Goal: Task Accomplishment & Management: Complete application form

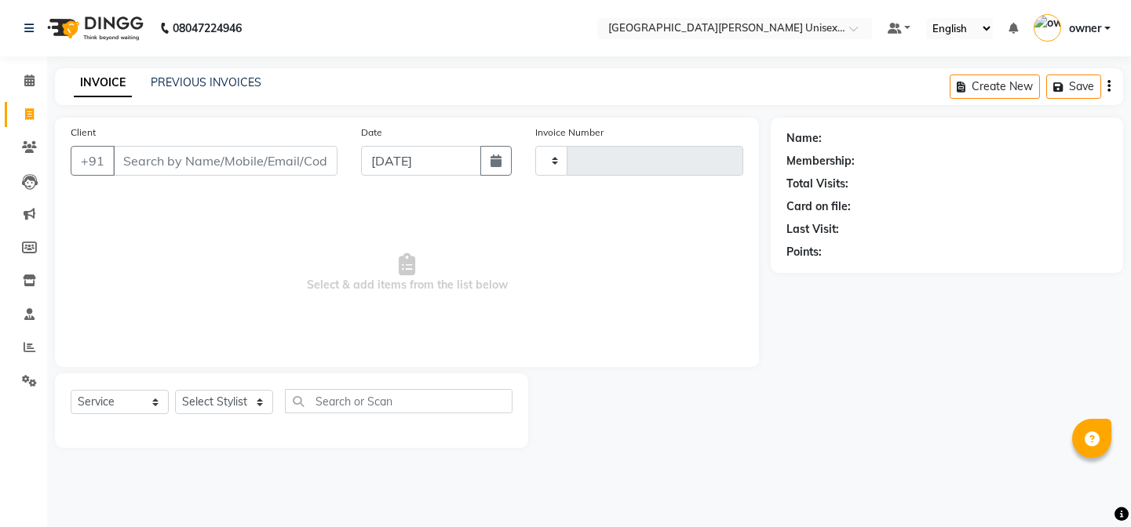
select select "service"
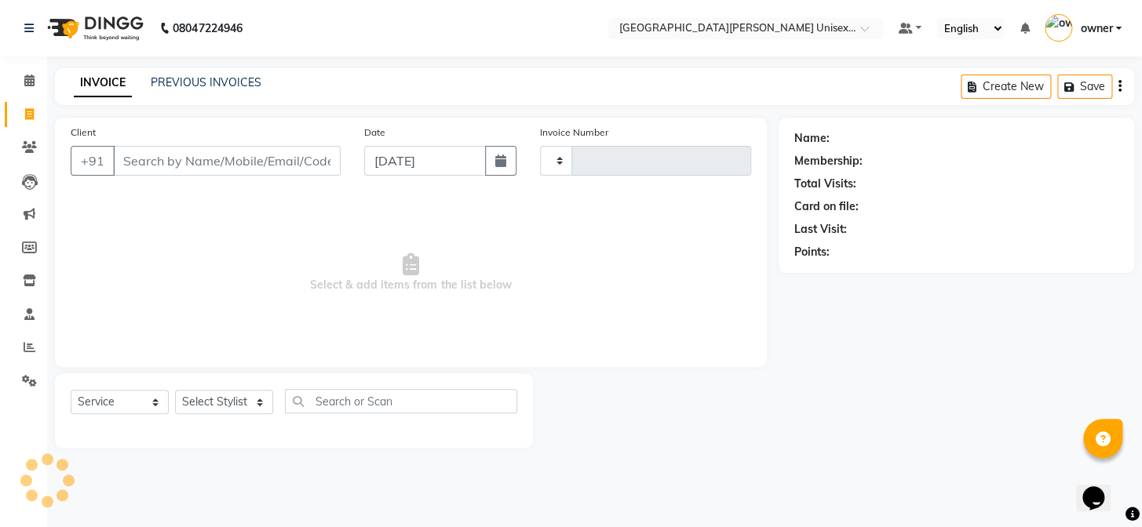
type input "2932"
click at [206, 400] on select "Select Stylist" at bounding box center [224, 402] width 98 height 24
select select "7055"
click at [212, 168] on input "Client" at bounding box center [227, 161] width 228 height 30
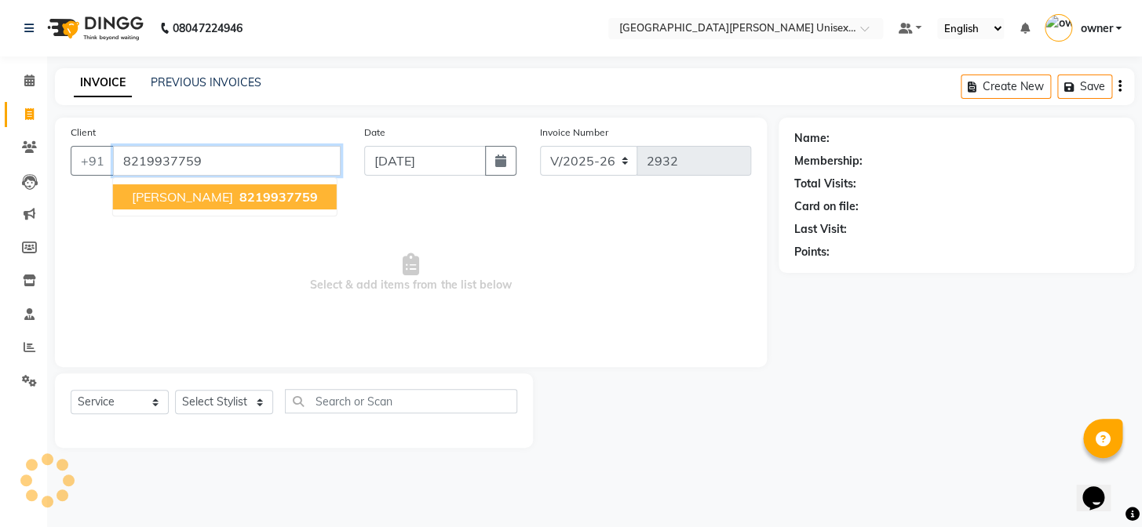
type input "8219937759"
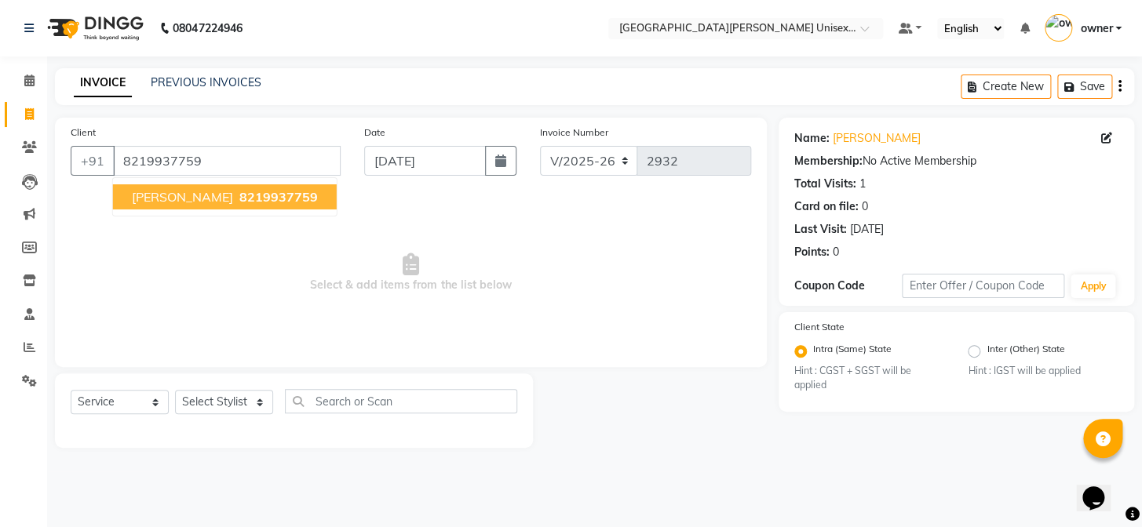
click at [161, 206] on button "ASHOTOSH 8219937759" at bounding box center [225, 196] width 224 height 25
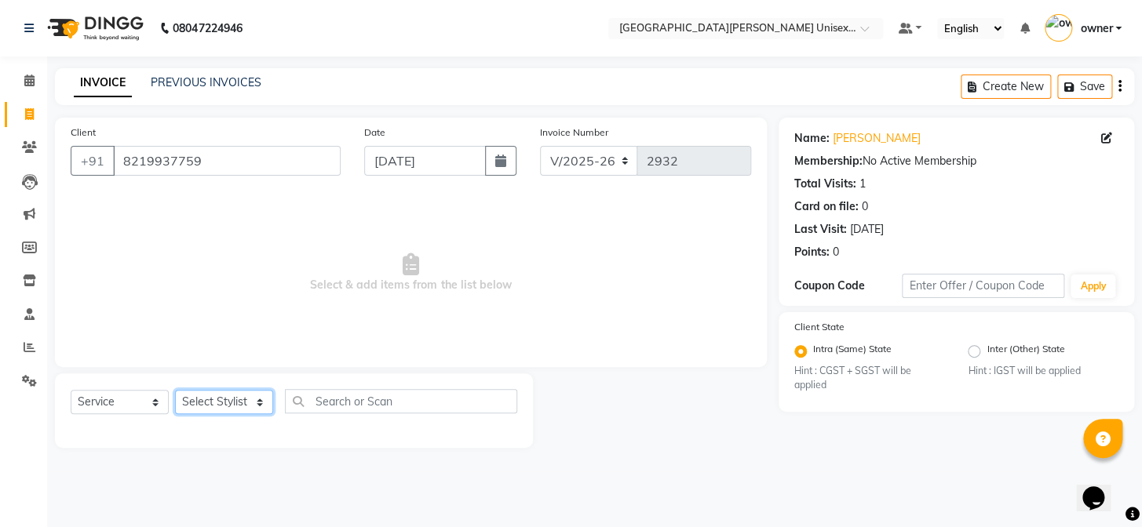
click at [249, 393] on select "Select Stylist anjali [PERSON_NAME] [PERSON_NAME] styler [PERSON_NAME] [PERSON_…" at bounding box center [224, 402] width 98 height 24
select select "80028"
click at [175, 390] on select "Select Stylist anjali [PERSON_NAME] [PERSON_NAME] styler [PERSON_NAME] [PERSON_…" at bounding box center [224, 402] width 98 height 24
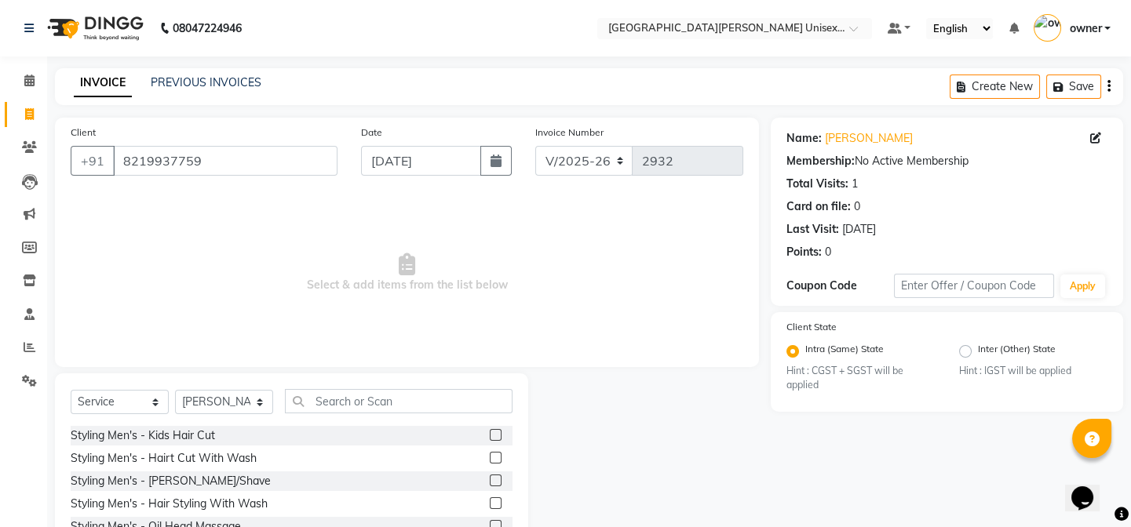
click at [490, 454] on label at bounding box center [496, 458] width 12 height 12
click at [490, 454] on input "checkbox" at bounding box center [495, 459] width 10 height 10
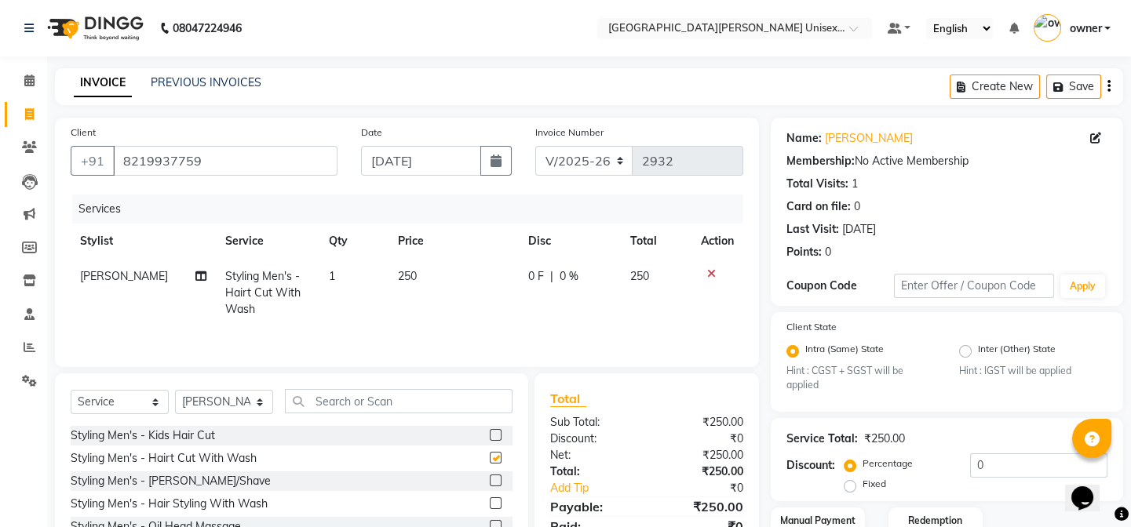
checkbox input "false"
click at [490, 481] on label at bounding box center [496, 481] width 12 height 12
click at [490, 481] on input "checkbox" at bounding box center [495, 481] width 10 height 10
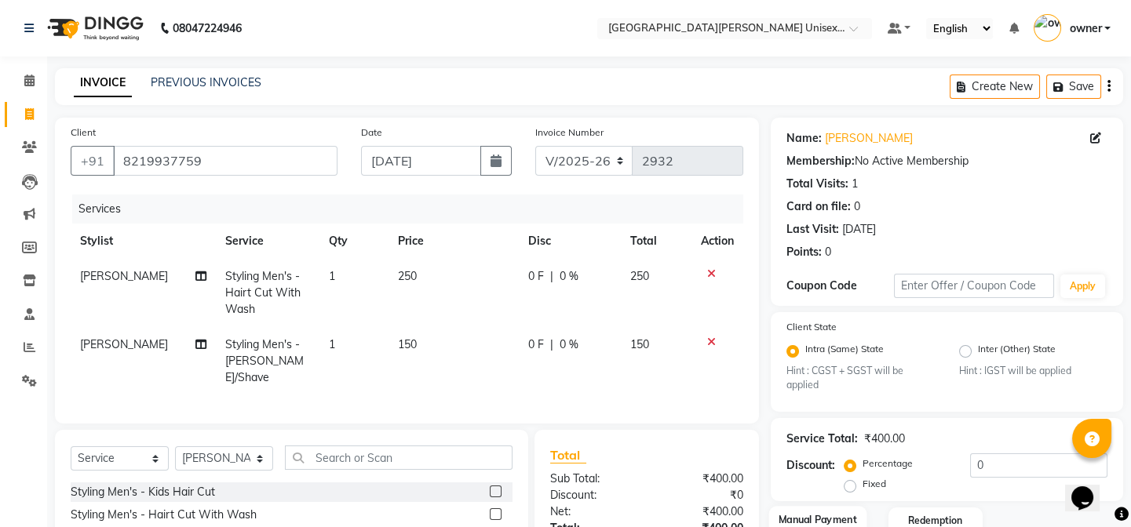
checkbox input "false"
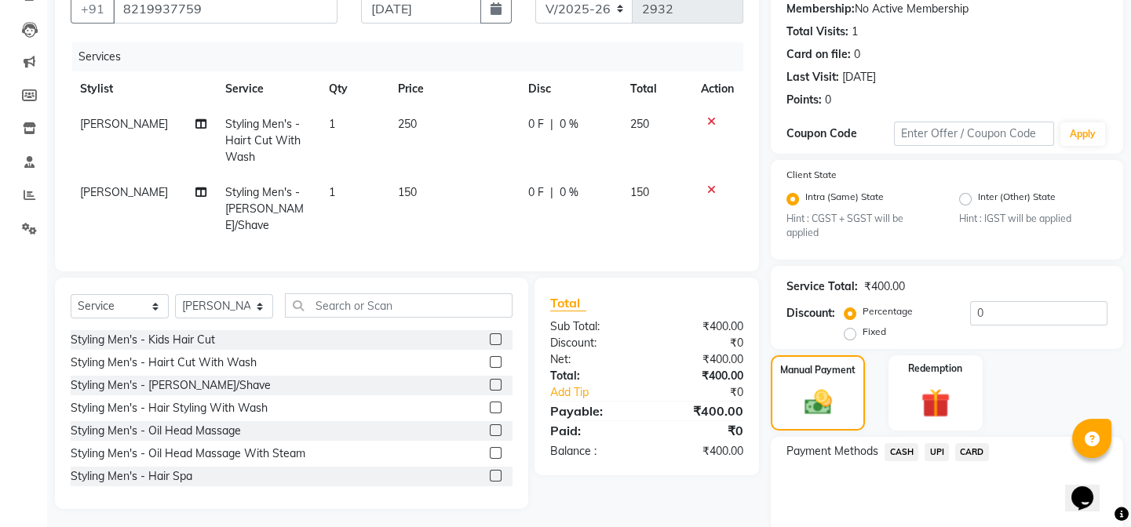
scroll to position [212, 0]
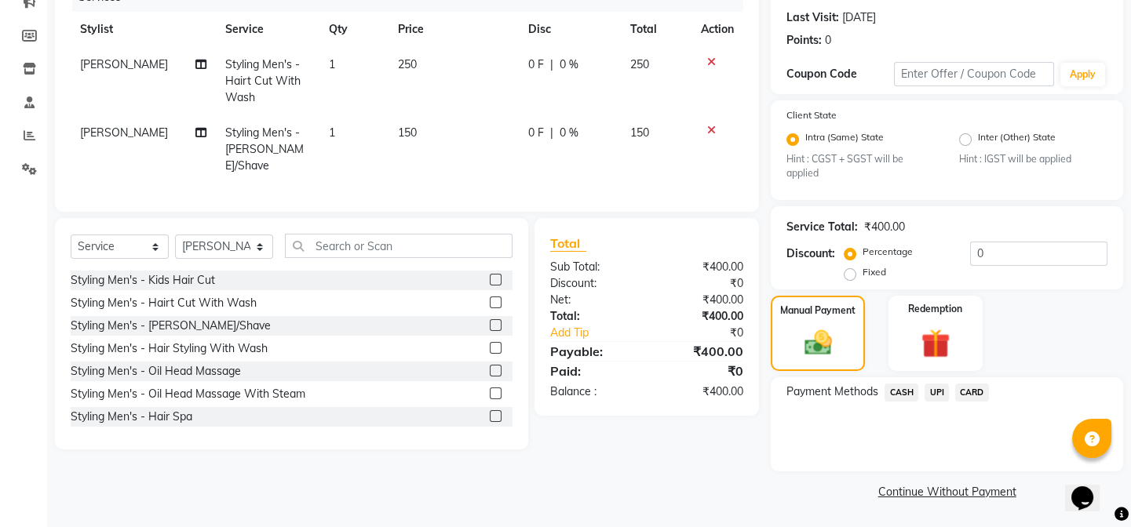
click at [962, 395] on span "CARD" at bounding box center [972, 393] width 34 height 18
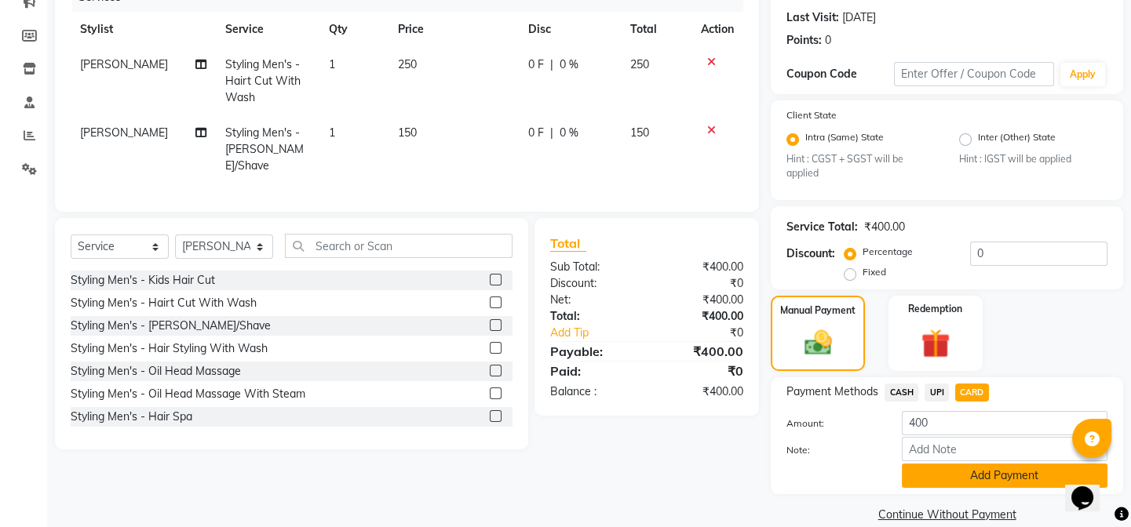
click at [940, 479] on button "Add Payment" at bounding box center [1005, 476] width 206 height 24
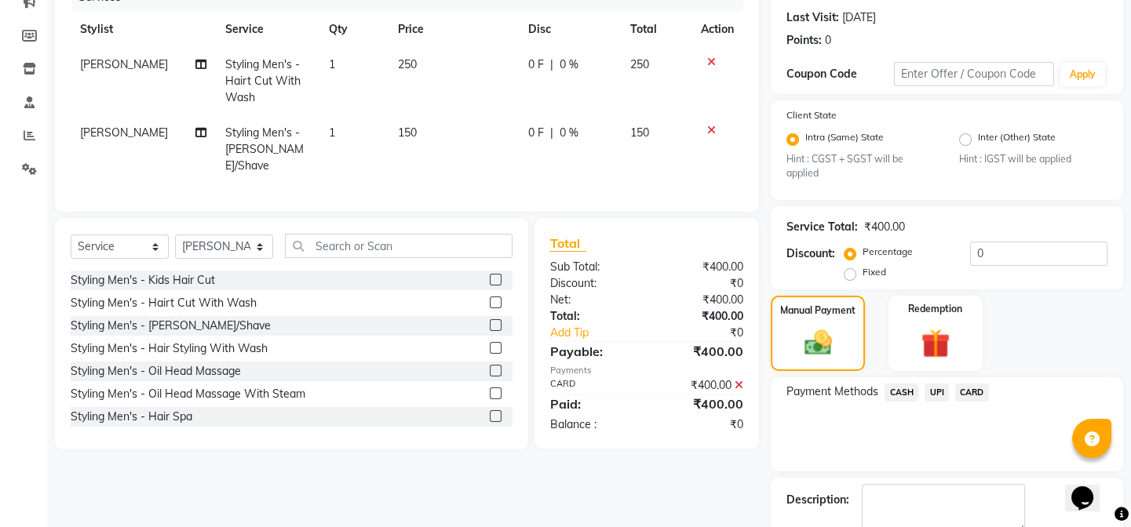
click at [975, 393] on span "CARD" at bounding box center [972, 393] width 34 height 18
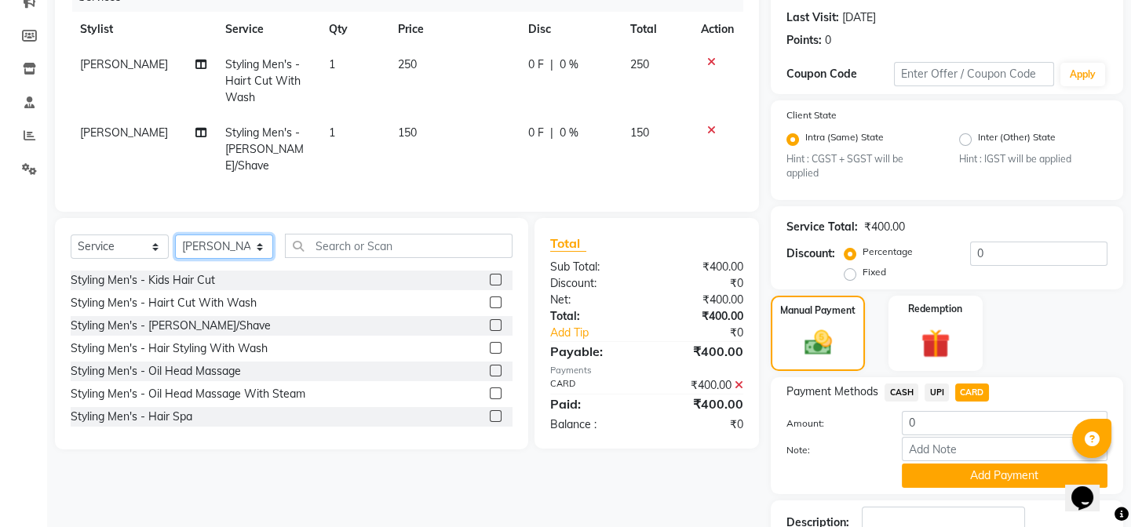
click at [242, 242] on select "Select Stylist anjali [PERSON_NAME] [PERSON_NAME] styler [PERSON_NAME] [PERSON_…" at bounding box center [224, 247] width 98 height 24
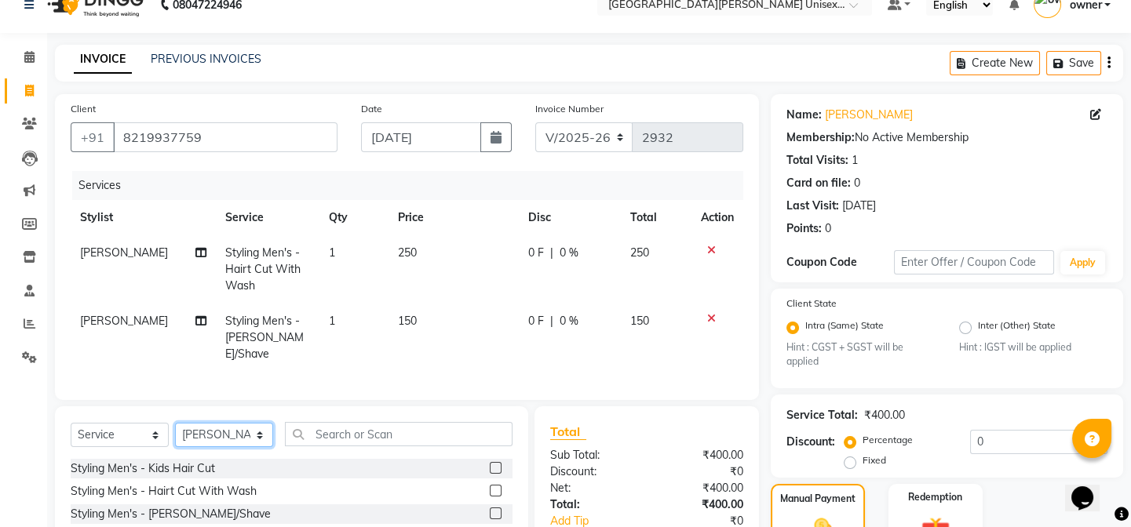
scroll to position [323, 0]
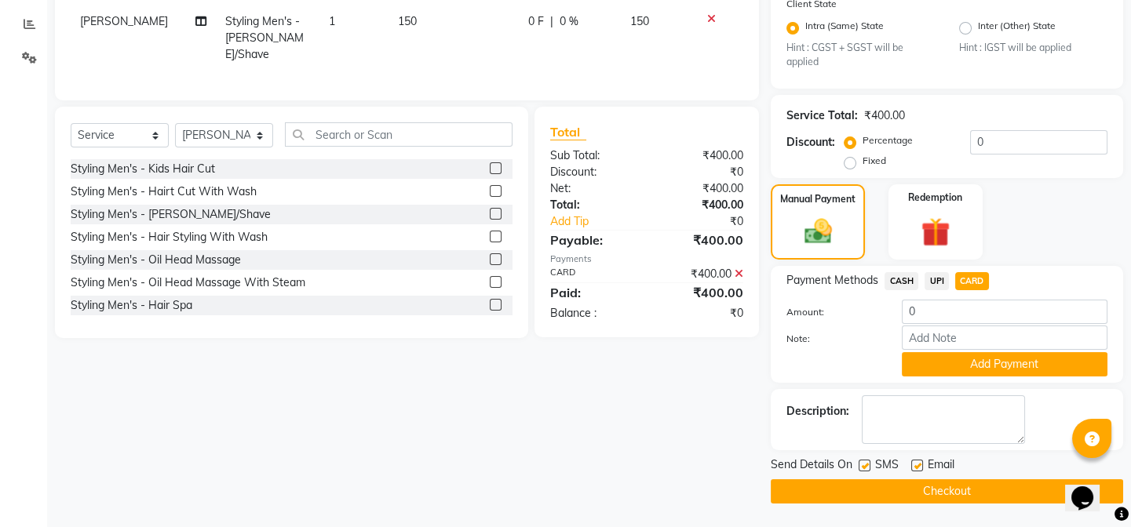
click at [964, 281] on span "CARD" at bounding box center [972, 281] width 34 height 18
click at [900, 282] on span "CASH" at bounding box center [901, 281] width 34 height 18
click at [942, 282] on span "UPI" at bounding box center [936, 281] width 24 height 18
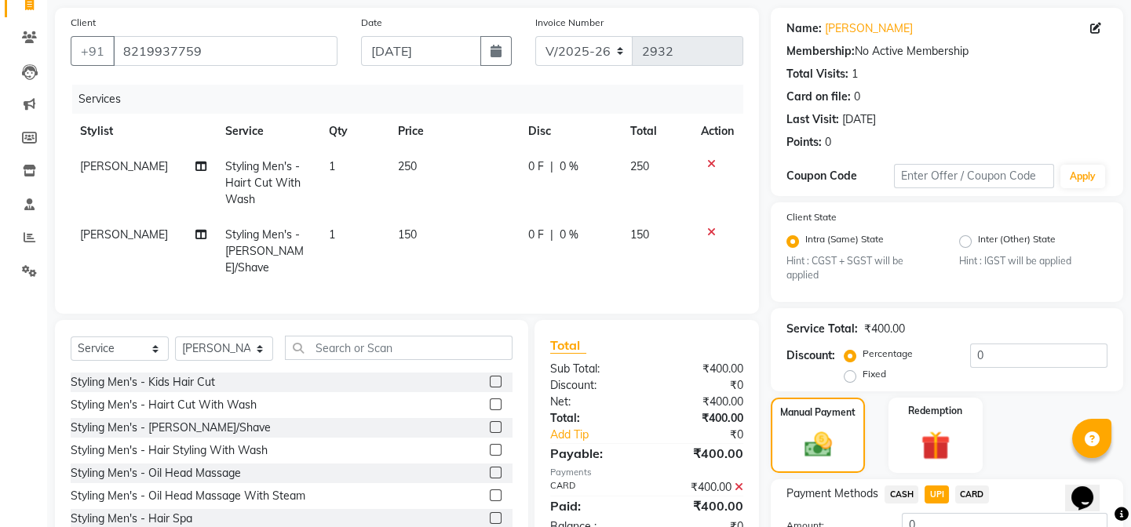
click at [744, 481] on div "₹400.00" at bounding box center [701, 487] width 108 height 16
click at [738, 483] on icon at bounding box center [738, 487] width 9 height 11
click at [255, 344] on select "Select Stylist anjali [PERSON_NAME] [PERSON_NAME] styler [PERSON_NAME] [PERSON_…" at bounding box center [224, 349] width 98 height 24
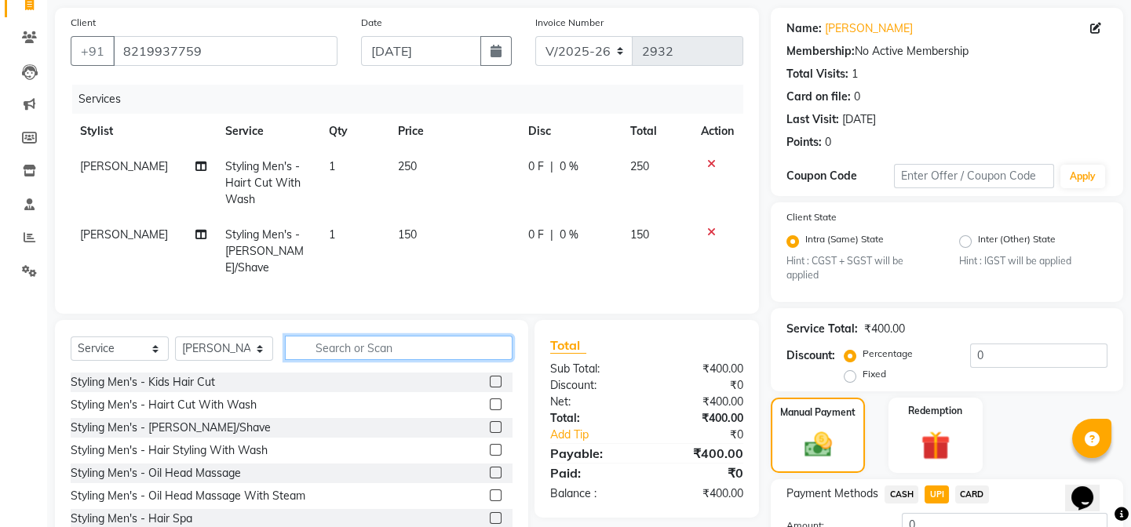
click at [381, 336] on input "text" at bounding box center [399, 348] width 228 height 24
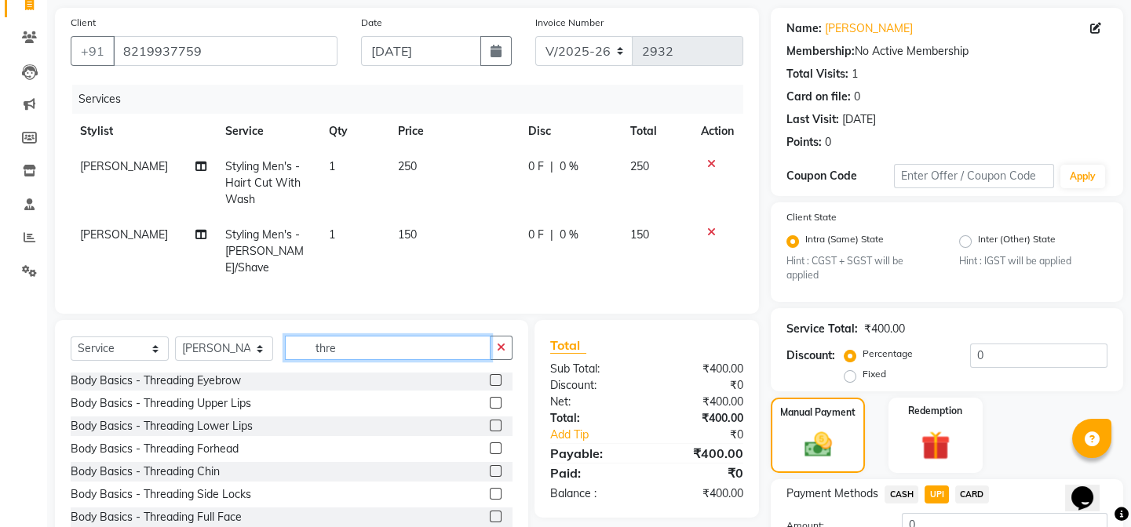
type input "thre"
click at [235, 339] on select "Select Stylist anjali [PERSON_NAME] [PERSON_NAME] styler [PERSON_NAME] [PERSON_…" at bounding box center [224, 349] width 98 height 24
select select "58739"
click at [175, 337] on select "Select Stylist anjali [PERSON_NAME] [PERSON_NAME] styler [PERSON_NAME] [PERSON_…" at bounding box center [224, 349] width 98 height 24
click at [386, 351] on input "thre" at bounding box center [388, 348] width 206 height 24
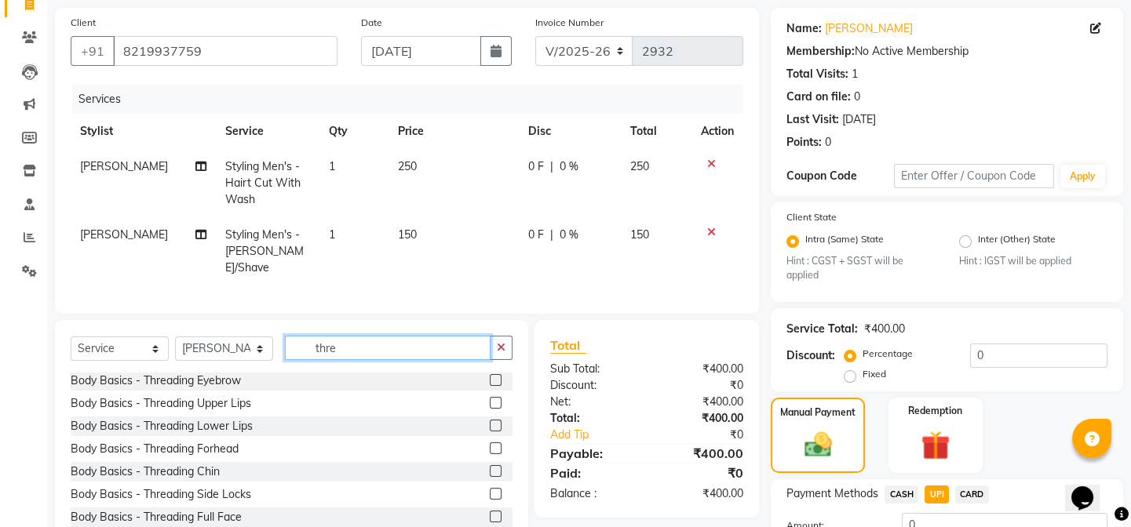
type input "thre"
click at [490, 374] on label at bounding box center [496, 380] width 12 height 12
click at [490, 376] on input "checkbox" at bounding box center [495, 381] width 10 height 10
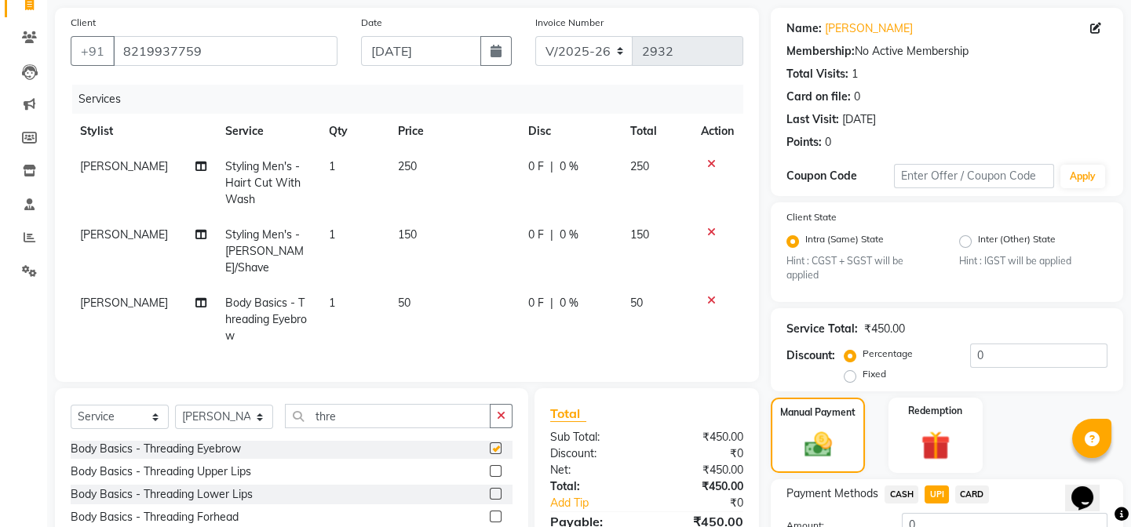
checkbox input "false"
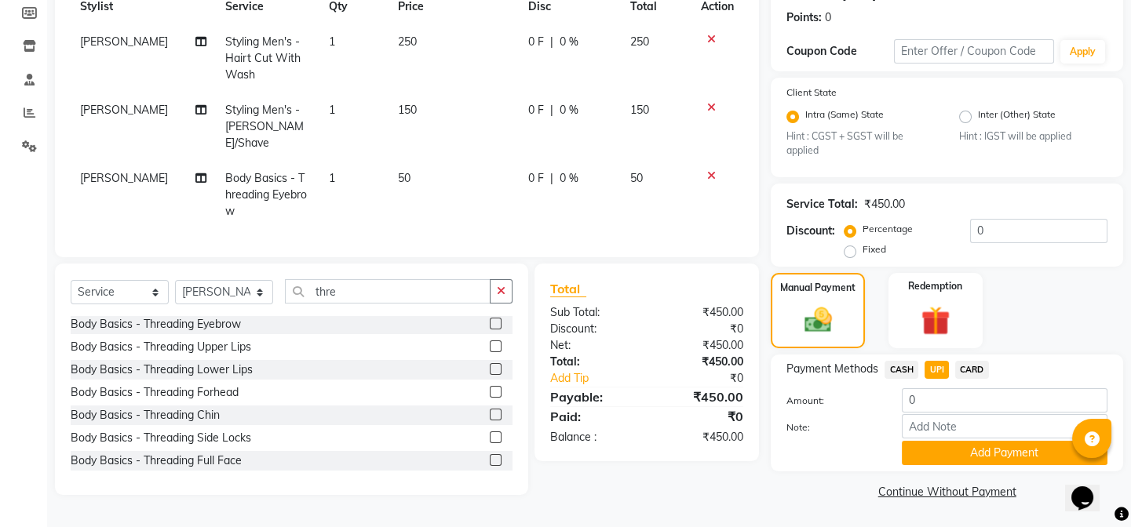
click at [898, 370] on span "CASH" at bounding box center [901, 370] width 34 height 18
type input "450"
click at [941, 446] on button "Add Payment" at bounding box center [1005, 453] width 206 height 24
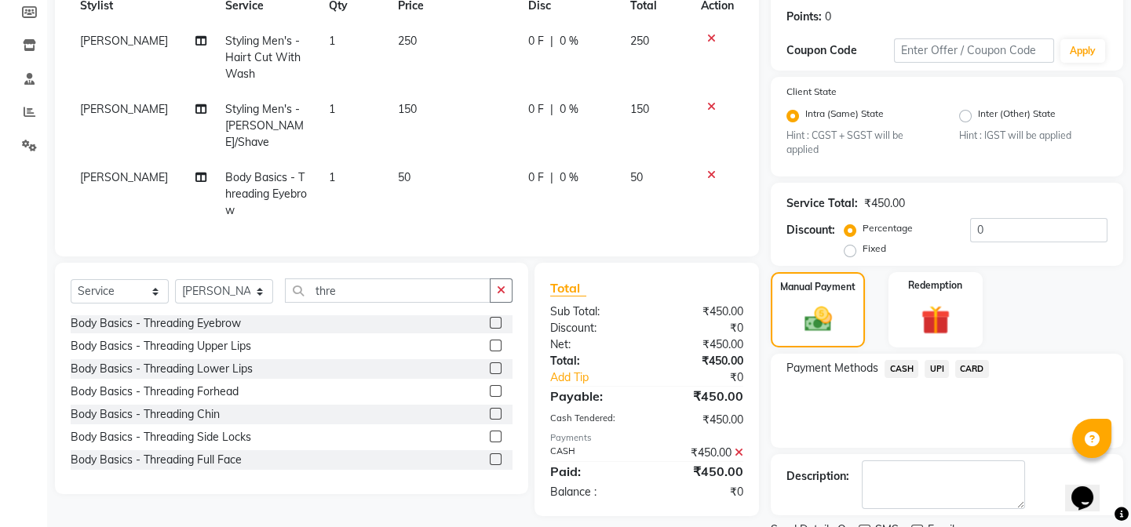
click at [969, 366] on span "CARD" at bounding box center [972, 369] width 34 height 18
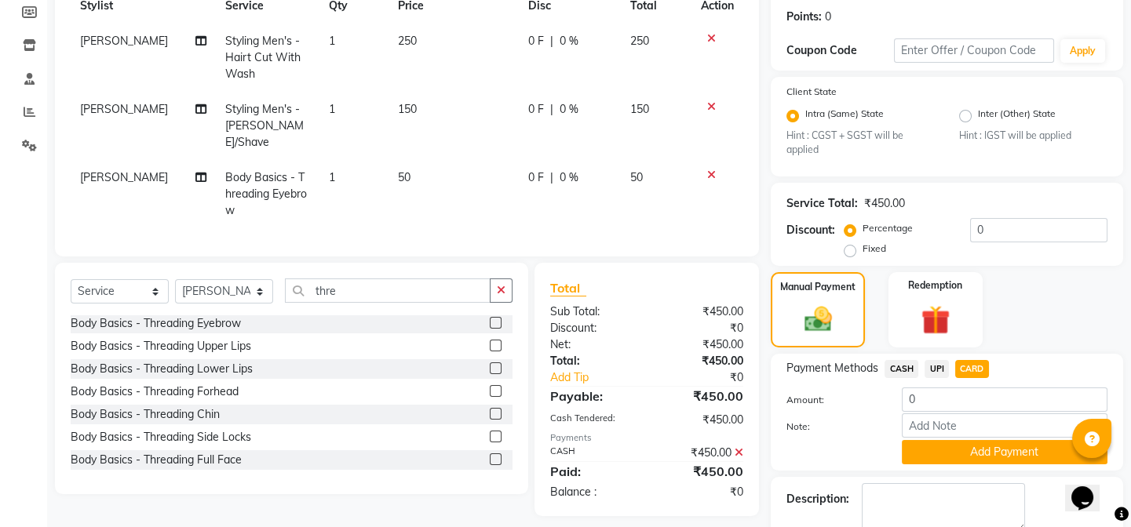
click at [740, 447] on icon at bounding box center [738, 452] width 9 height 11
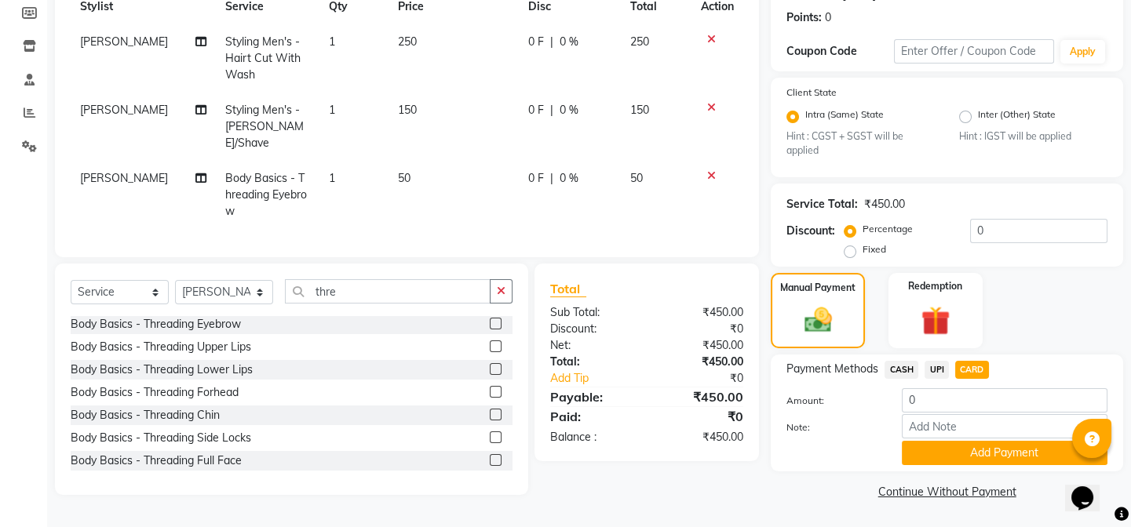
click at [965, 370] on span "CARD" at bounding box center [972, 370] width 34 height 18
type input "450"
click at [946, 455] on button "Add Payment" at bounding box center [1005, 453] width 206 height 24
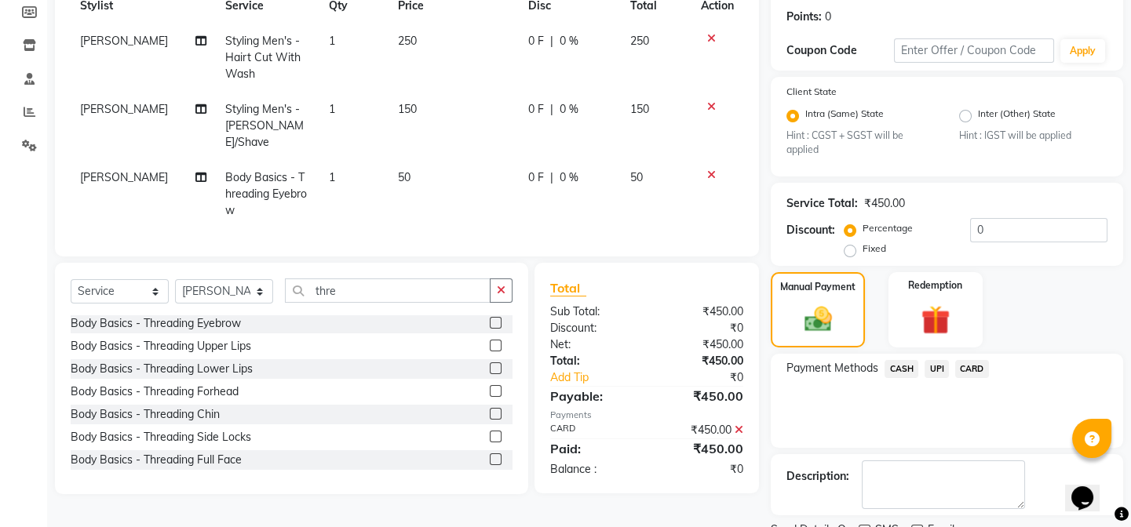
scroll to position [301, 0]
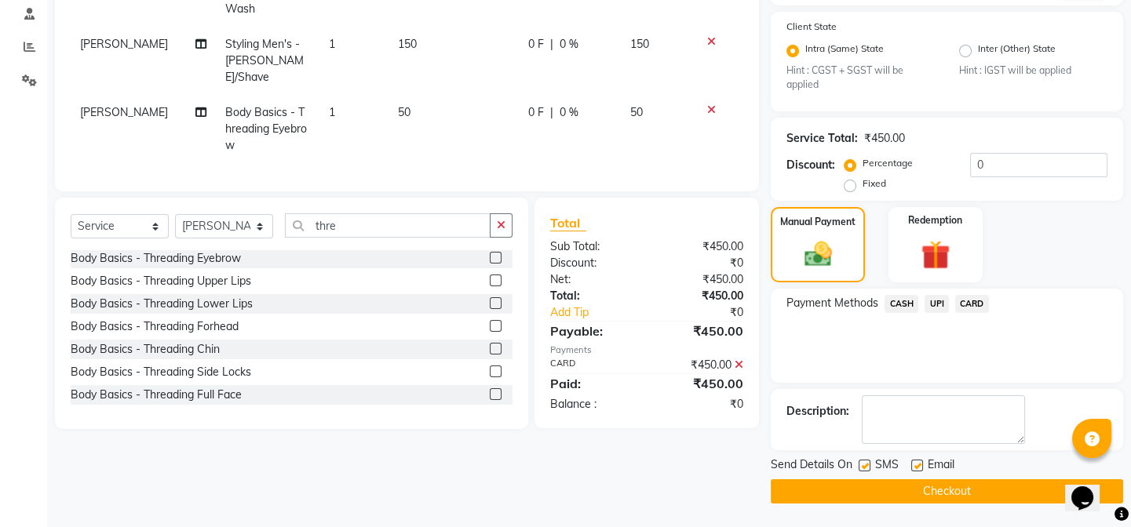
click at [909, 492] on button "Checkout" at bounding box center [947, 491] width 352 height 24
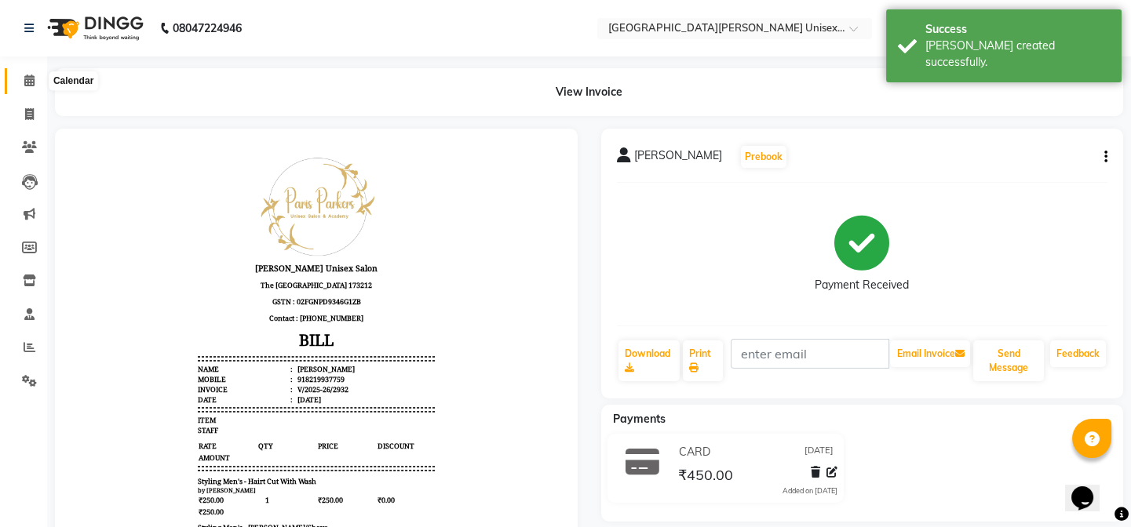
click at [26, 75] on icon at bounding box center [29, 81] width 10 height 12
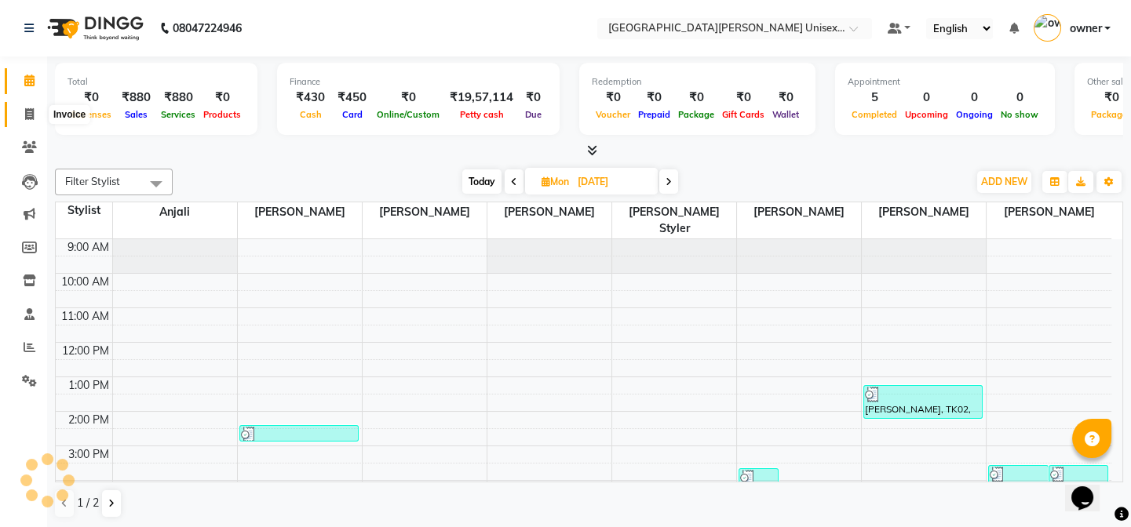
click at [25, 114] on icon at bounding box center [29, 114] width 9 height 12
select select "service"
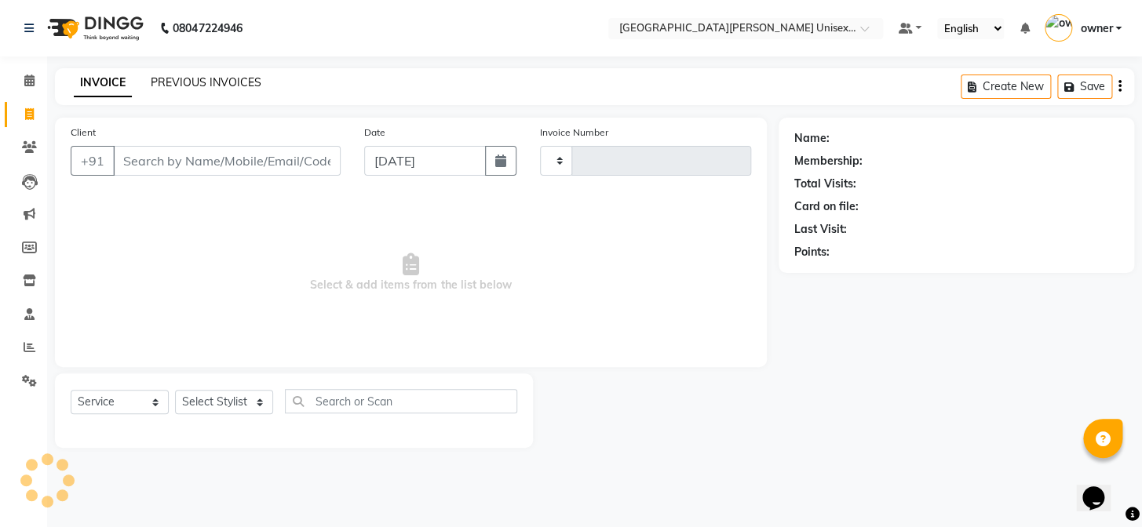
click at [172, 86] on link "PREVIOUS INVOICES" at bounding box center [206, 82] width 111 height 14
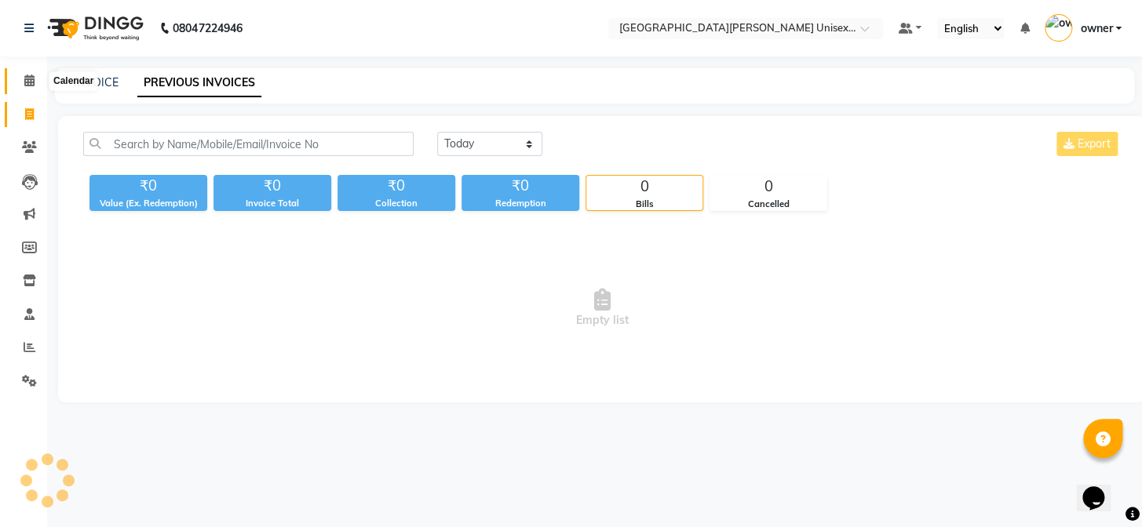
click at [22, 83] on span at bounding box center [29, 81] width 27 height 18
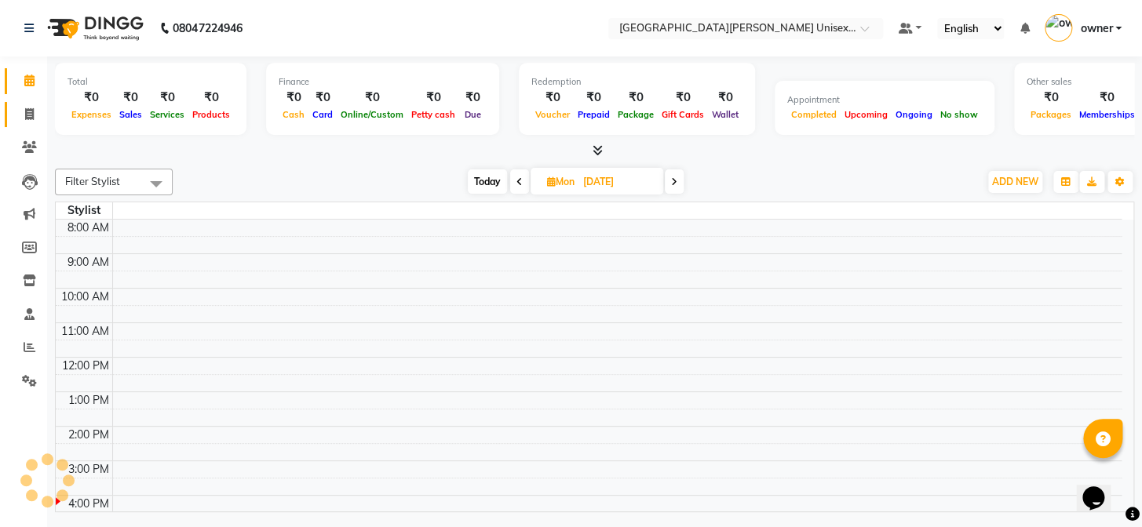
click at [29, 115] on icon at bounding box center [29, 114] width 9 height 12
select select "service"
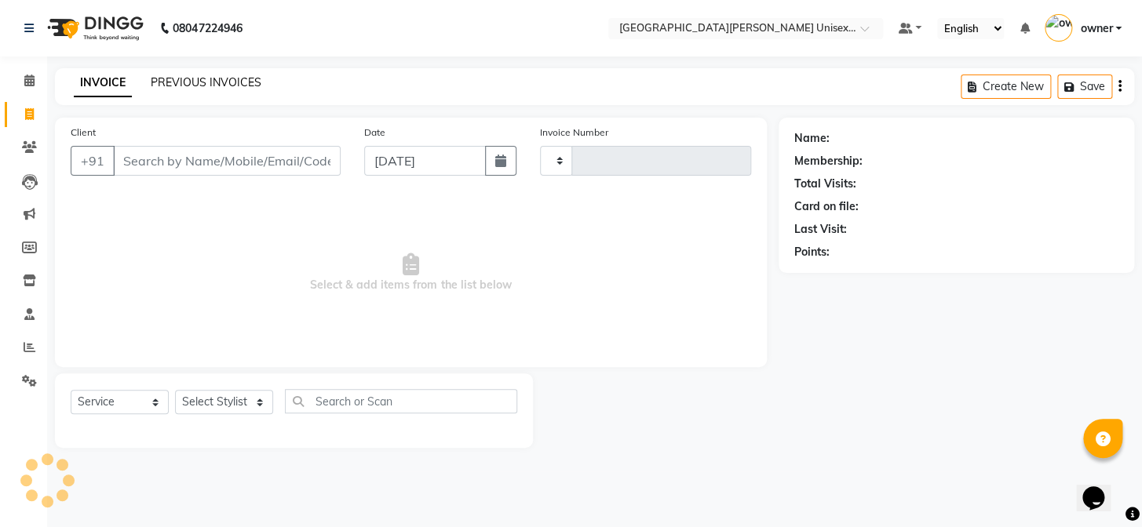
click at [214, 80] on link "PREVIOUS INVOICES" at bounding box center [206, 82] width 111 height 14
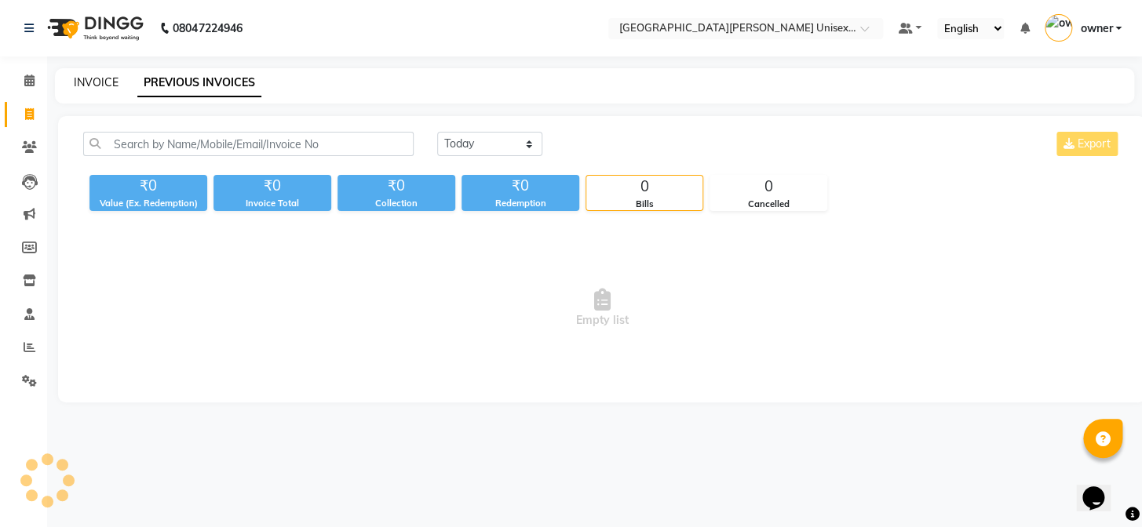
click at [87, 88] on link "INVOICE" at bounding box center [96, 82] width 45 height 14
select select "service"
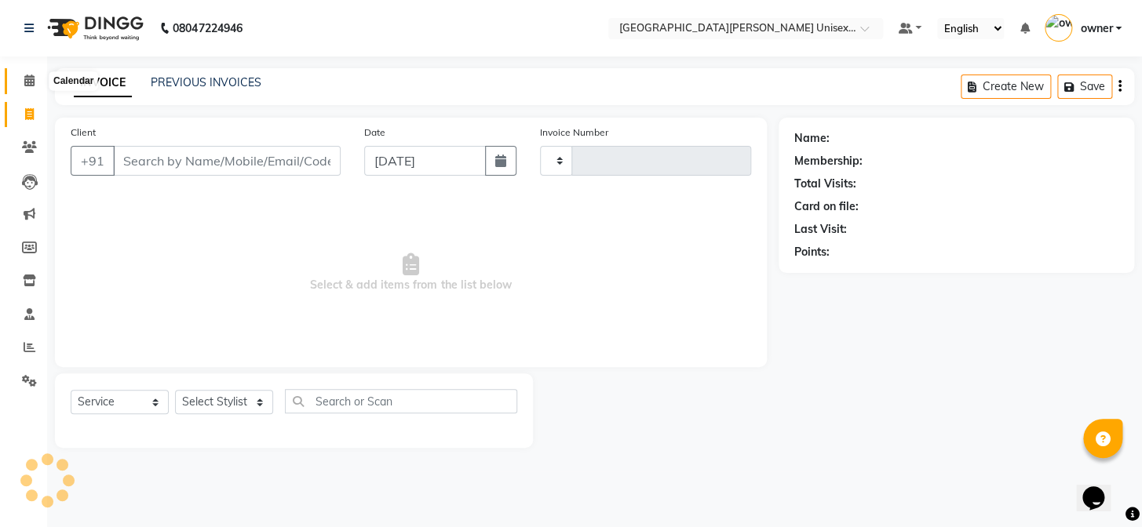
click at [36, 86] on span at bounding box center [29, 81] width 27 height 18
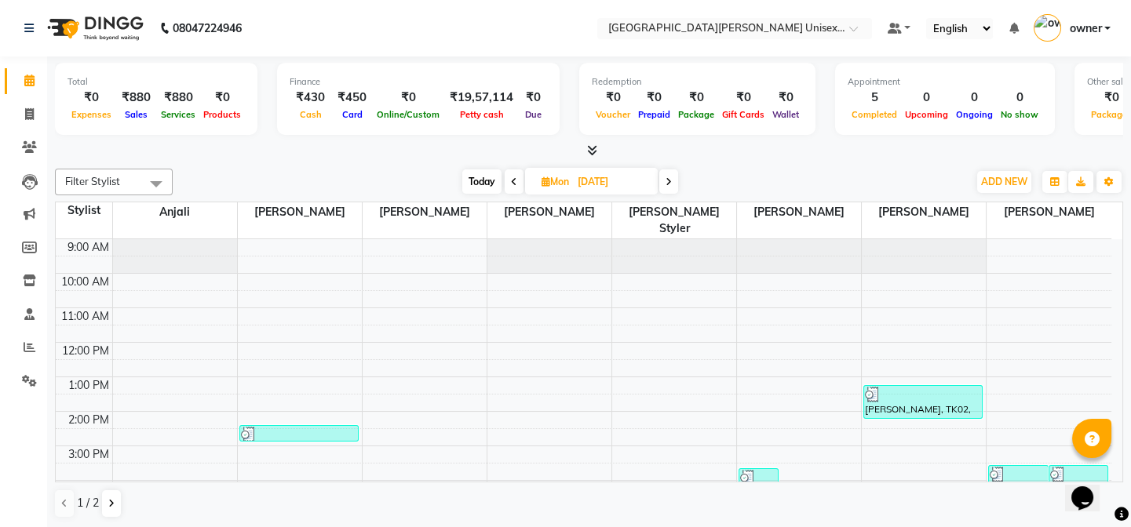
click at [581, 0] on html "08047224946 Select Location × Paris Parkers Unisex Salon, Mall Road Default Pan…" at bounding box center [565, 263] width 1131 height 527
click at [27, 112] on icon at bounding box center [29, 114] width 9 height 12
select select "service"
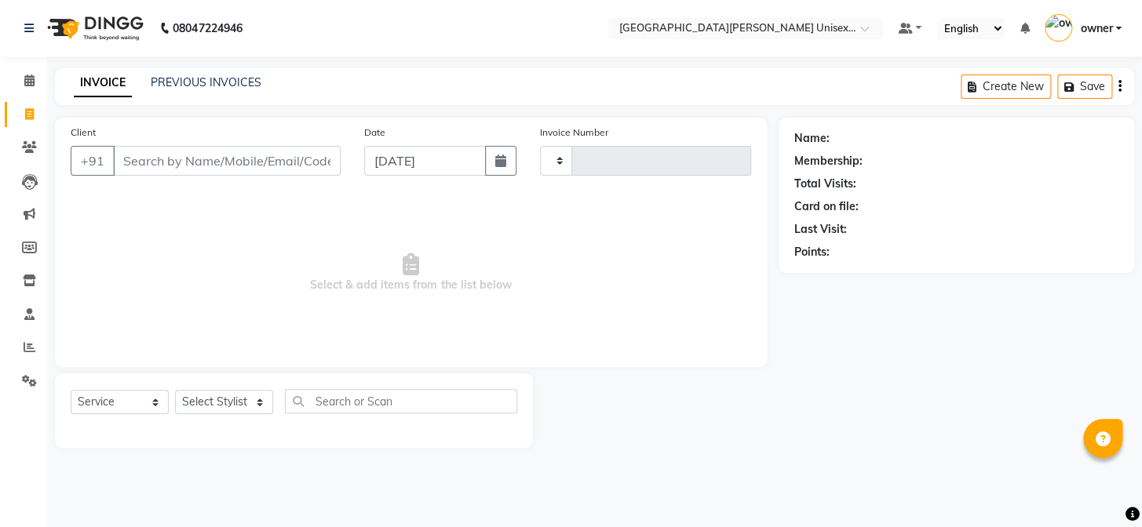
type input "2933"
select select "7055"
drag, startPoint x: 150, startPoint y: 159, endPoint x: 145, endPoint y: 172, distance: 14.1
click at [151, 166] on input "Client" at bounding box center [227, 161] width 228 height 30
type input "6"
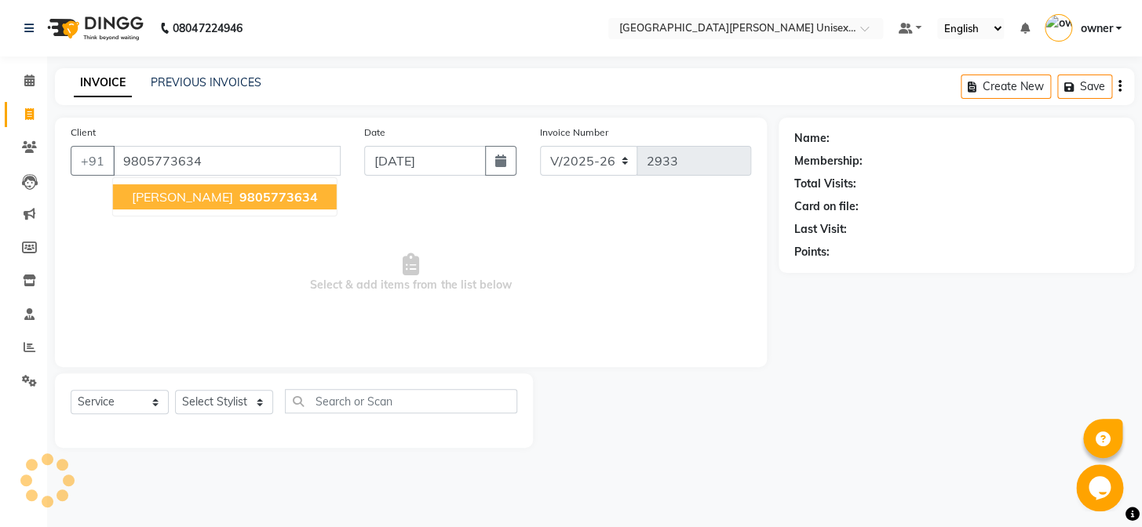
type input "9805773634"
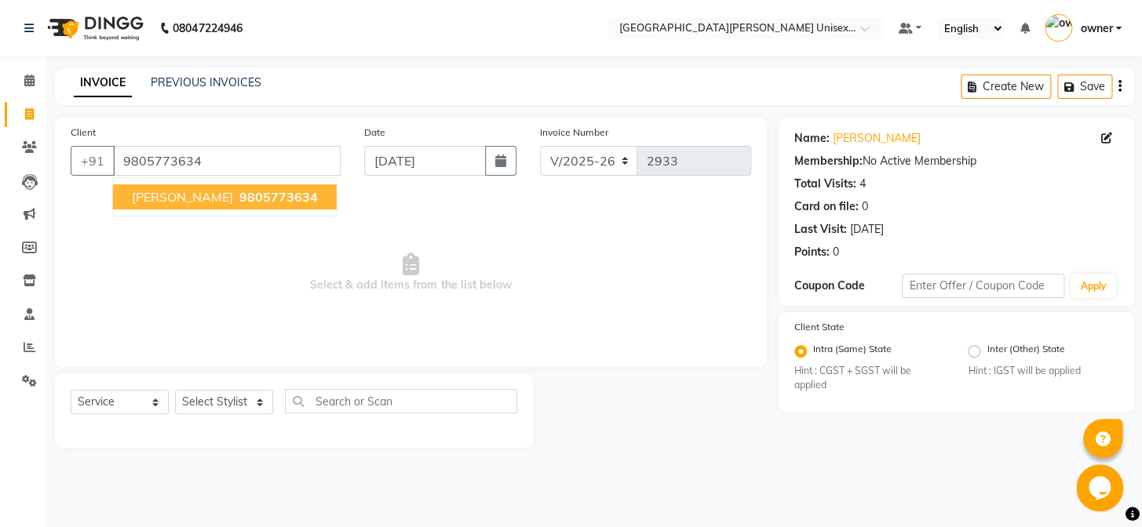
click at [214, 201] on span "[PERSON_NAME]" at bounding box center [182, 197] width 101 height 16
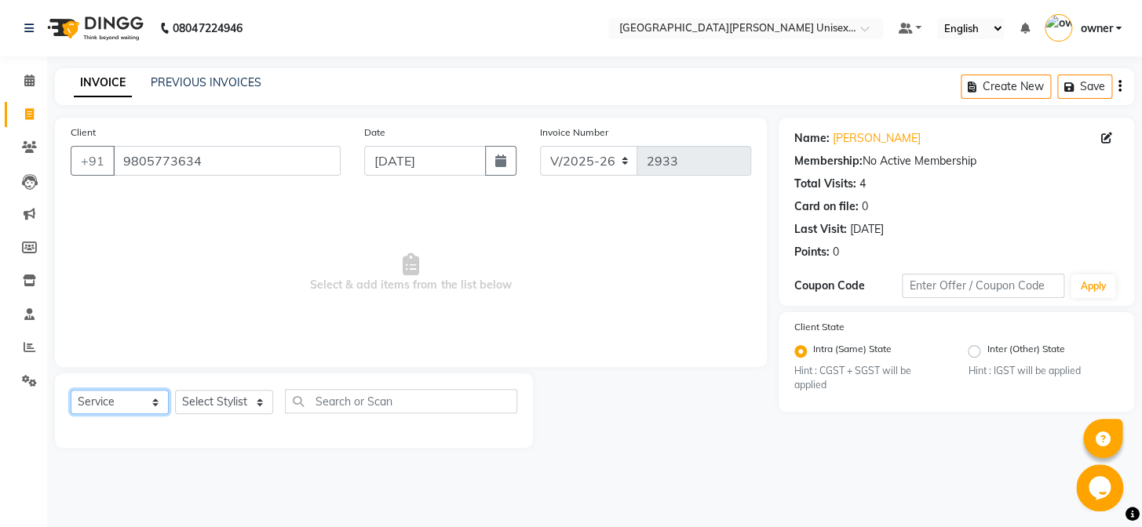
drag, startPoint x: 161, startPoint y: 399, endPoint x: 151, endPoint y: 402, distance: 9.7
click at [159, 399] on select "Select Service Product Membership Package Voucher Prepaid Gift Card" at bounding box center [120, 402] width 98 height 24
click at [71, 390] on select "Select Service Product Membership Package Voucher Prepaid Gift Card" at bounding box center [120, 402] width 98 height 24
click at [261, 406] on select "Select Stylist anjali [PERSON_NAME] [PERSON_NAME] styler [PERSON_NAME] [PERSON_…" at bounding box center [224, 402] width 98 height 24
select select "86130"
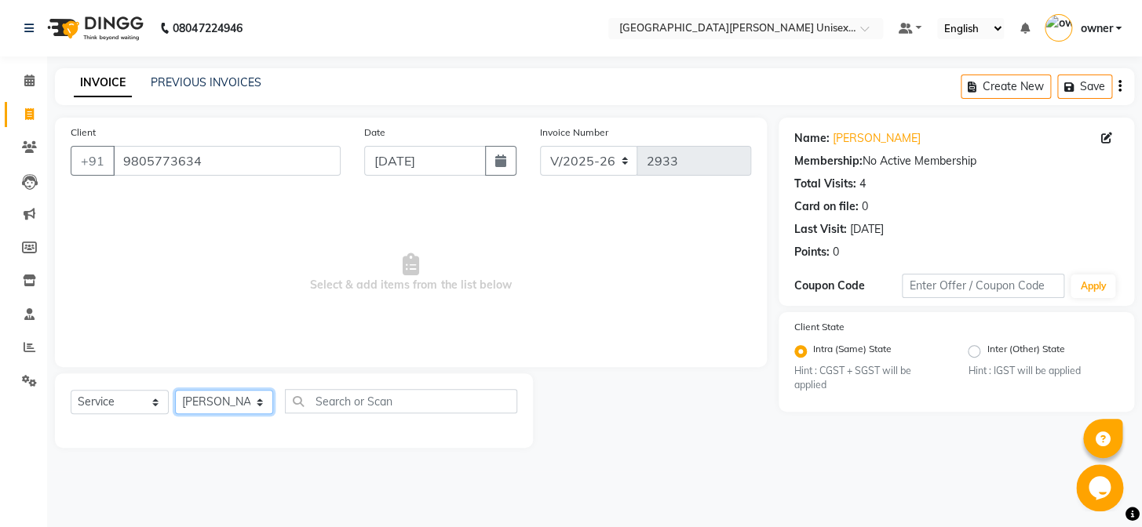
click at [175, 390] on select "Select Stylist anjali [PERSON_NAME] [PERSON_NAME] styler [PERSON_NAME] [PERSON_…" at bounding box center [224, 402] width 98 height 24
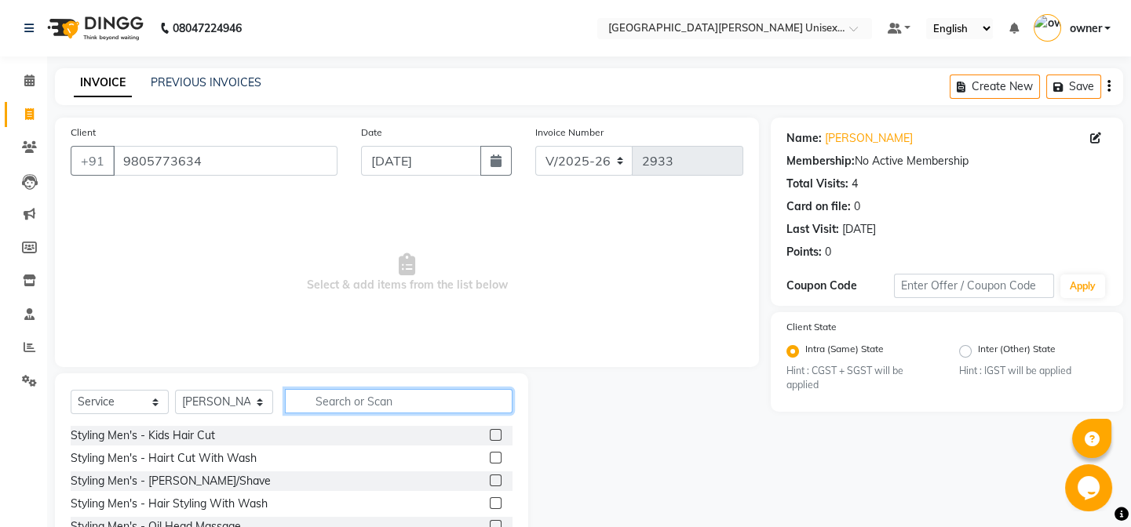
click at [330, 401] on input "text" at bounding box center [399, 401] width 228 height 24
click at [490, 458] on label at bounding box center [496, 458] width 12 height 12
click at [490, 458] on input "checkbox" at bounding box center [495, 459] width 10 height 10
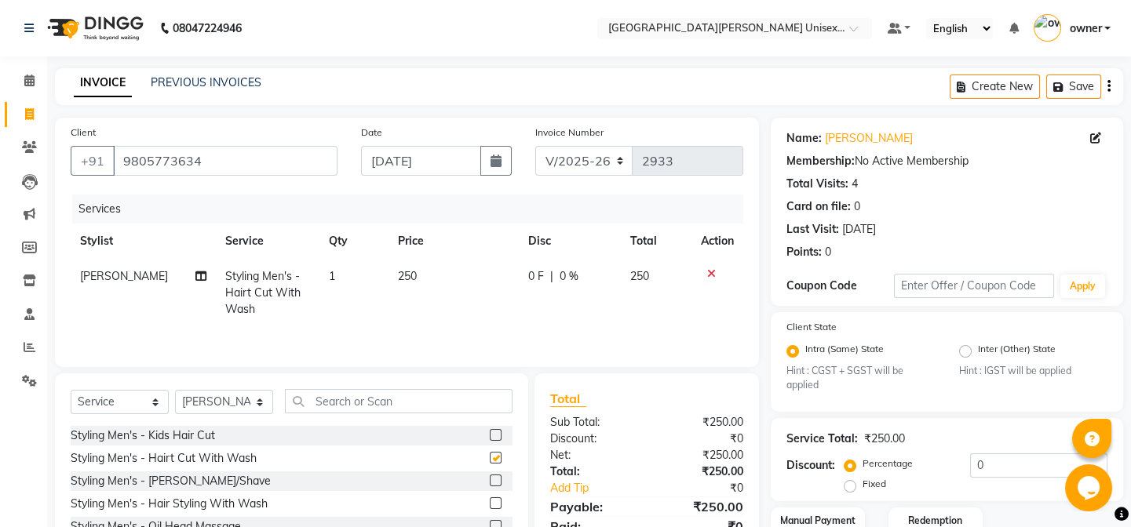
checkbox input "false"
click at [402, 407] on input "text" at bounding box center [399, 401] width 228 height 24
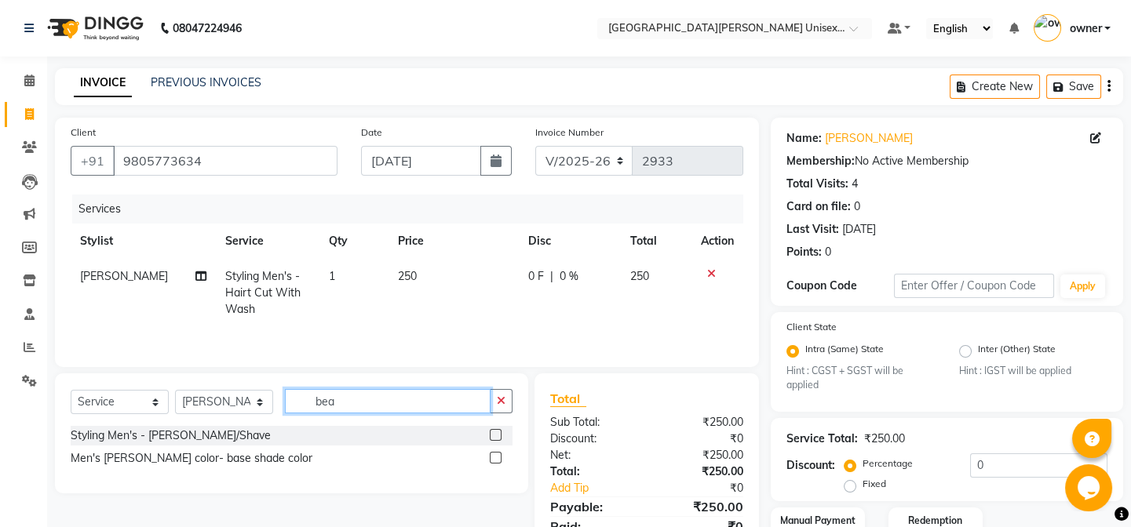
type input "bea"
click at [494, 439] on label at bounding box center [496, 435] width 12 height 12
click at [494, 439] on input "checkbox" at bounding box center [495, 436] width 10 height 10
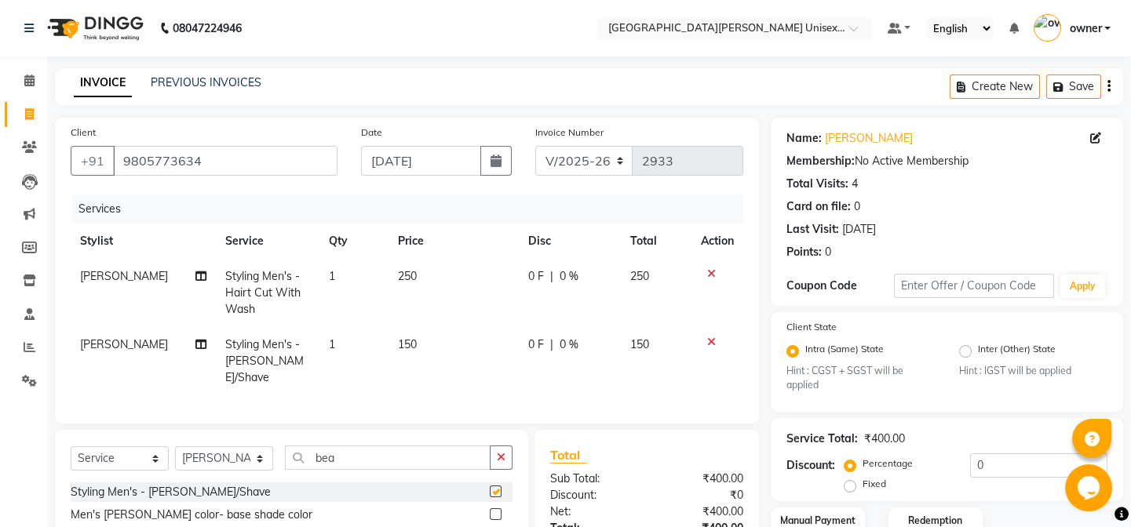
checkbox input "false"
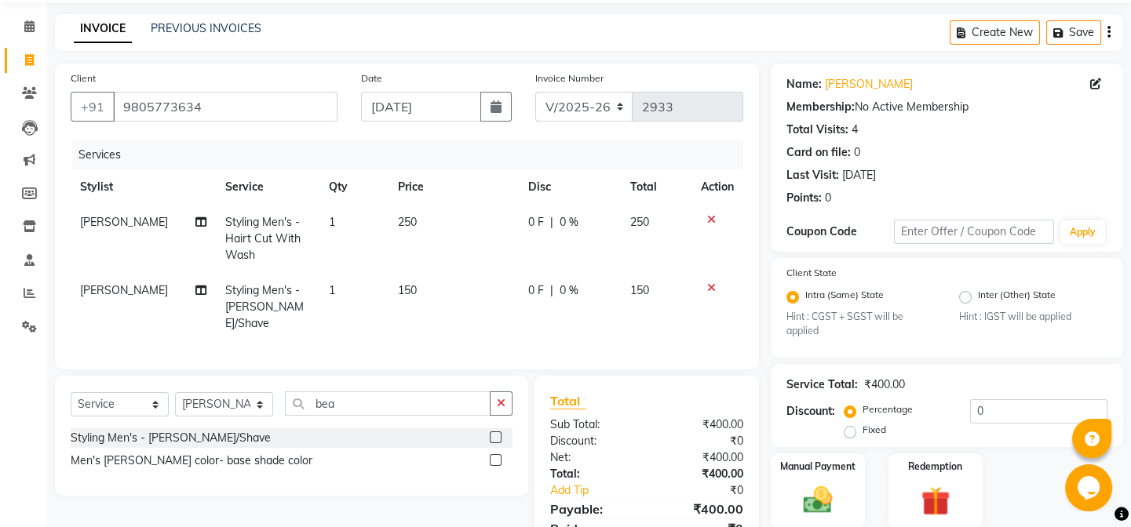
scroll to position [118, 0]
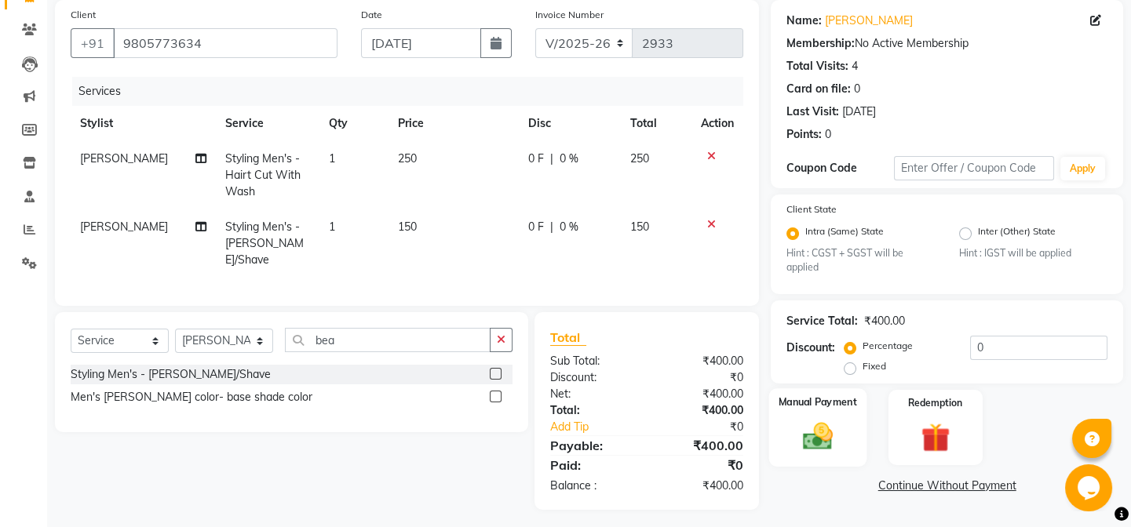
click at [828, 425] on img at bounding box center [817, 437] width 49 height 35
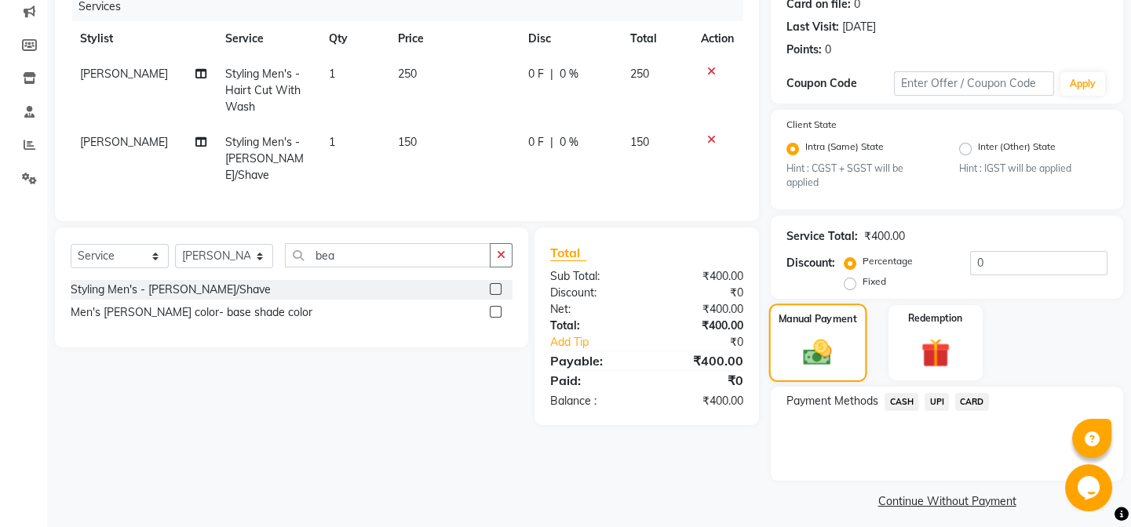
scroll to position [212, 0]
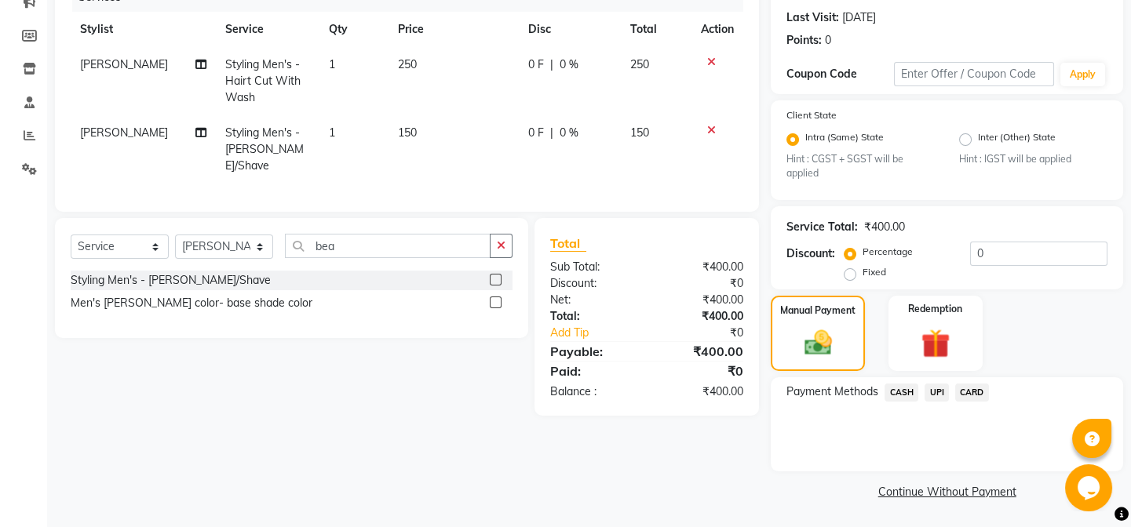
click at [903, 388] on span "CASH" at bounding box center [901, 393] width 34 height 18
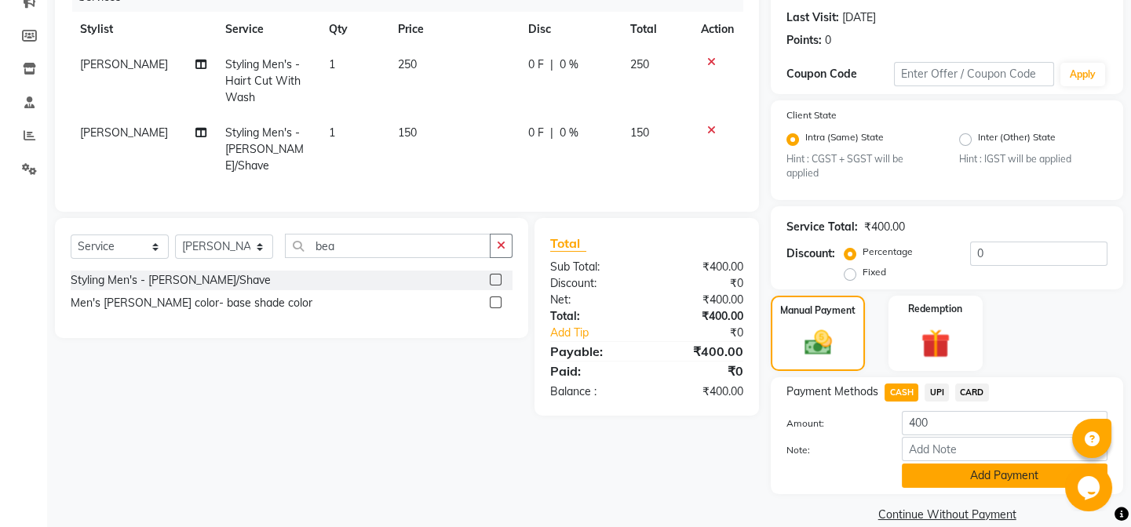
click at [974, 472] on button "Add Payment" at bounding box center [1005, 476] width 206 height 24
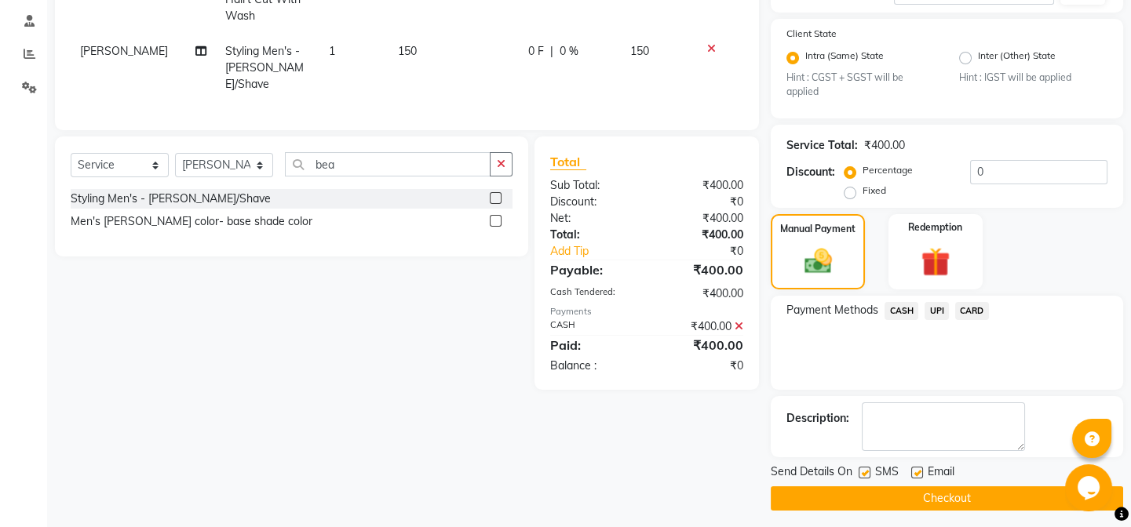
scroll to position [301, 0]
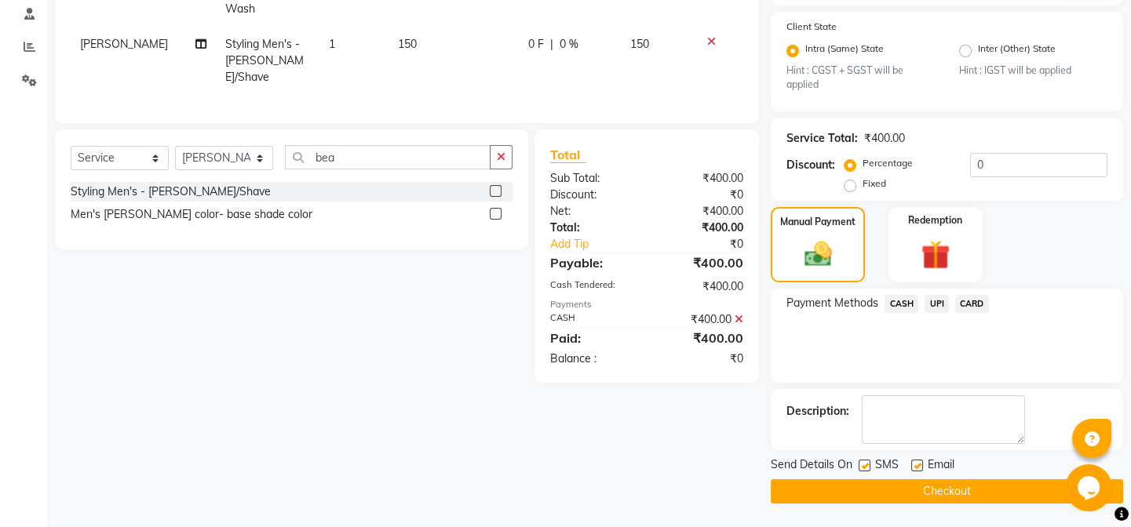
click at [976, 484] on button "Checkout" at bounding box center [947, 491] width 352 height 24
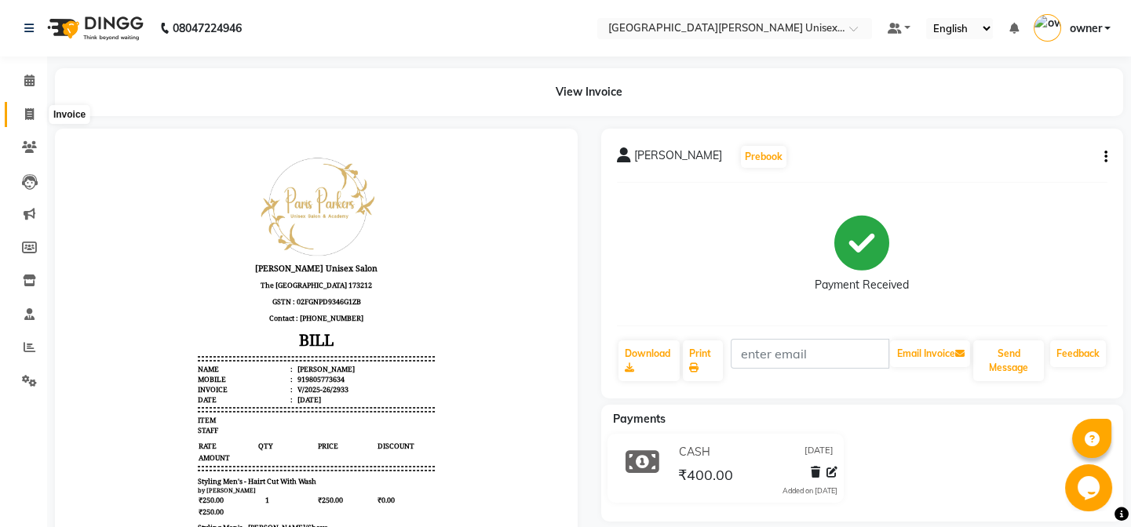
click at [23, 111] on span at bounding box center [29, 115] width 27 height 18
select select "service"
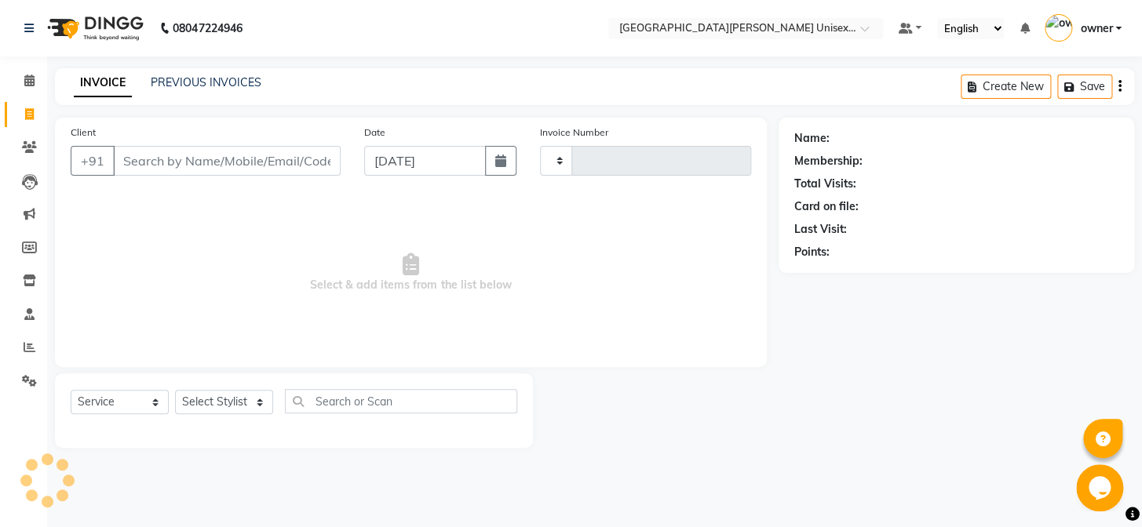
click at [23, 113] on span at bounding box center [29, 115] width 27 height 18
select select "service"
type input "2934"
select select "7055"
drag, startPoint x: 137, startPoint y: 166, endPoint x: 135, endPoint y: 176, distance: 9.5
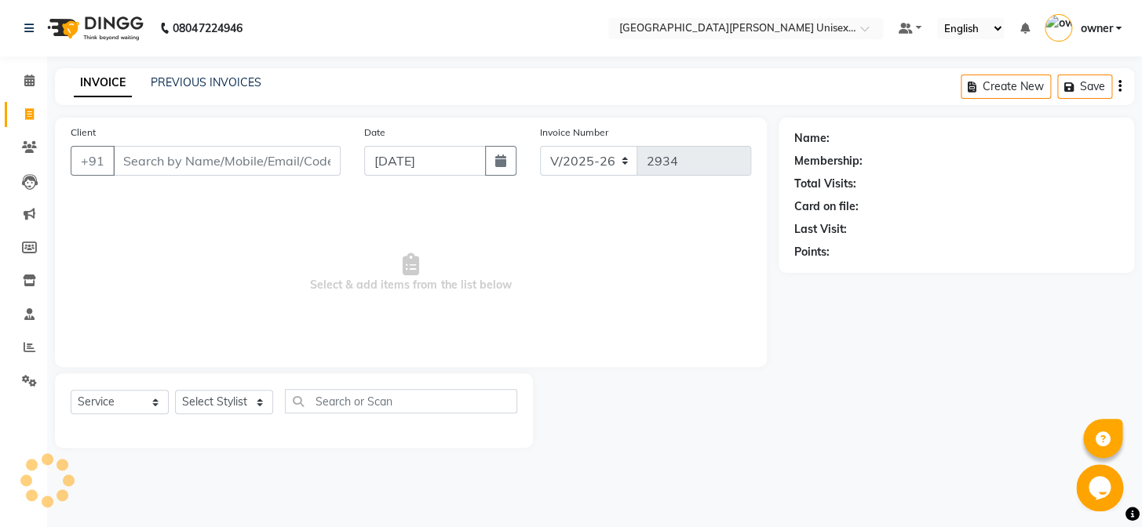
click at [138, 166] on input "Client" at bounding box center [227, 161] width 228 height 30
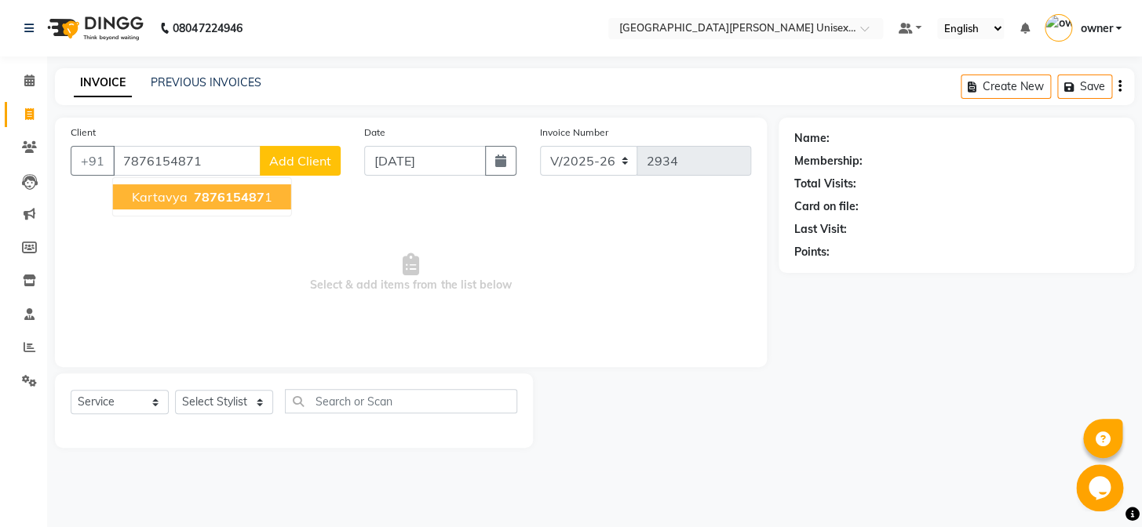
type input "7876154871"
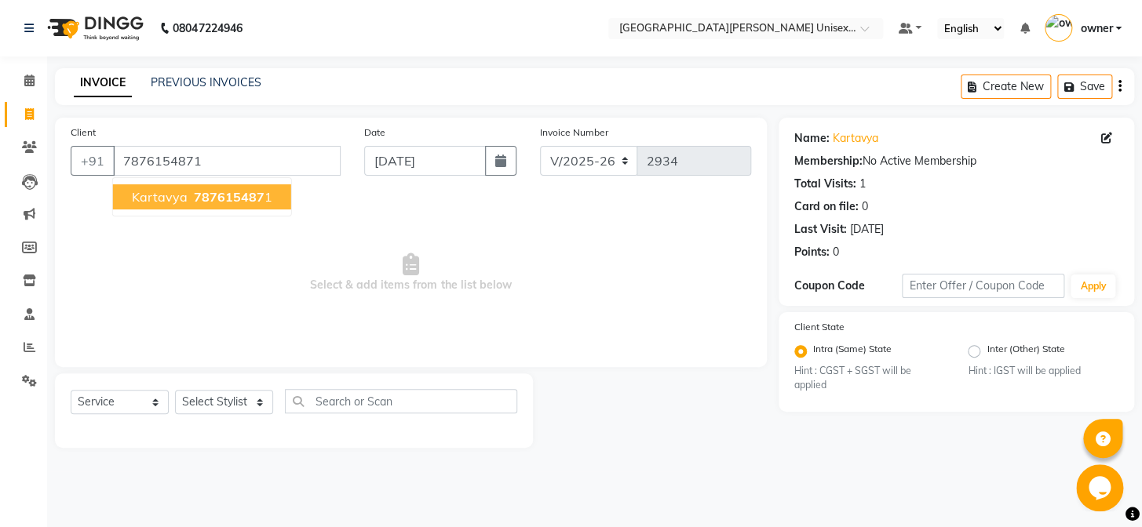
drag, startPoint x: 177, startPoint y: 192, endPoint x: 193, endPoint y: 216, distance: 28.7
click at [180, 202] on span "kartavya" at bounding box center [160, 197] width 56 height 16
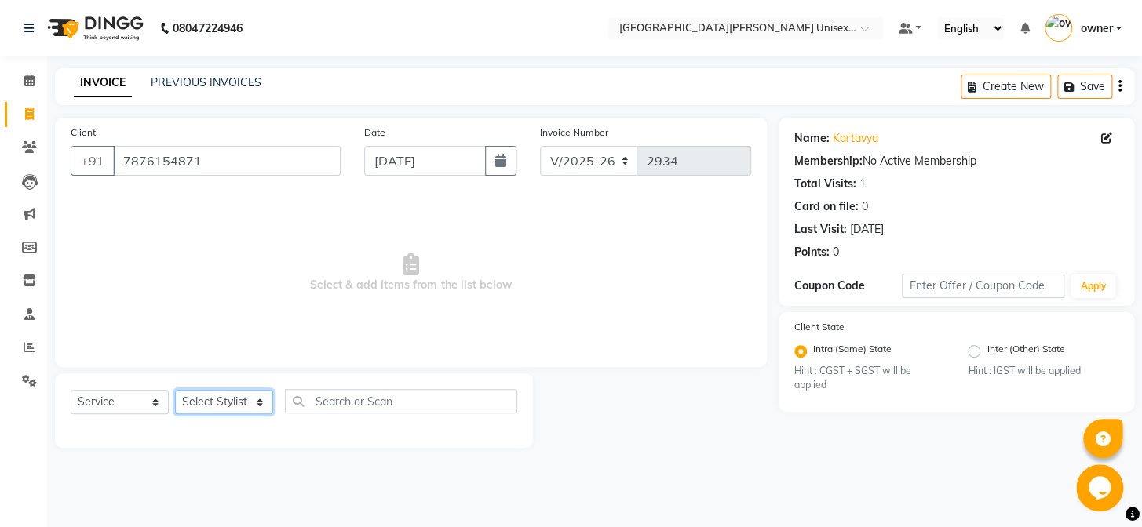
click at [258, 403] on select "Select Stylist anjali [PERSON_NAME] [PERSON_NAME] styler [PERSON_NAME] [PERSON_…" at bounding box center [224, 402] width 98 height 24
select select "61129"
click at [175, 390] on select "Select Stylist anjali [PERSON_NAME] [PERSON_NAME] styler [PERSON_NAME] [PERSON_…" at bounding box center [224, 402] width 98 height 24
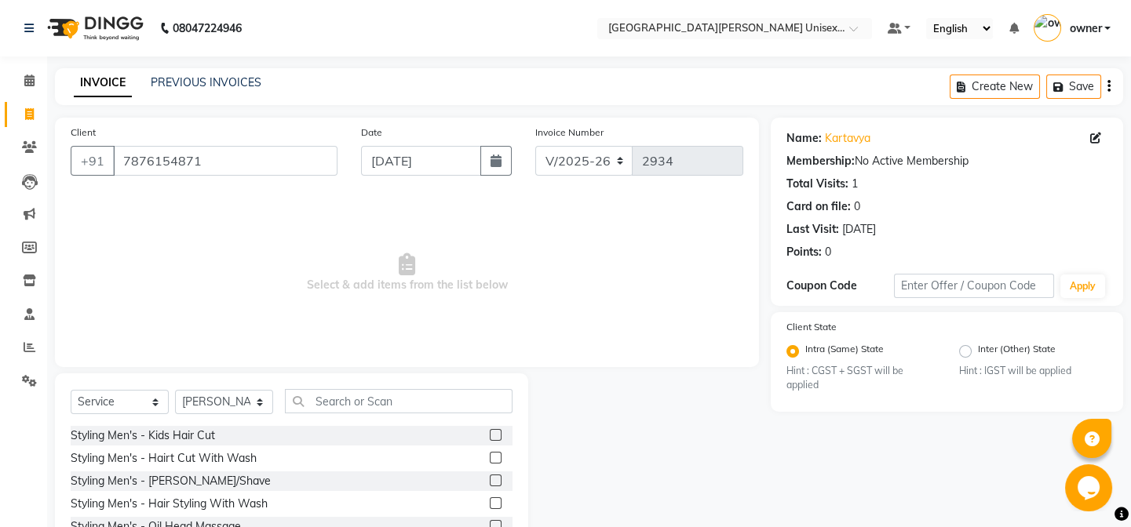
click at [490, 456] on label at bounding box center [496, 458] width 12 height 12
click at [490, 456] on input "checkbox" at bounding box center [495, 459] width 10 height 10
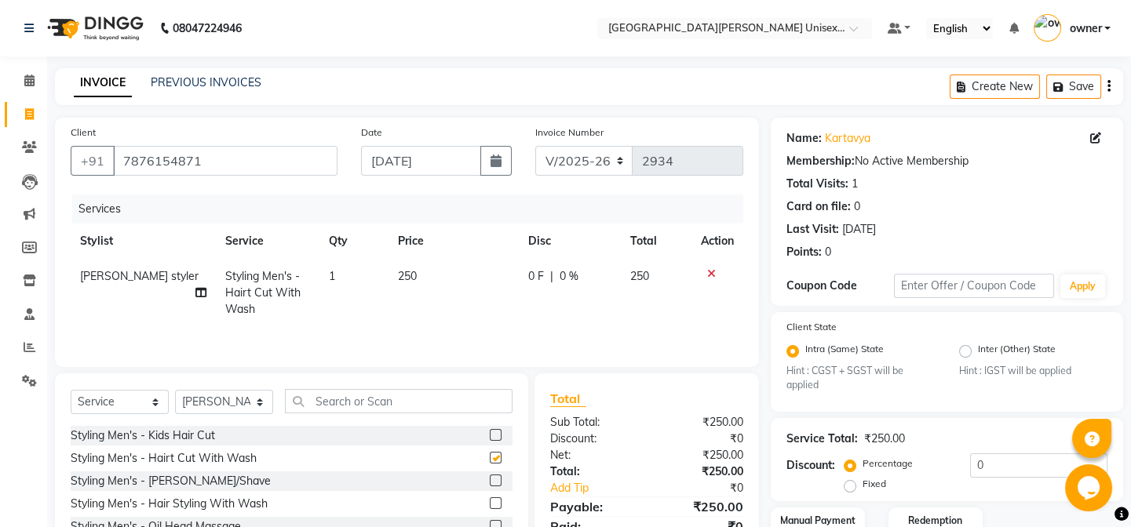
checkbox input "false"
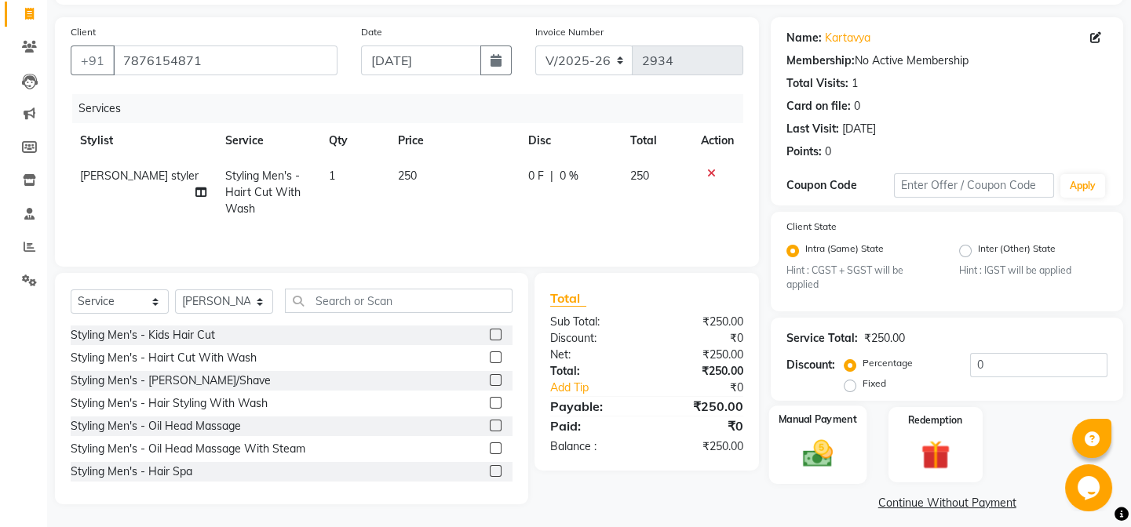
scroll to position [112, 0]
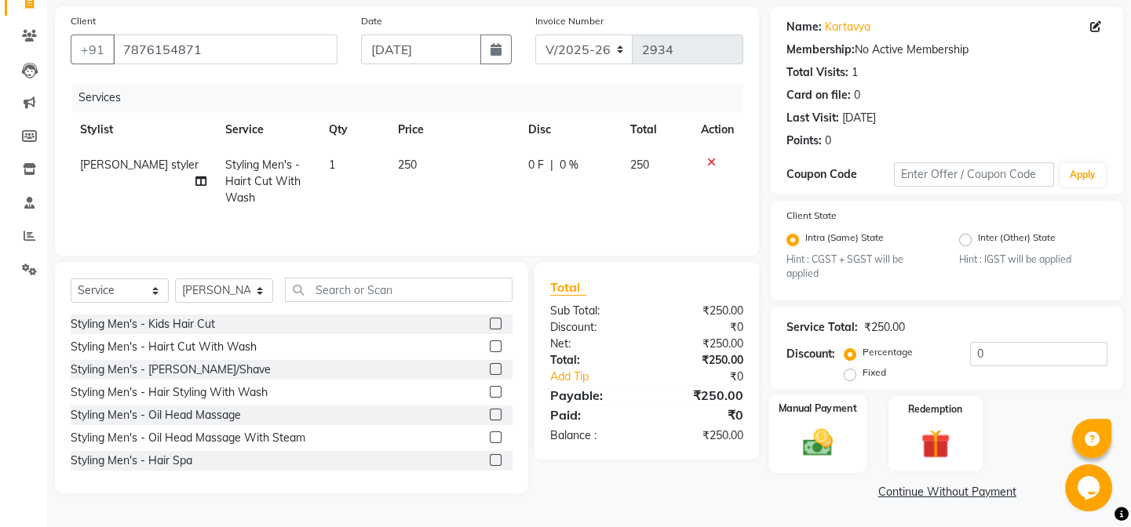
click at [855, 436] on div "Manual Payment" at bounding box center [817, 434] width 97 height 78
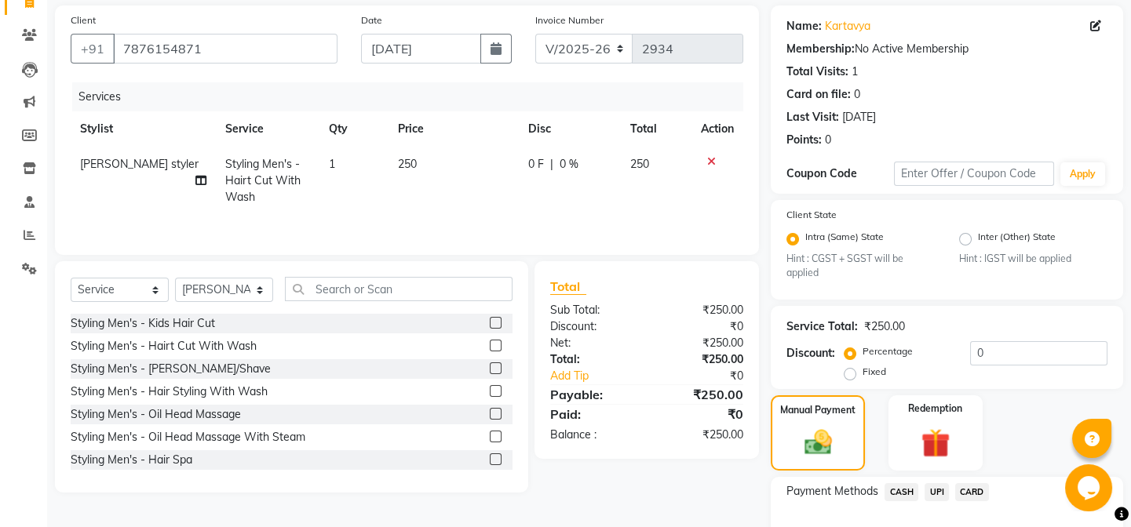
click at [140, 156] on td "[PERSON_NAME] styler" at bounding box center [143, 181] width 145 height 68
select select "61129"
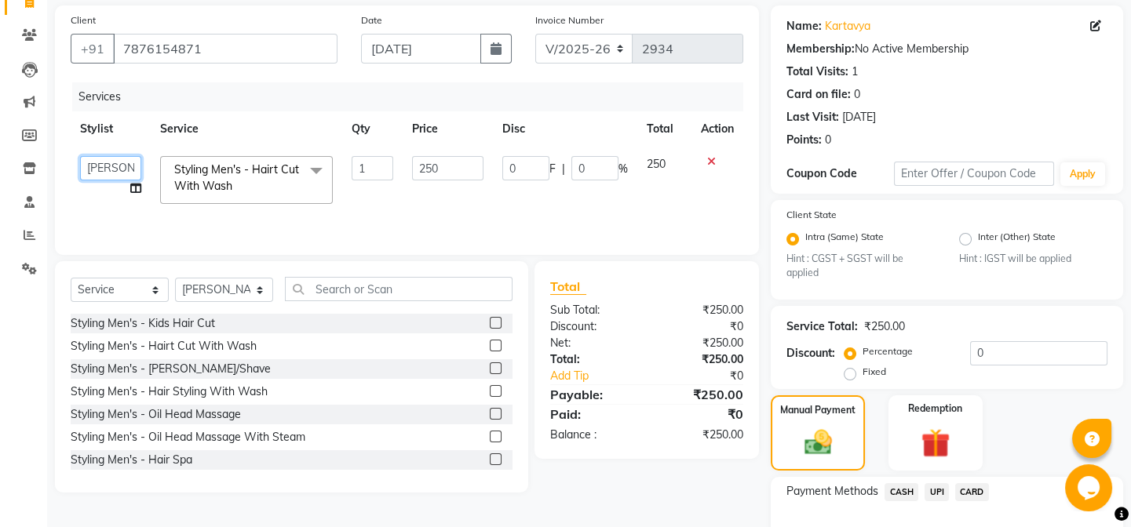
click at [126, 169] on select "anjali [PERSON_NAME] [PERSON_NAME] [PERSON_NAME] [PERSON_NAME] [PERSON_NAME] [P…" at bounding box center [110, 168] width 61 height 24
select select "82058"
drag, startPoint x: 895, startPoint y: 492, endPoint x: 913, endPoint y: 489, distance: 19.1
click at [911, 490] on span "CASH" at bounding box center [901, 492] width 34 height 18
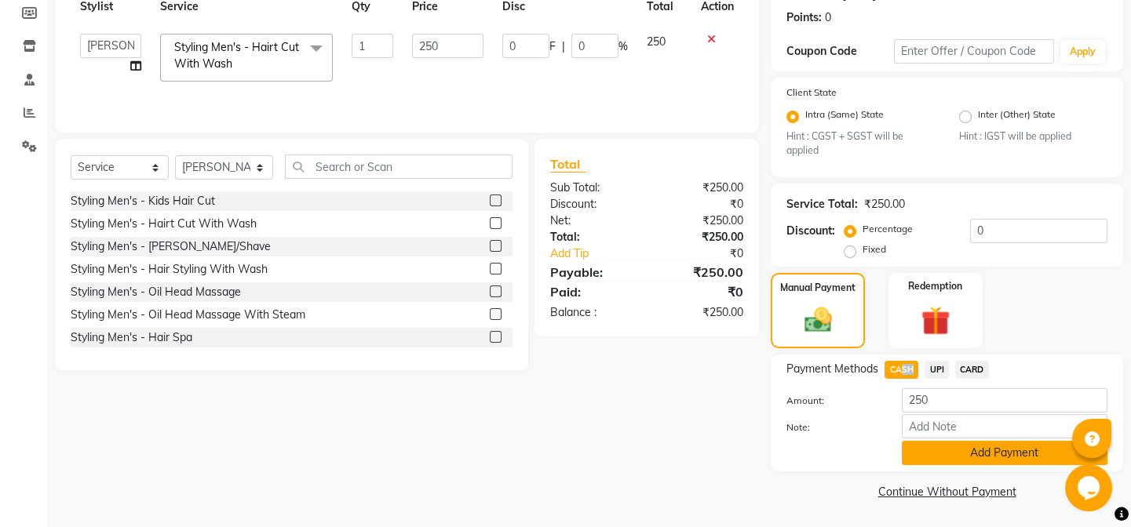
scroll to position [235, 0]
click at [978, 442] on button "Add Payment" at bounding box center [1005, 453] width 206 height 24
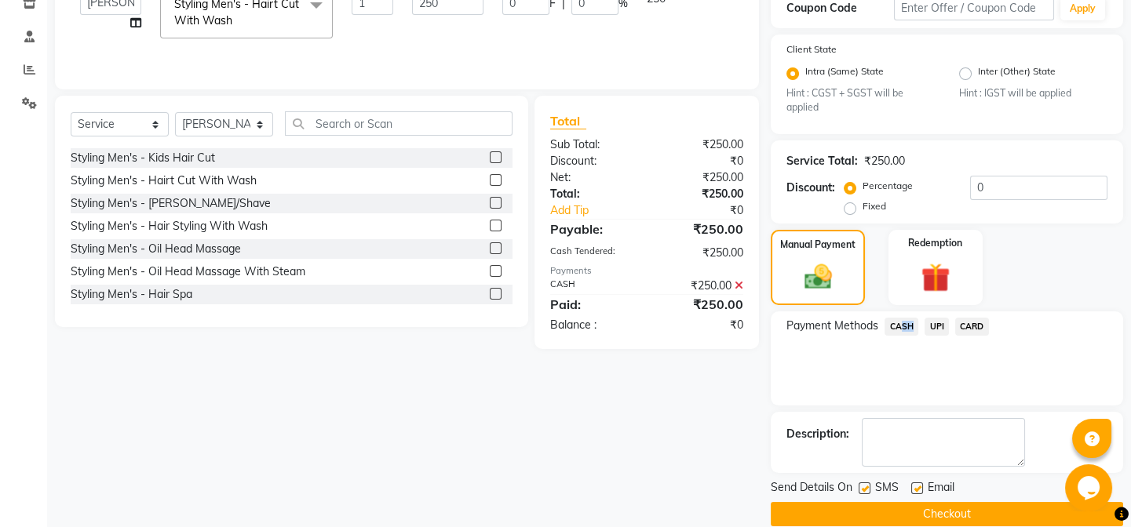
scroll to position [301, 0]
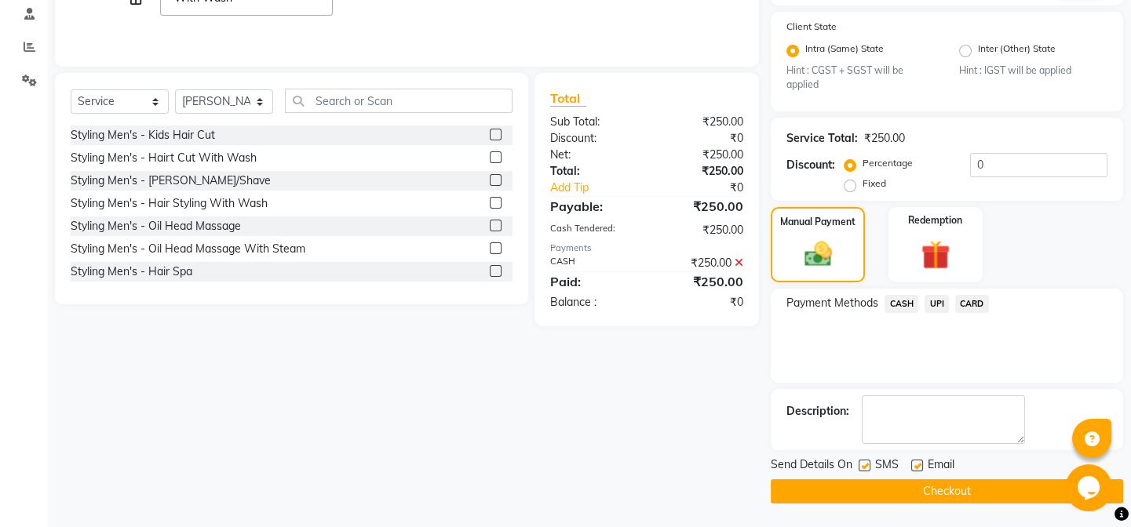
click at [889, 302] on span "CASH" at bounding box center [901, 304] width 34 height 18
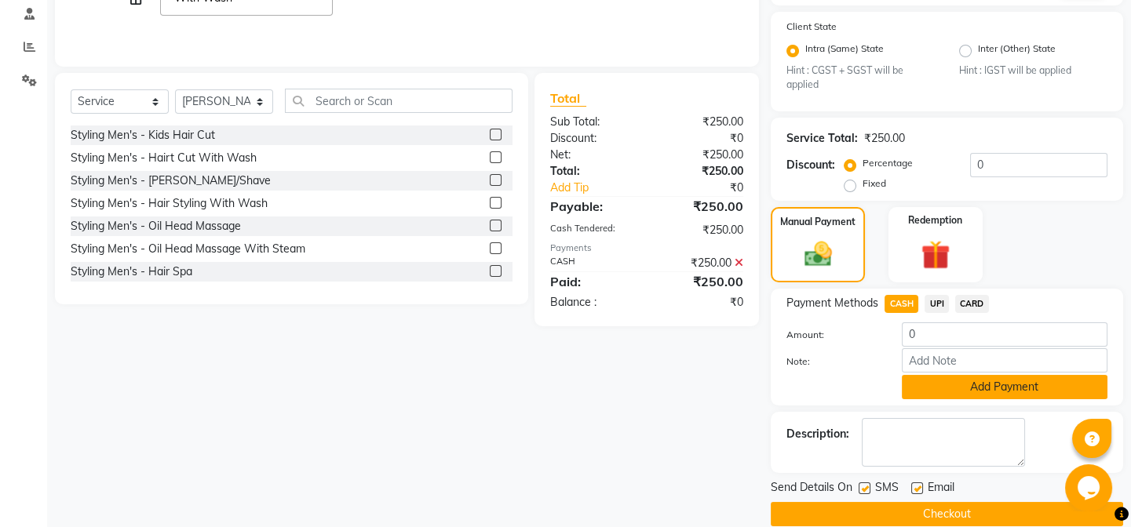
click at [964, 384] on button "Add Payment" at bounding box center [1005, 387] width 206 height 24
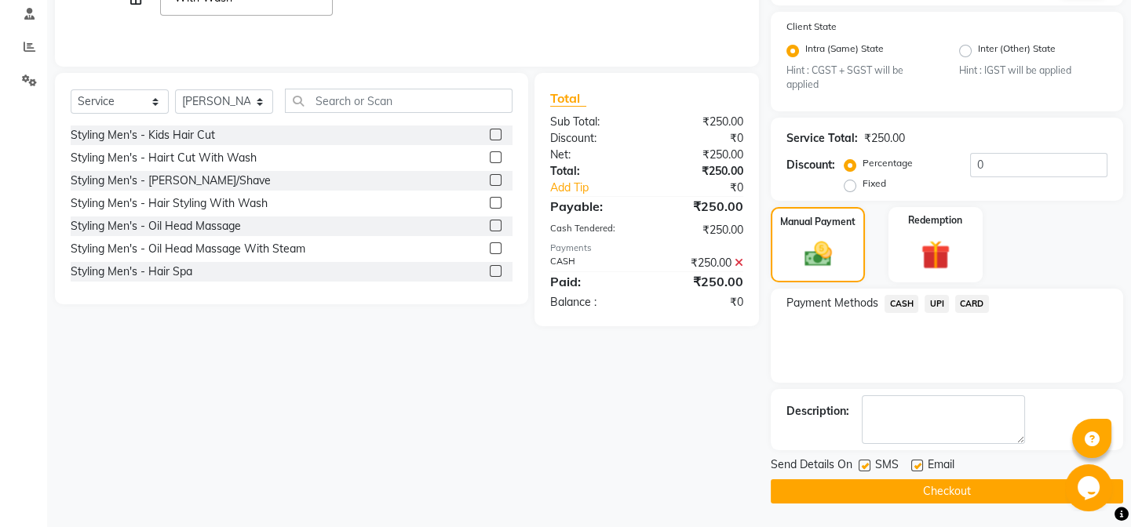
click at [989, 489] on button "Checkout" at bounding box center [947, 491] width 352 height 24
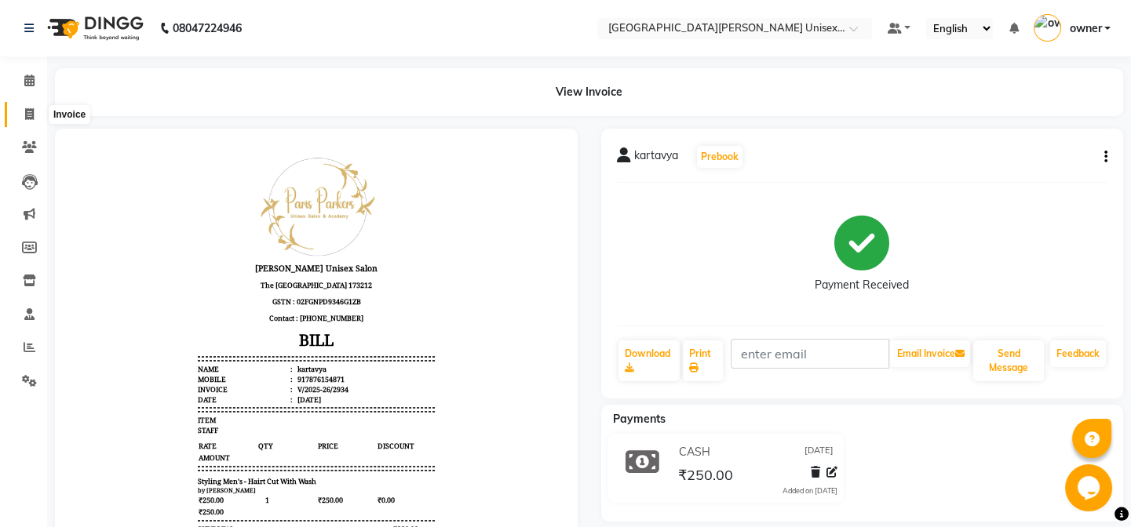
click at [28, 111] on icon at bounding box center [29, 114] width 9 height 12
select select "service"
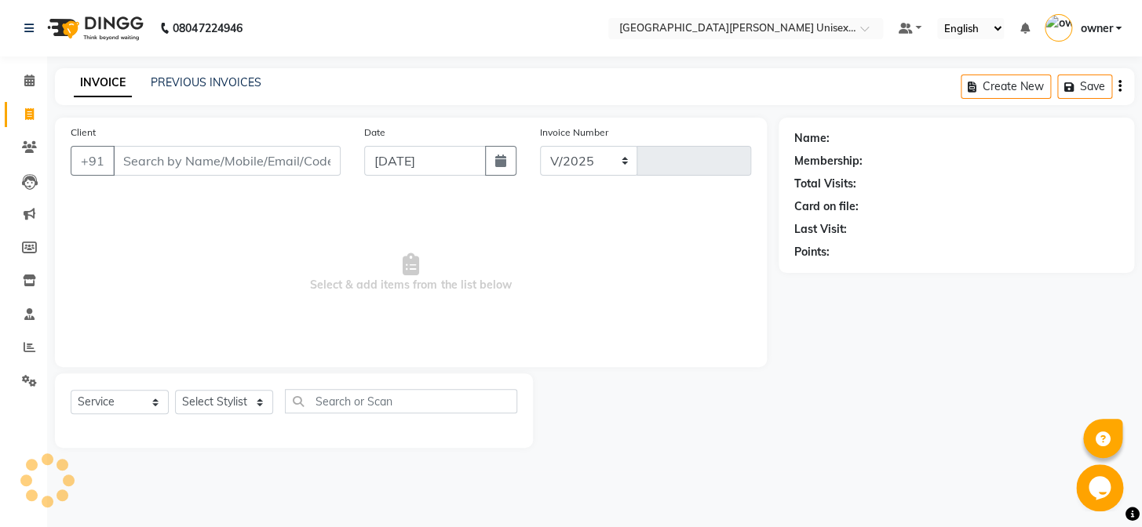
select select "7055"
type input "2935"
click at [256, 398] on select "Select Stylist" at bounding box center [224, 402] width 98 height 24
select select "58731"
click at [175, 390] on select "Select Stylist anjali [PERSON_NAME] [PERSON_NAME] styler [PERSON_NAME] [PERSON_…" at bounding box center [224, 402] width 98 height 24
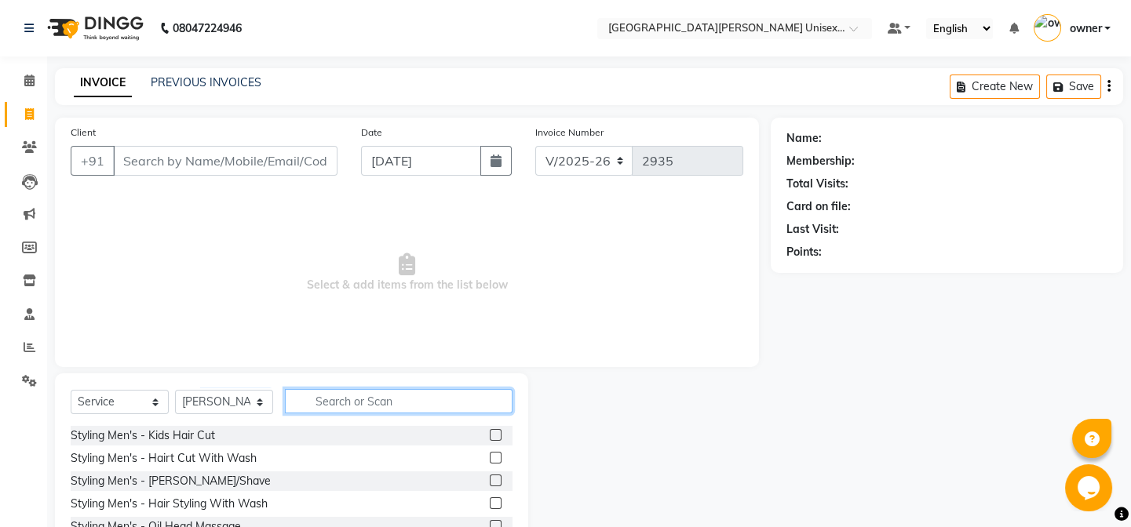
click at [344, 406] on input "text" at bounding box center [399, 401] width 228 height 24
type input "thre"
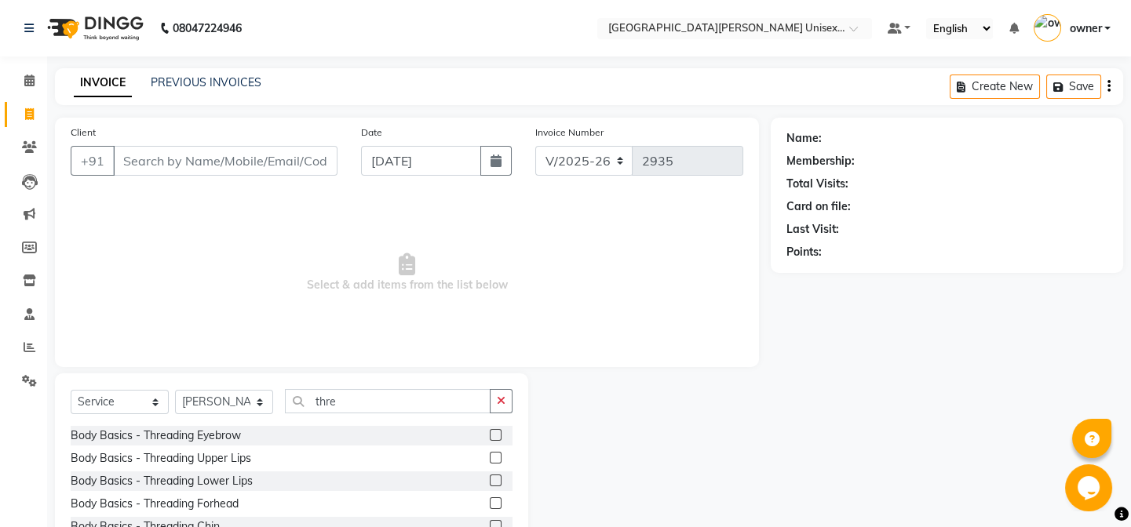
click at [490, 434] on label at bounding box center [496, 435] width 12 height 12
click at [490, 434] on input "checkbox" at bounding box center [495, 436] width 10 height 10
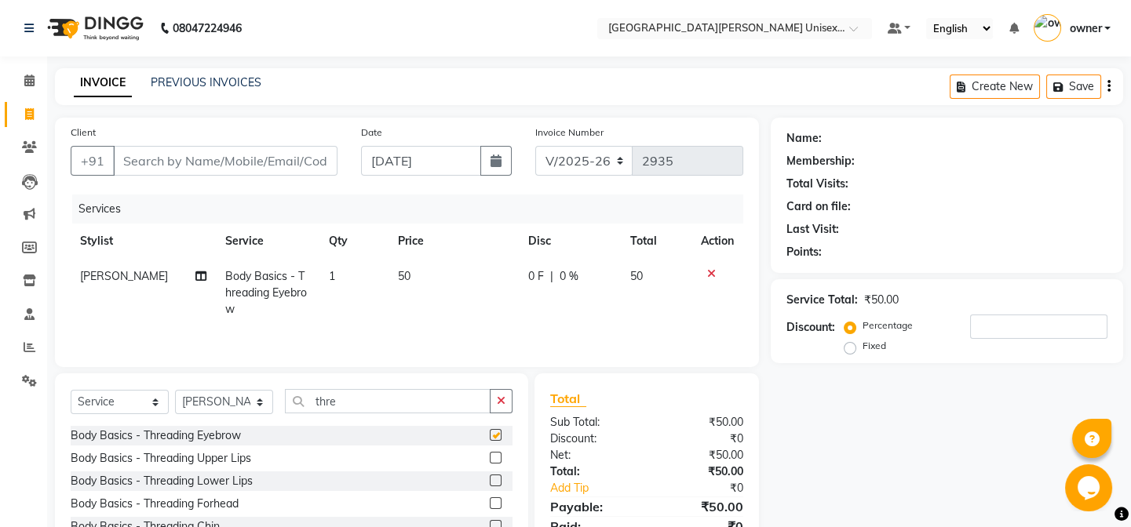
checkbox input "false"
click at [490, 453] on label at bounding box center [496, 458] width 12 height 12
click at [490, 454] on input "checkbox" at bounding box center [495, 459] width 10 height 10
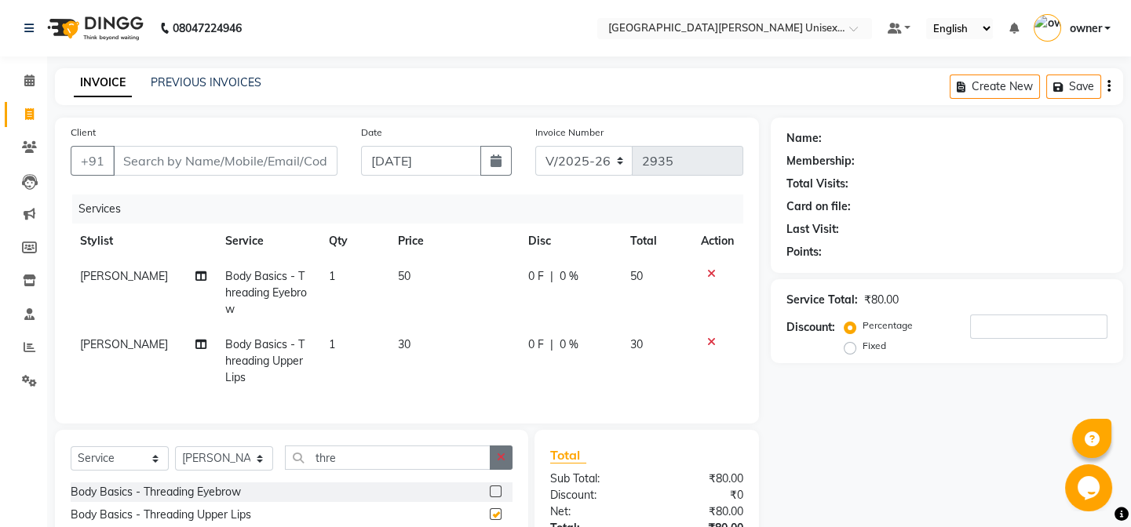
checkbox input "false"
click at [506, 463] on button "button" at bounding box center [501, 458] width 23 height 24
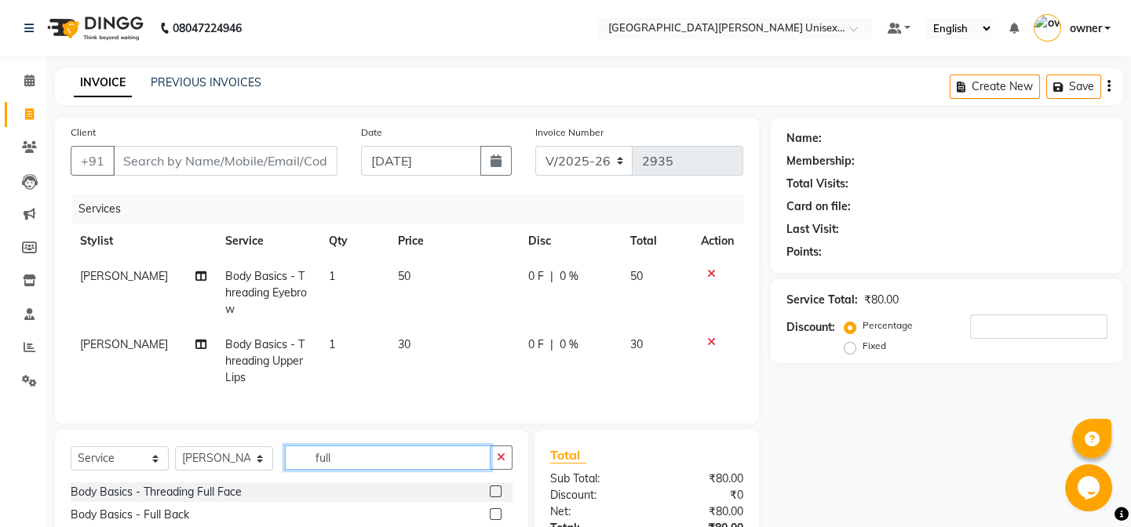
scroll to position [71, 0]
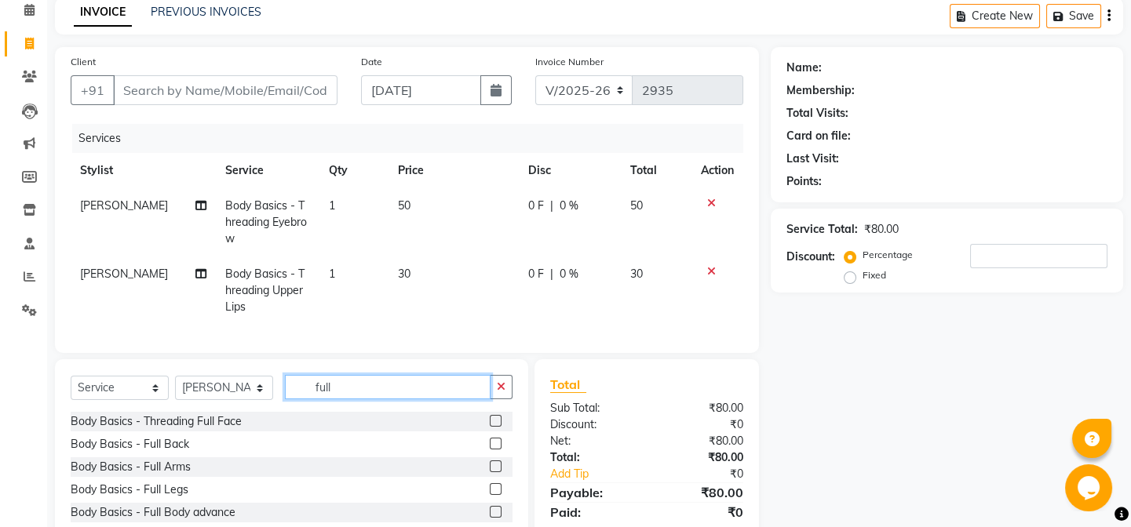
type input "full"
click at [490, 472] on label at bounding box center [496, 467] width 12 height 12
click at [490, 472] on input "checkbox" at bounding box center [495, 467] width 10 height 10
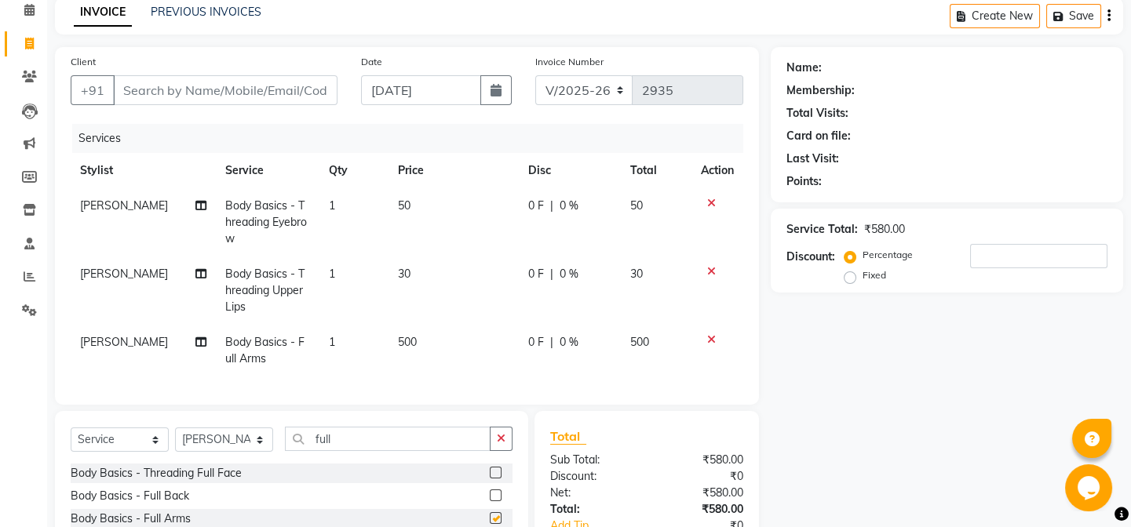
checkbox input "false"
click at [495, 451] on button "button" at bounding box center [501, 439] width 23 height 24
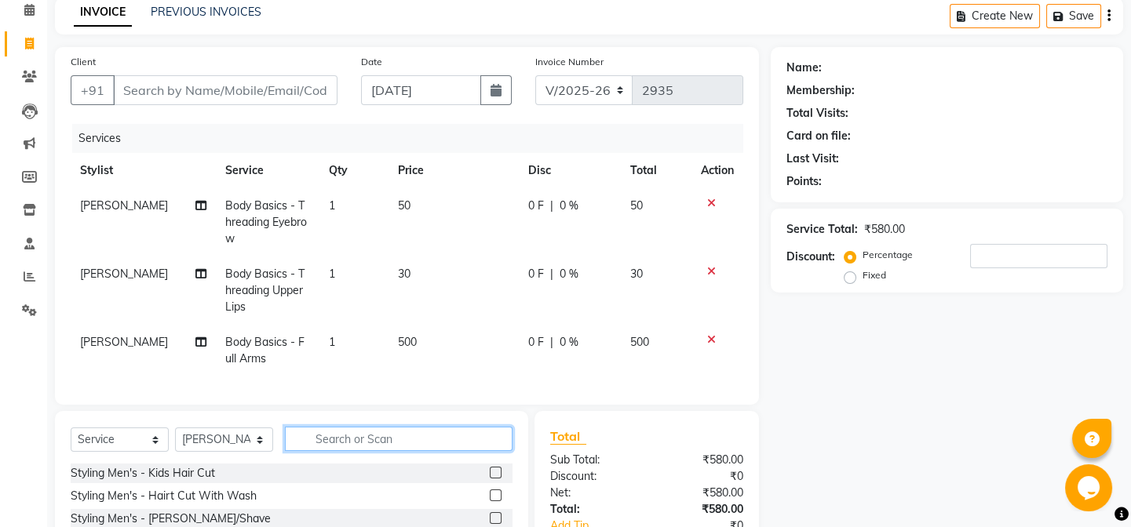
click at [495, 451] on input "text" at bounding box center [399, 439] width 228 height 24
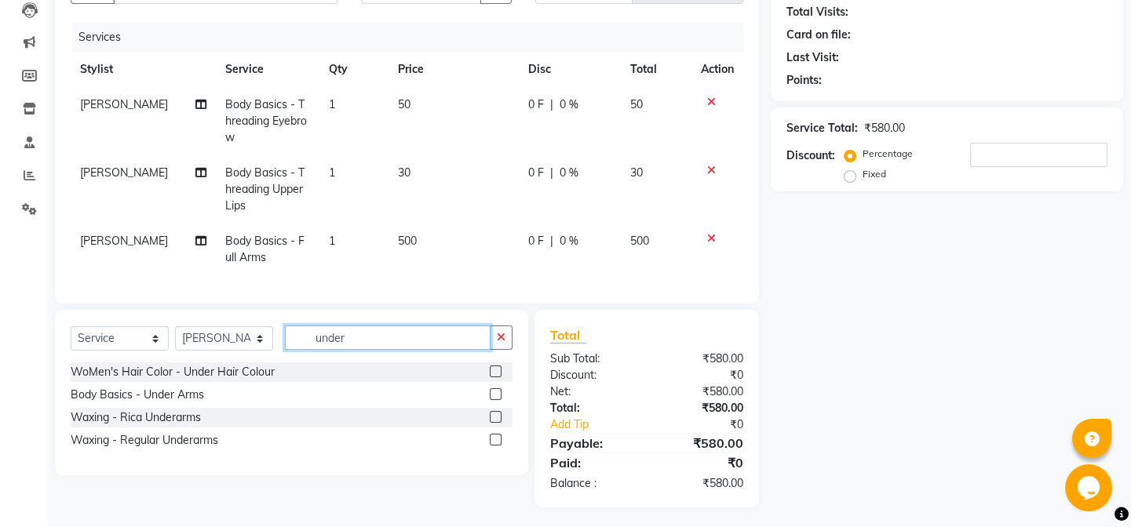
scroll to position [187, 0]
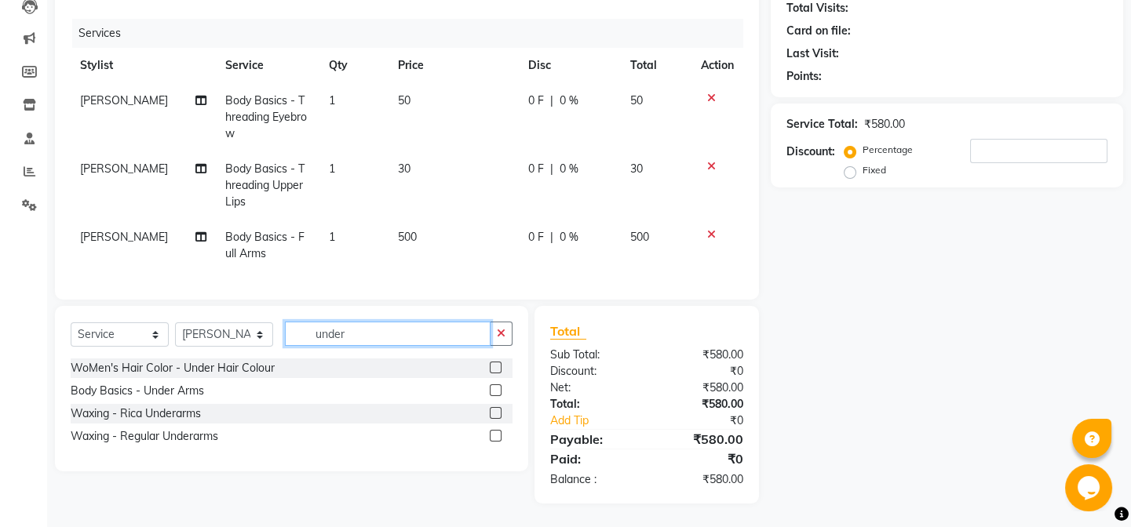
type input "under"
click at [494, 392] on label at bounding box center [496, 390] width 12 height 12
click at [494, 392] on input "checkbox" at bounding box center [495, 391] width 10 height 10
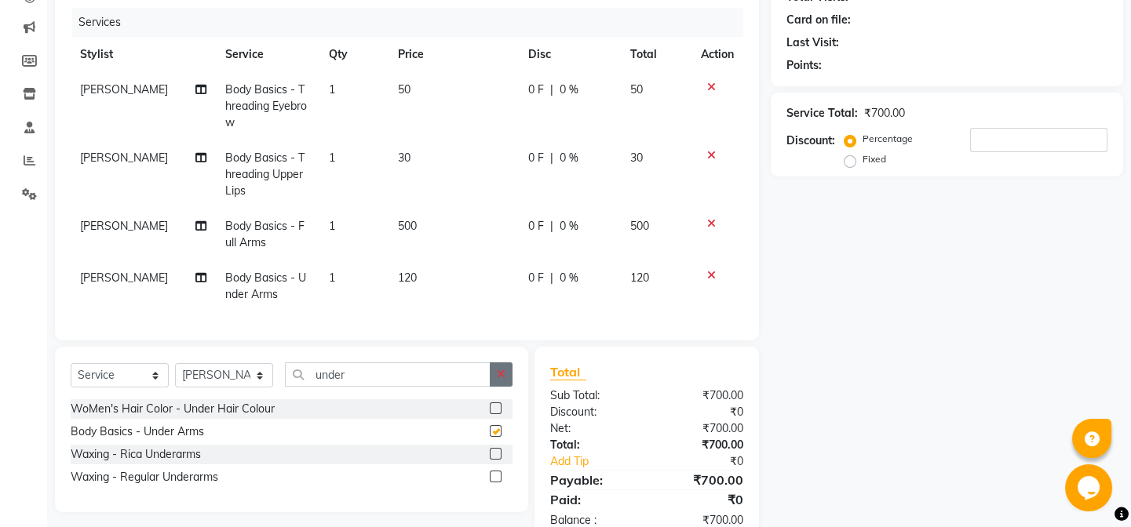
checkbox input "false"
click at [500, 380] on icon "button" at bounding box center [501, 374] width 9 height 11
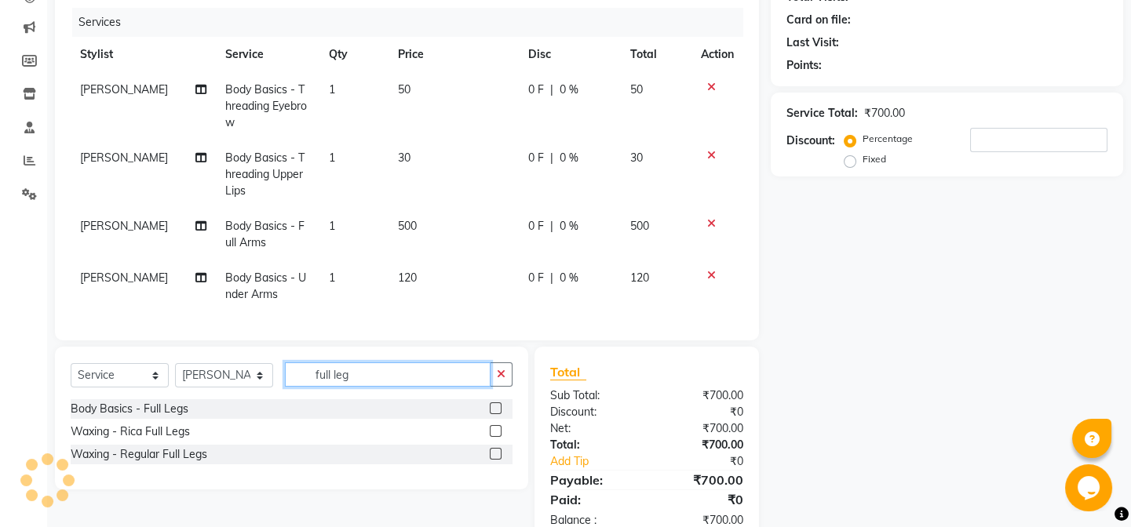
type input "full leg"
click at [494, 414] on label at bounding box center [496, 409] width 12 height 12
click at [494, 414] on input "checkbox" at bounding box center [495, 409] width 10 height 10
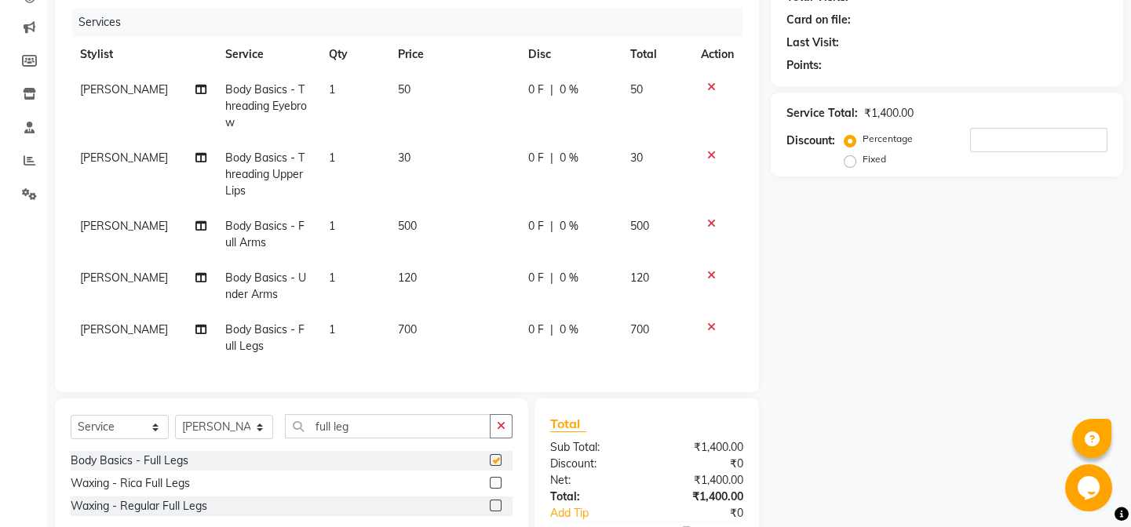
checkbox input "false"
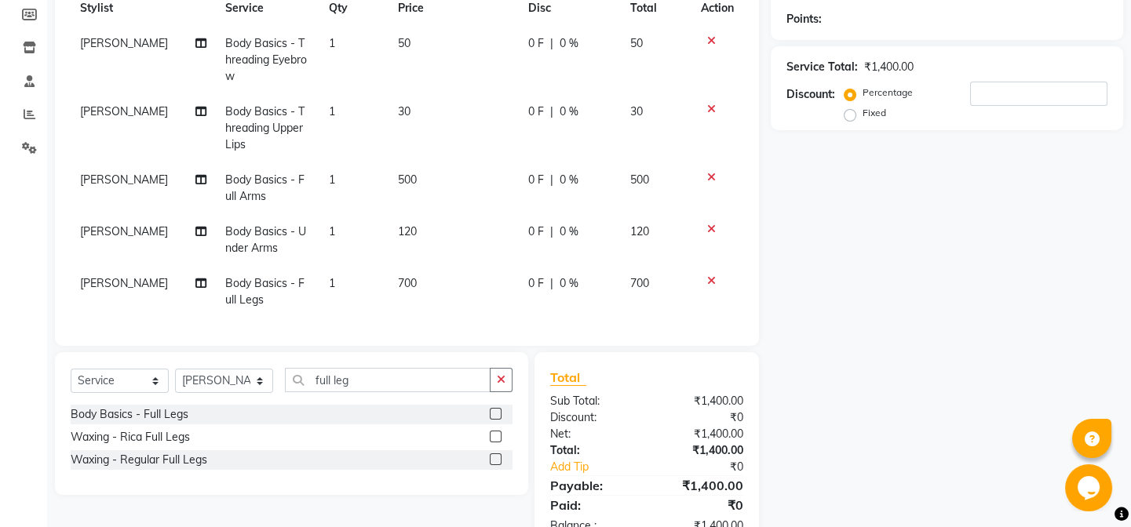
scroll to position [258, 0]
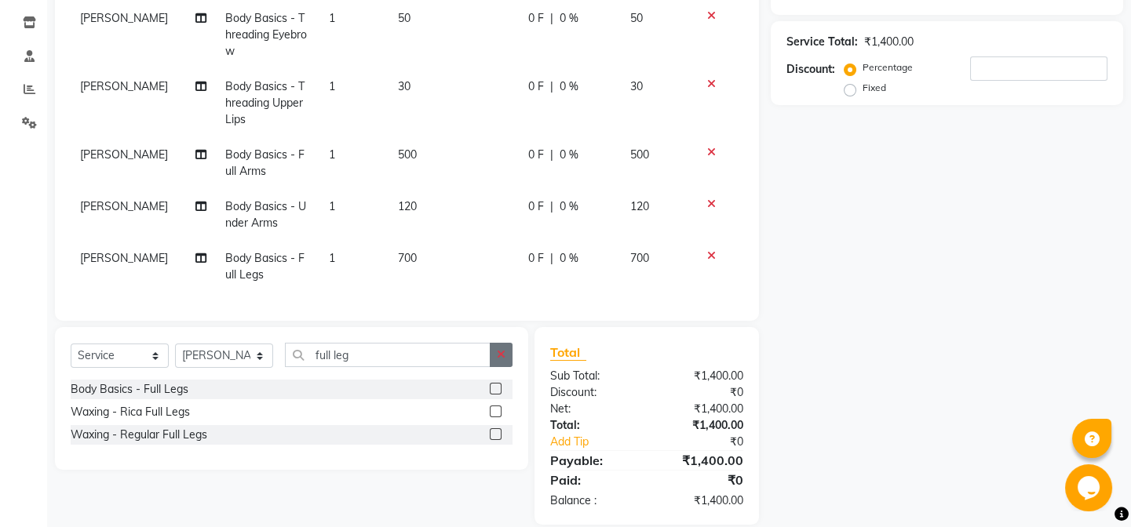
click at [501, 360] on icon "button" at bounding box center [501, 354] width 9 height 11
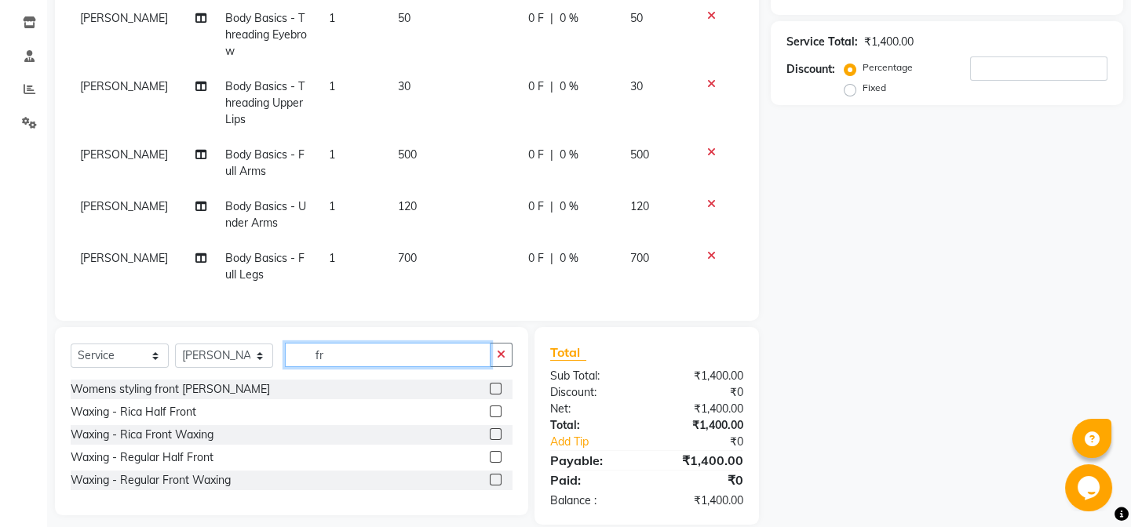
type input "f"
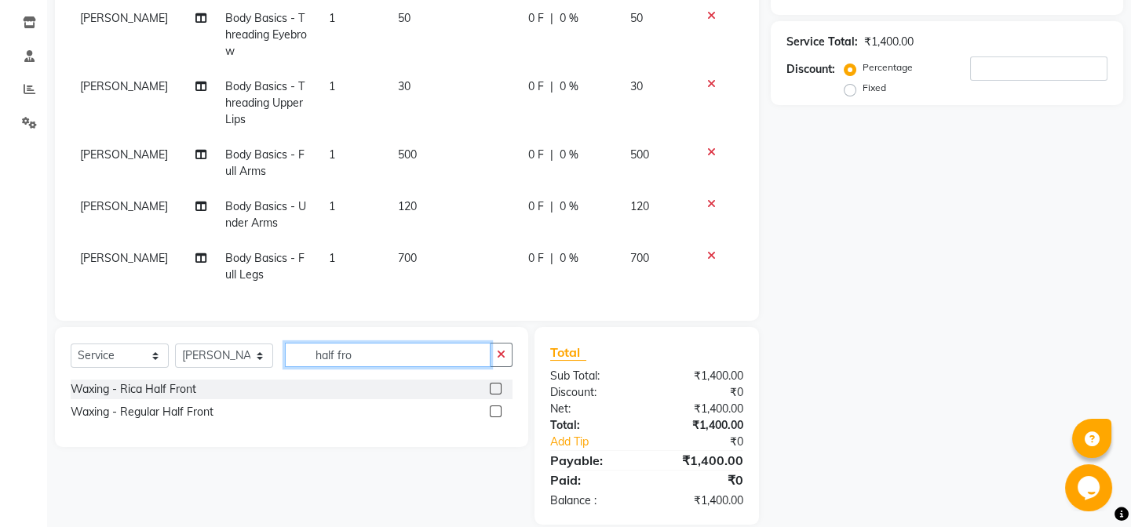
type input "half fro"
click at [497, 417] on label at bounding box center [496, 412] width 12 height 12
click at [497, 417] on input "checkbox" at bounding box center [495, 412] width 10 height 10
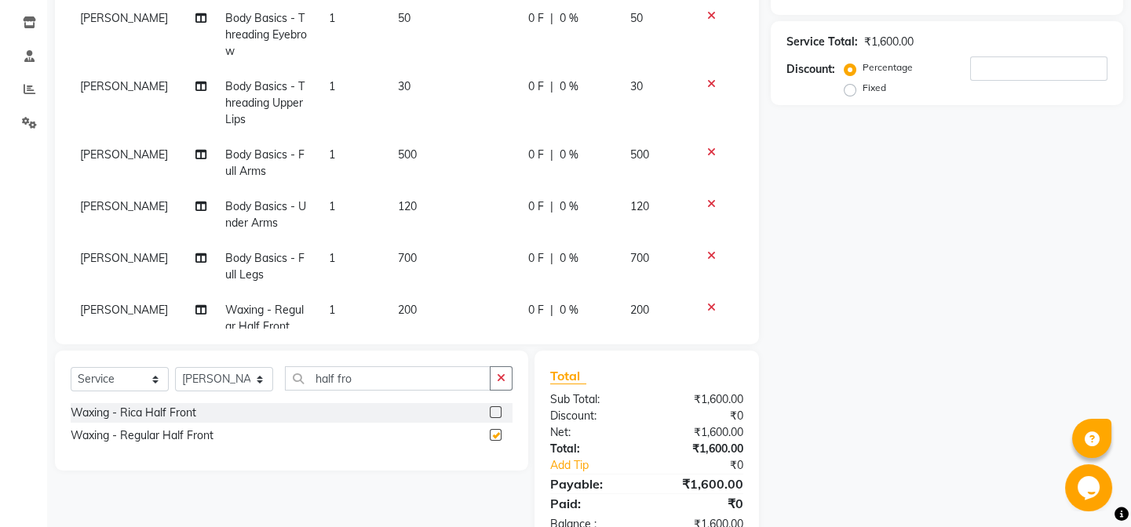
checkbox input "false"
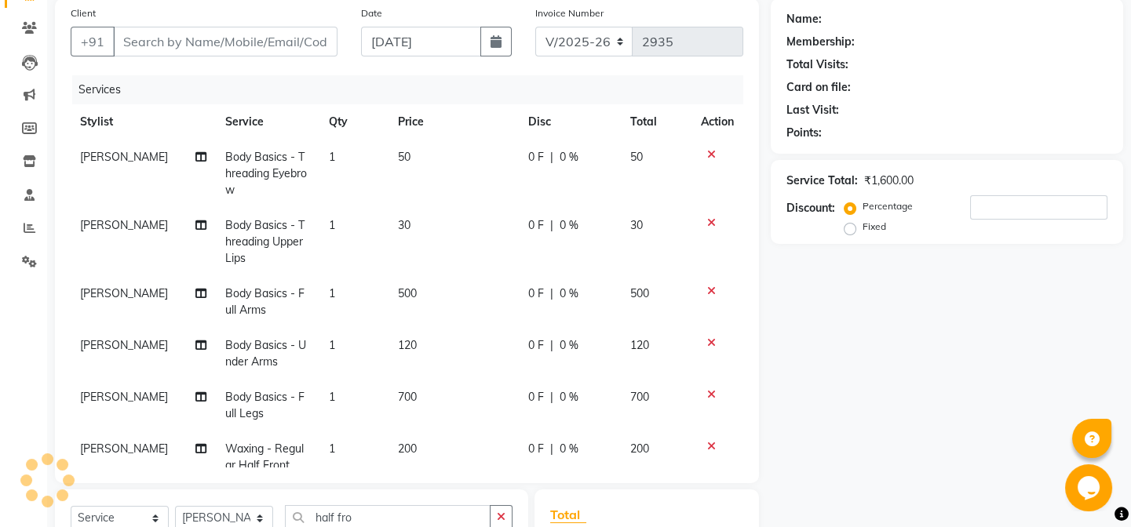
scroll to position [89, 0]
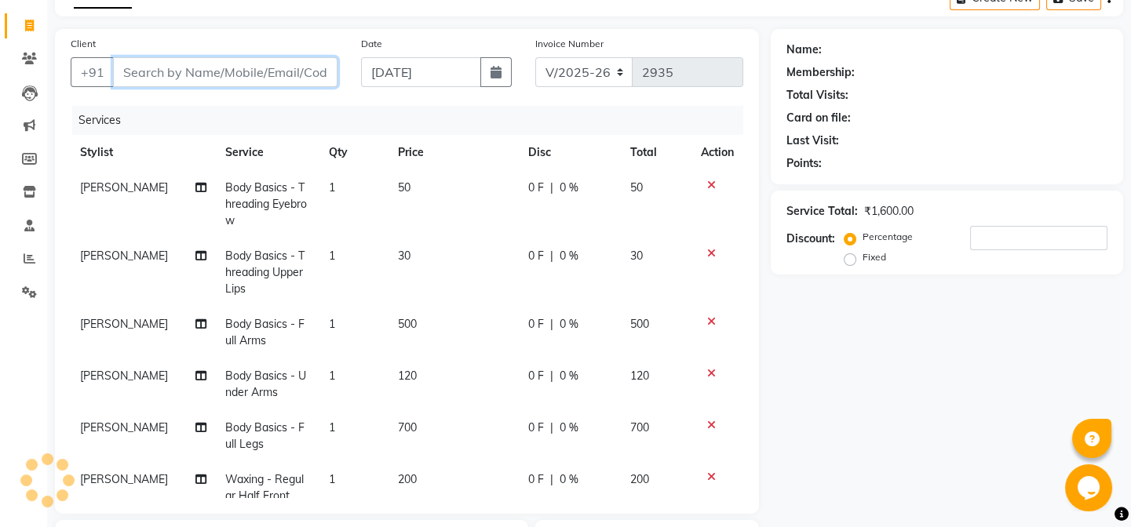
click at [229, 76] on input "Client" at bounding box center [225, 72] width 224 height 30
type input "7"
type input "0"
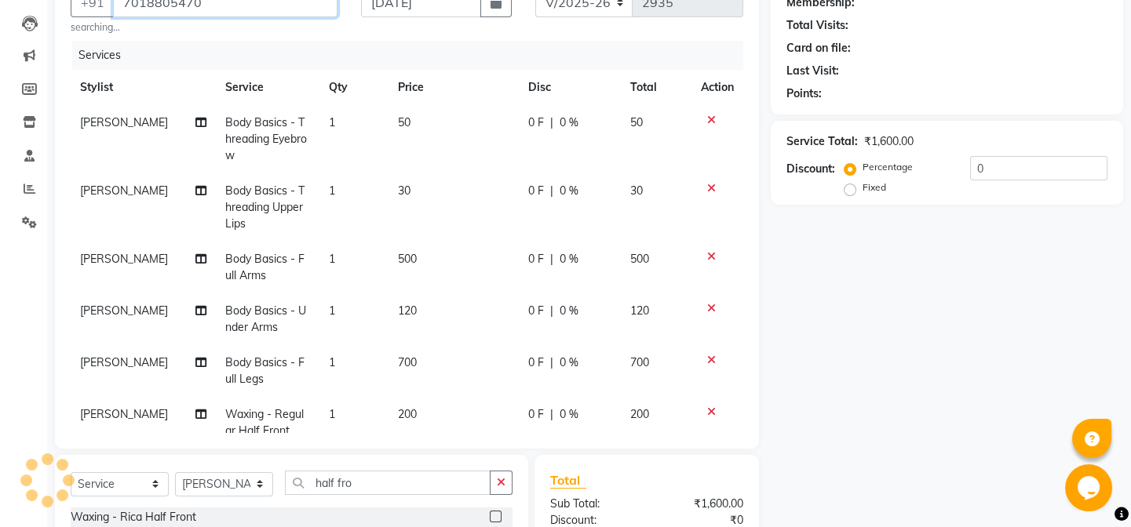
scroll to position [0, 0]
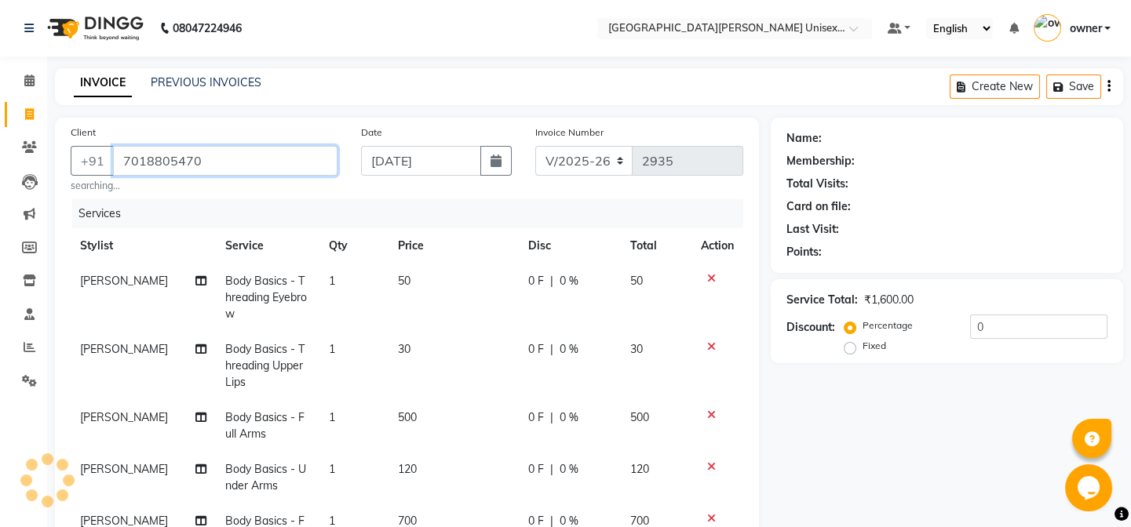
click at [304, 164] on input "7018805470" at bounding box center [225, 161] width 224 height 30
click at [253, 162] on input "7018805470" at bounding box center [225, 161] width 224 height 30
click at [259, 160] on input "7018805470" at bounding box center [225, 161] width 224 height 30
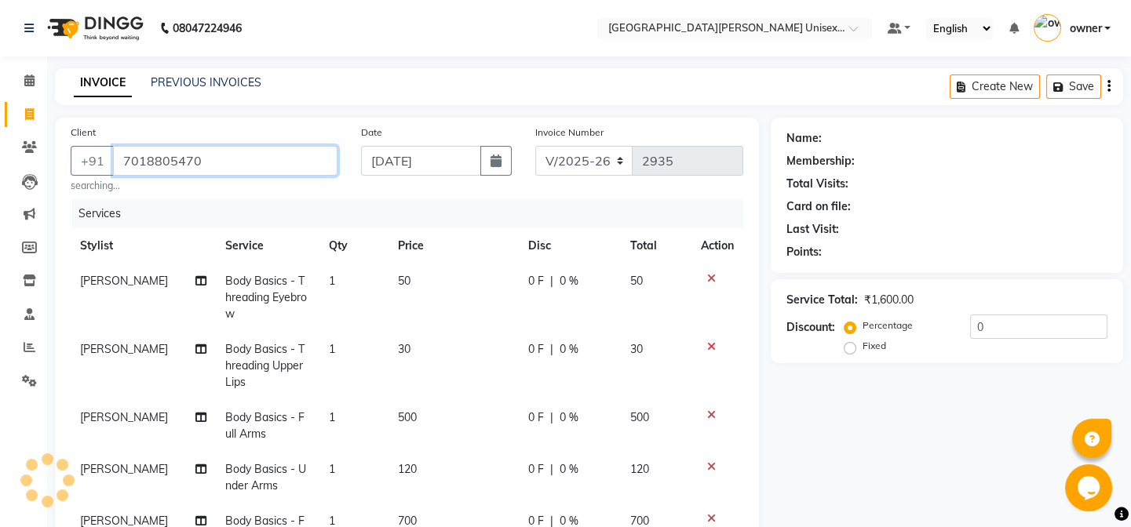
click at [259, 160] on input "7018805470" at bounding box center [225, 161] width 224 height 30
type input "7018805470"
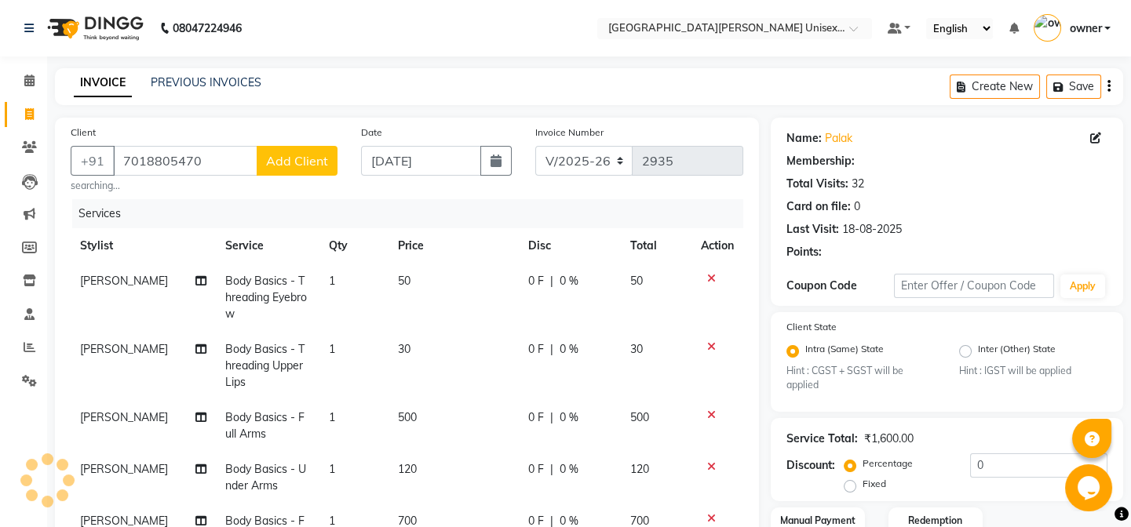
click at [290, 163] on span "Add Client" at bounding box center [297, 161] width 62 height 16
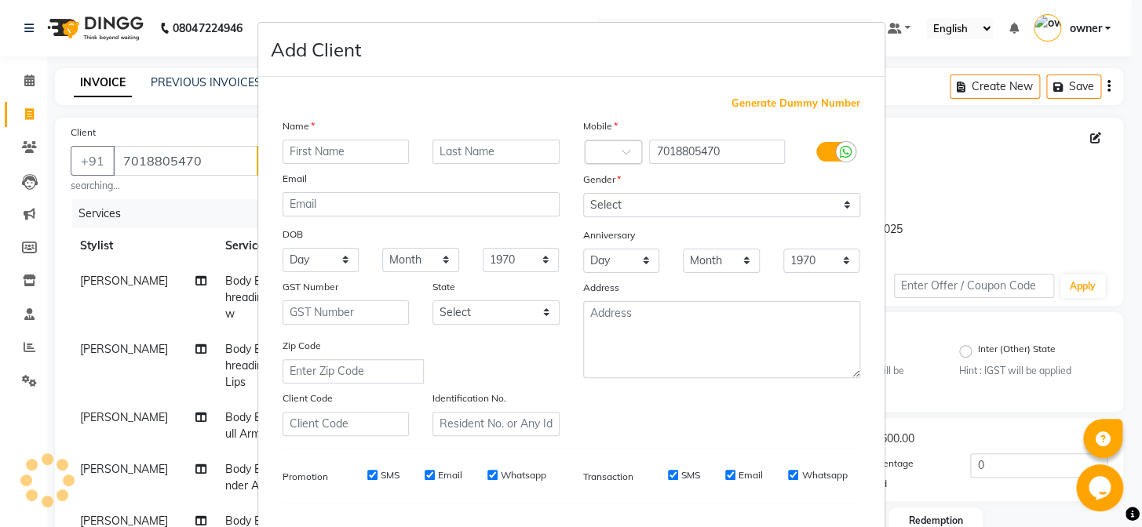
click at [310, 160] on input "text" at bounding box center [345, 152] width 127 height 24
click at [324, 154] on input "text" at bounding box center [345, 152] width 127 height 24
click at [376, 144] on input "text" at bounding box center [345, 152] width 127 height 24
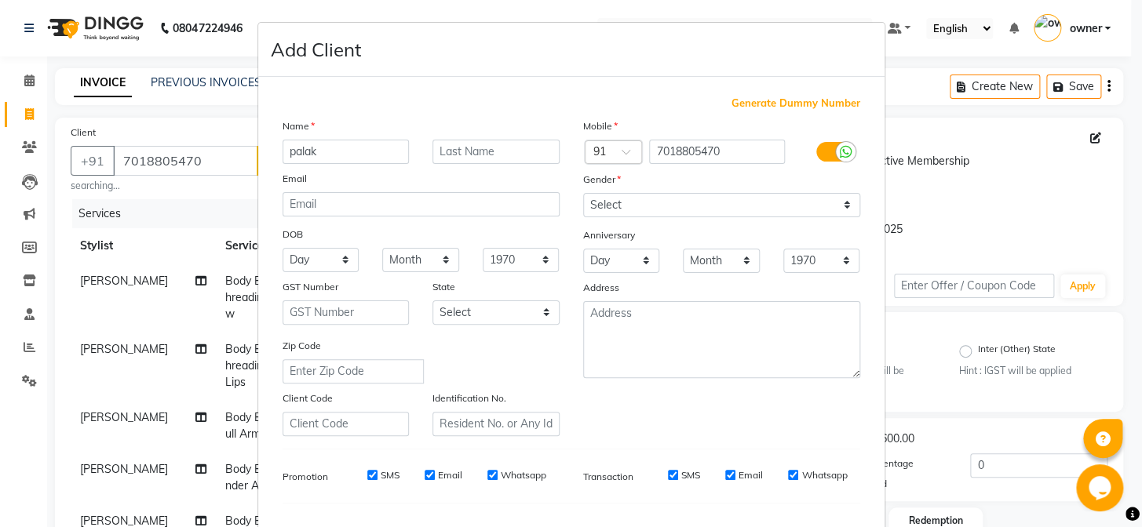
type input "palak"
click at [835, 208] on select "Select [DEMOGRAPHIC_DATA] [DEMOGRAPHIC_DATA] Other Prefer Not To Say" at bounding box center [721, 205] width 277 height 24
click at [583, 193] on select "Select [DEMOGRAPHIC_DATA] [DEMOGRAPHIC_DATA] Other Prefer Not To Say" at bounding box center [721, 205] width 277 height 24
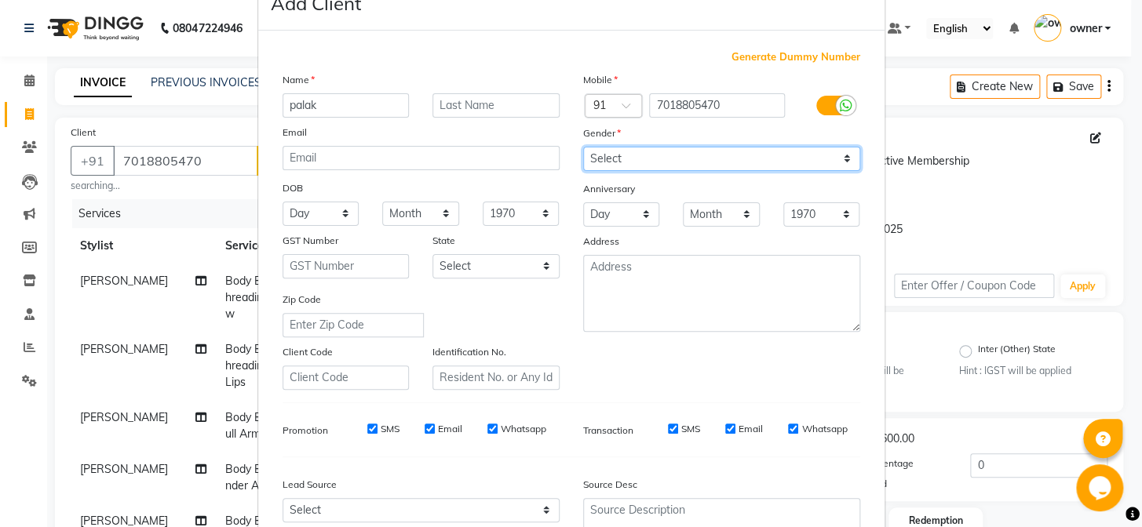
scroll to position [142, 0]
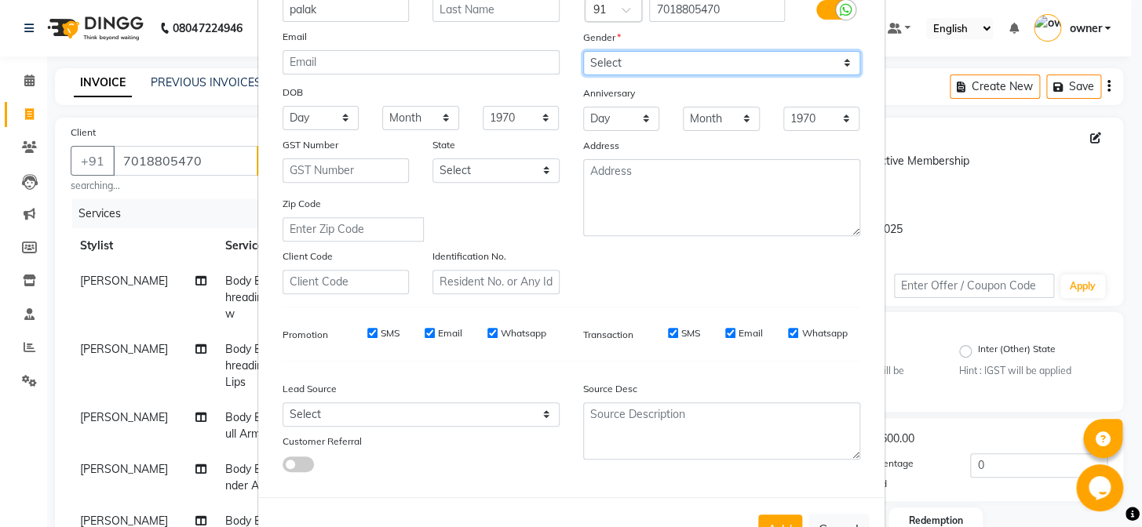
click at [826, 57] on select "Select [DEMOGRAPHIC_DATA] [DEMOGRAPHIC_DATA] Other Prefer Not To Say" at bounding box center [721, 63] width 277 height 24
select select "[DEMOGRAPHIC_DATA]"
click at [583, 51] on select "Select [DEMOGRAPHIC_DATA] [DEMOGRAPHIC_DATA] Other Prefer Not To Say" at bounding box center [721, 63] width 277 height 24
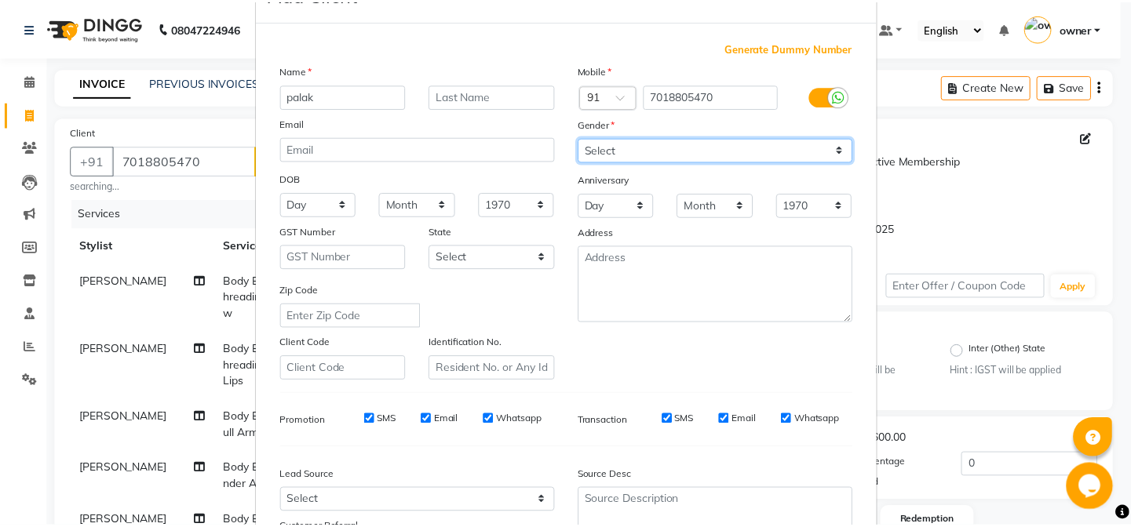
scroll to position [202, 0]
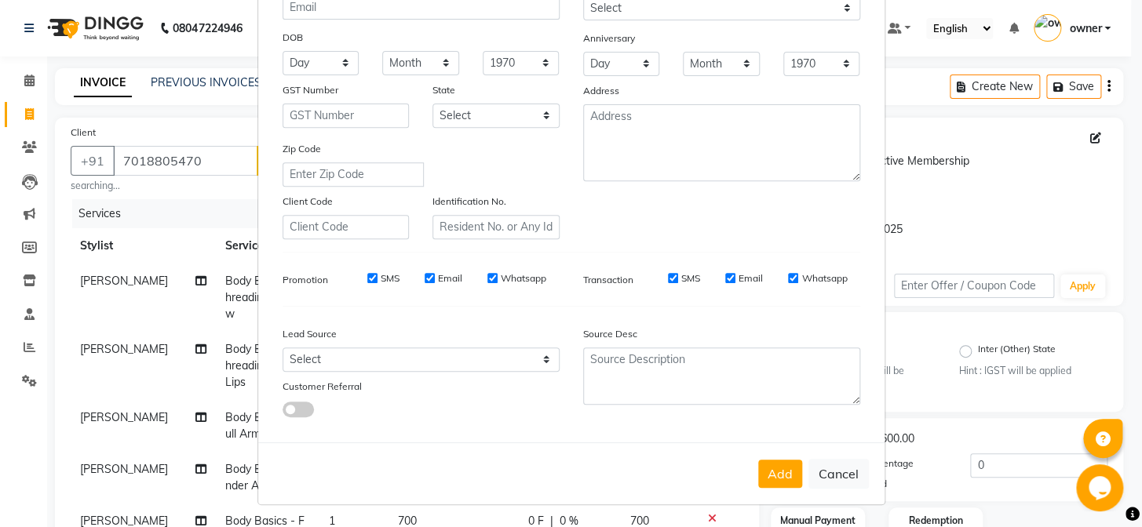
click at [771, 472] on button "Add" at bounding box center [780, 474] width 44 height 28
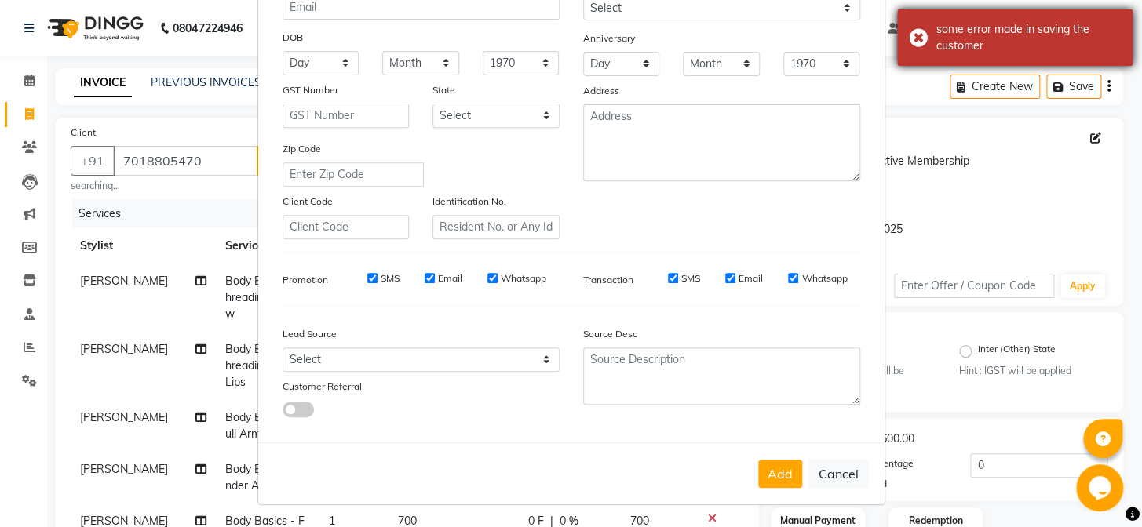
click at [916, 40] on div "some error made in saving the customer" at bounding box center [1014, 37] width 235 height 56
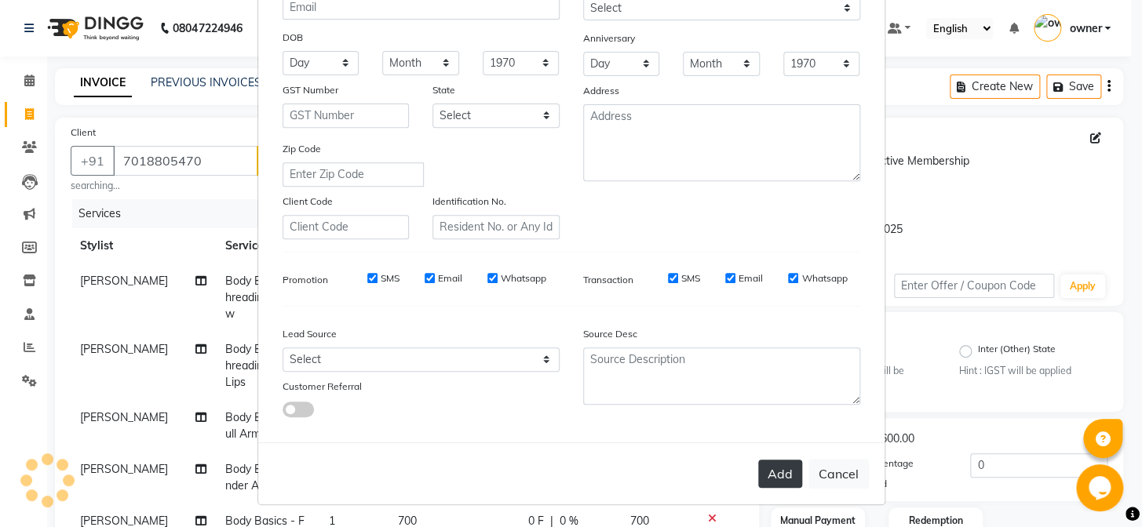
click at [788, 473] on button "Add" at bounding box center [780, 474] width 44 height 28
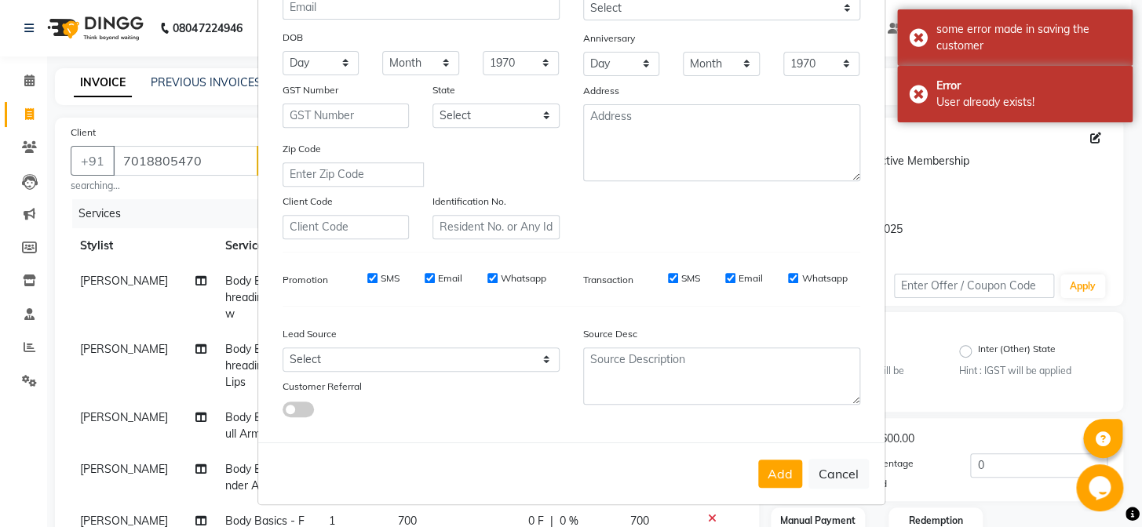
click at [237, 123] on ngb-modal-window "Add Client Generate Dummy Number Name palak Email DOB Day 01 02 03 04 05 06 07 …" at bounding box center [571, 263] width 1142 height 527
click at [826, 469] on button "Cancel" at bounding box center [838, 474] width 60 height 30
select select
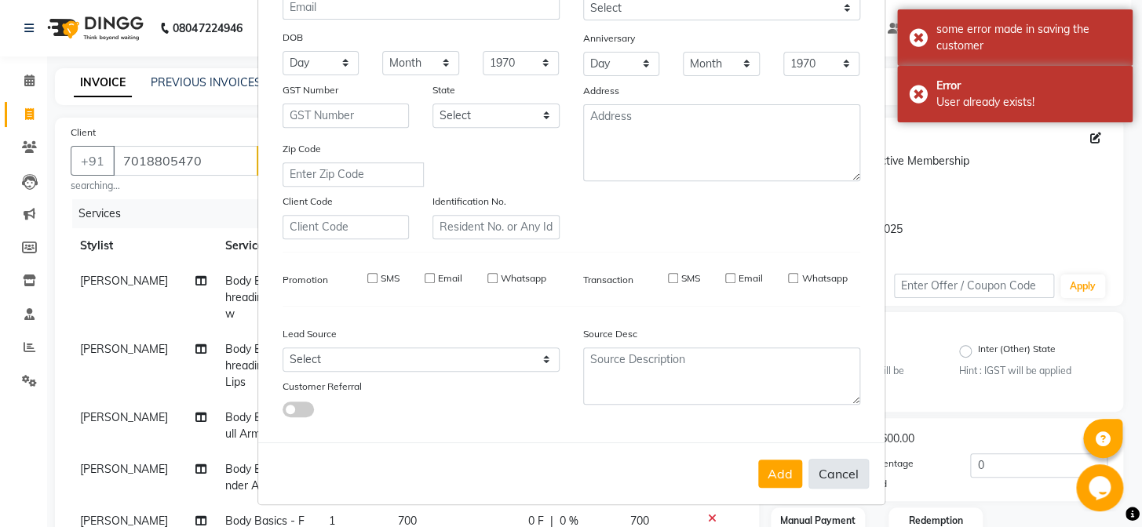
select select
checkbox input "false"
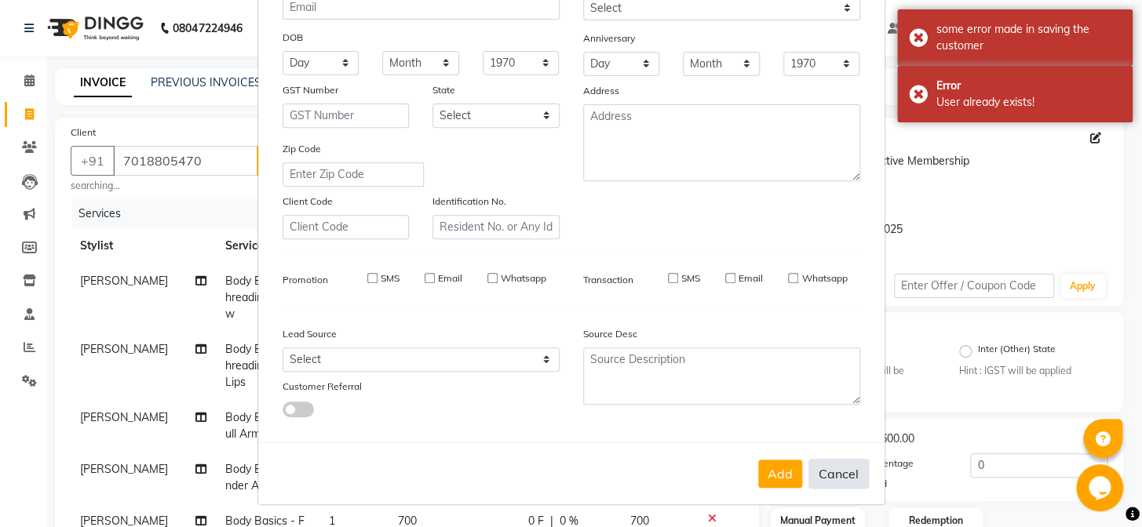
checkbox input "false"
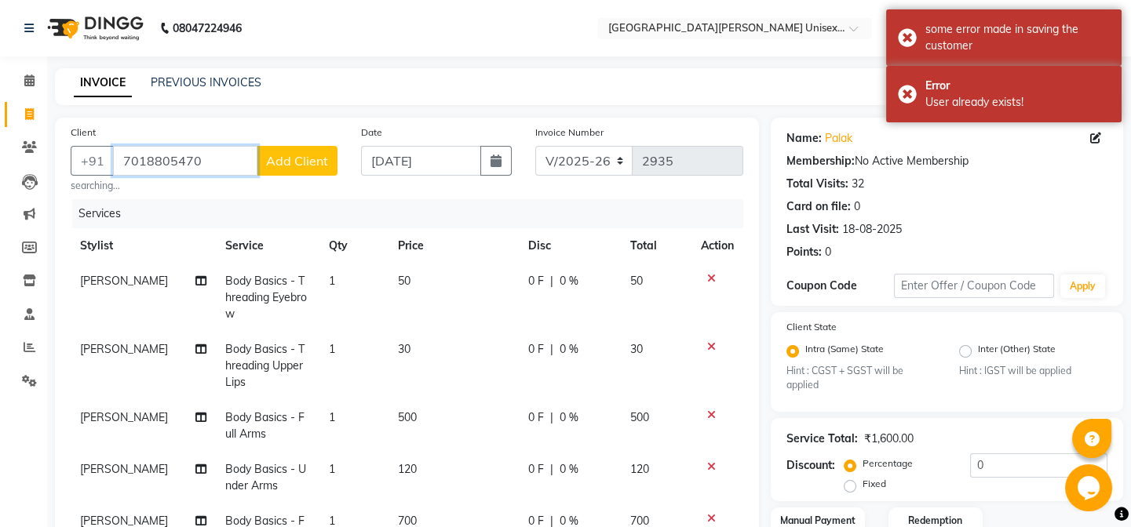
click at [229, 158] on input "7018805470" at bounding box center [185, 161] width 144 height 30
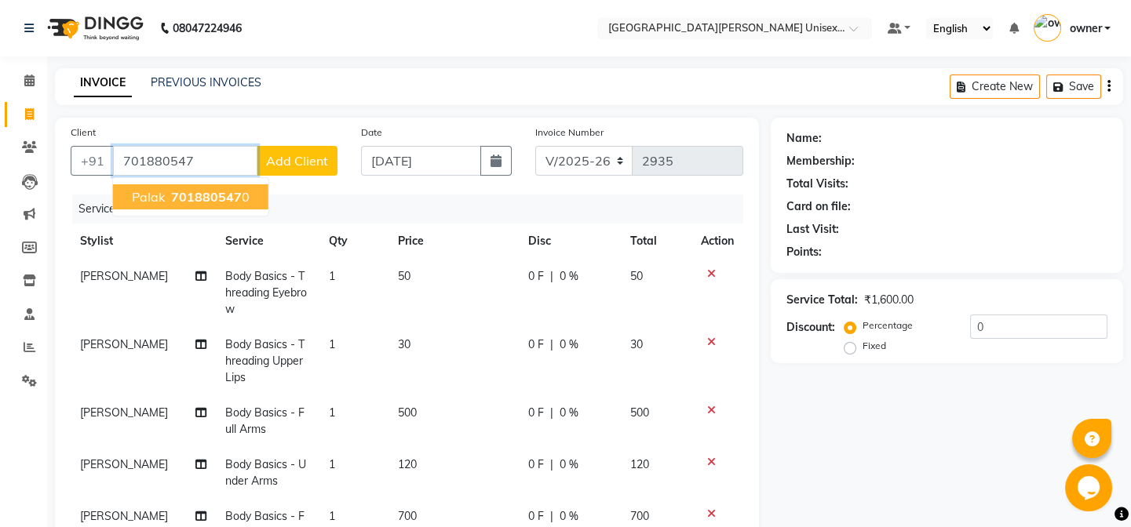
type input "7018805470"
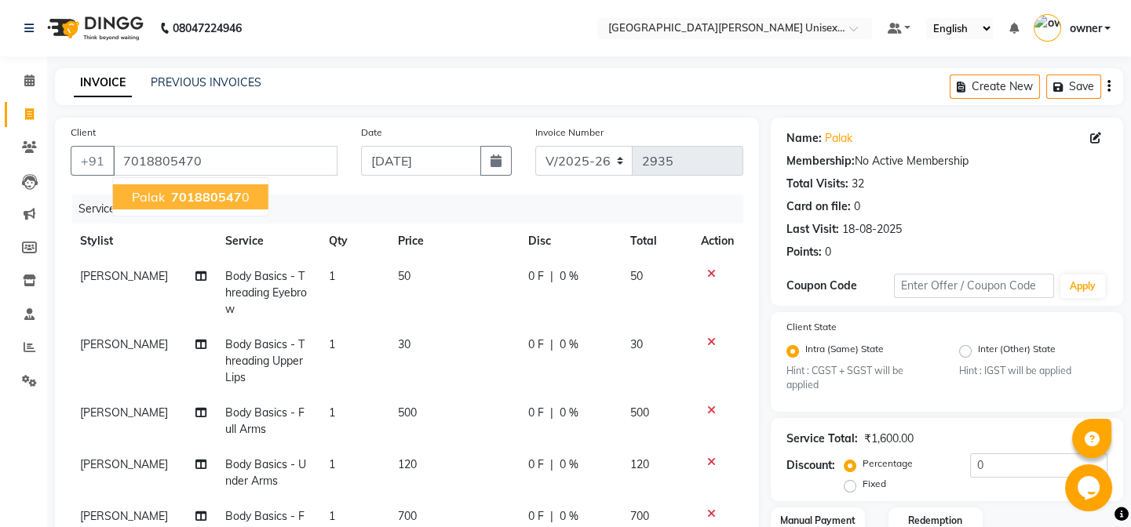
click at [228, 199] on span "701880547" at bounding box center [206, 197] width 71 height 16
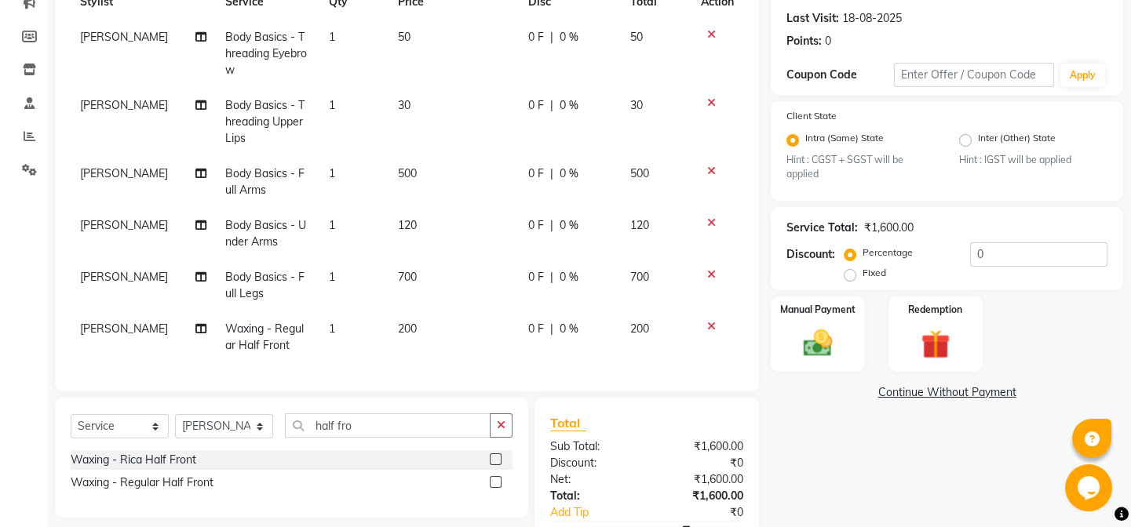
scroll to position [213, 0]
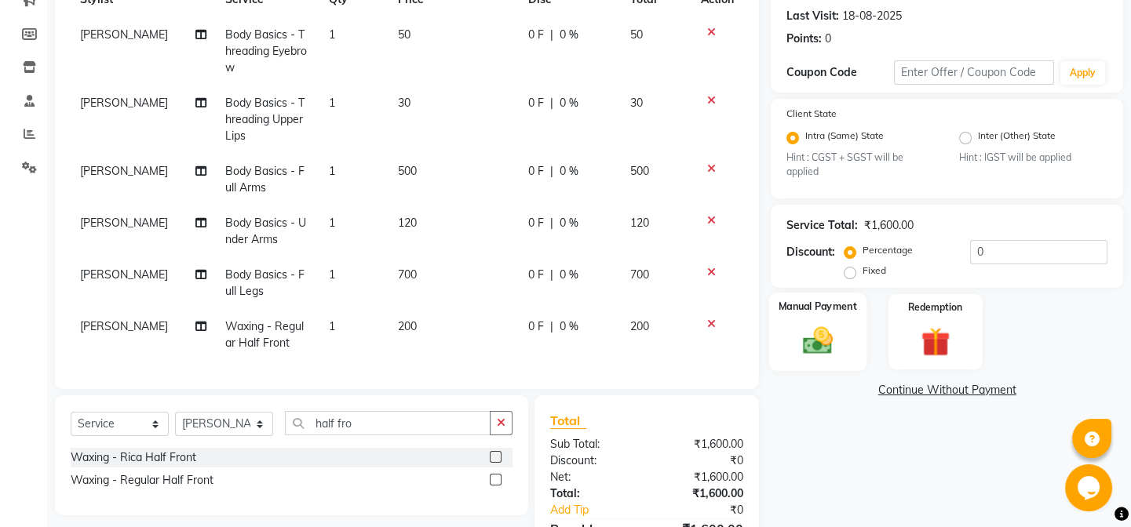
click at [818, 331] on img at bounding box center [817, 341] width 49 height 35
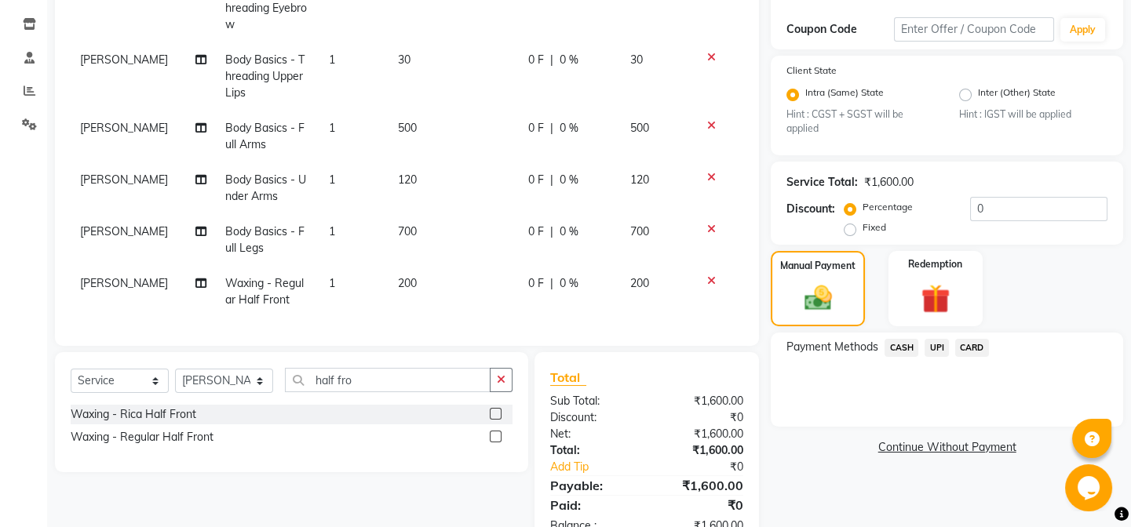
scroll to position [303, 0]
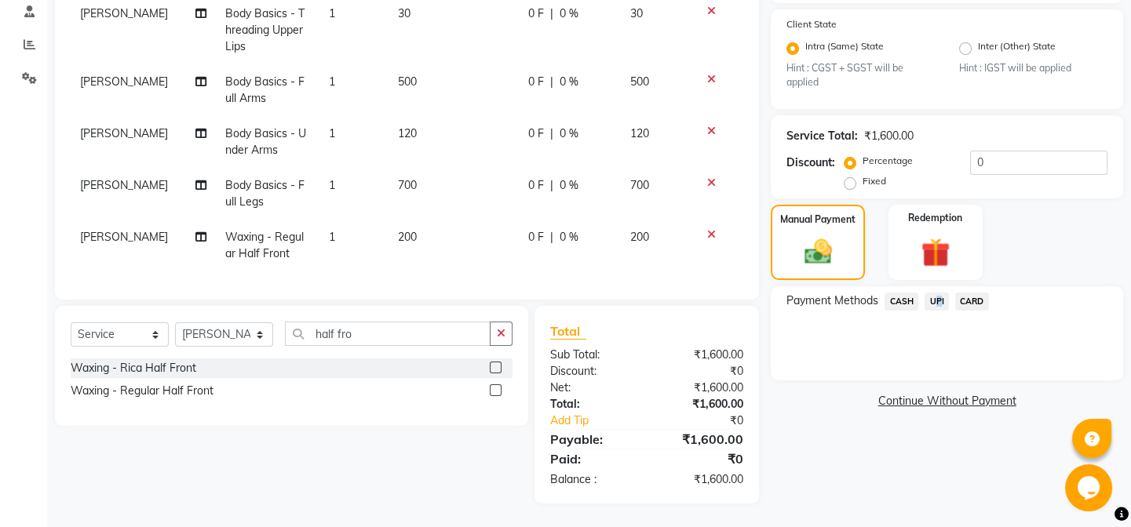
click at [935, 297] on span "UPI" at bounding box center [936, 302] width 24 height 18
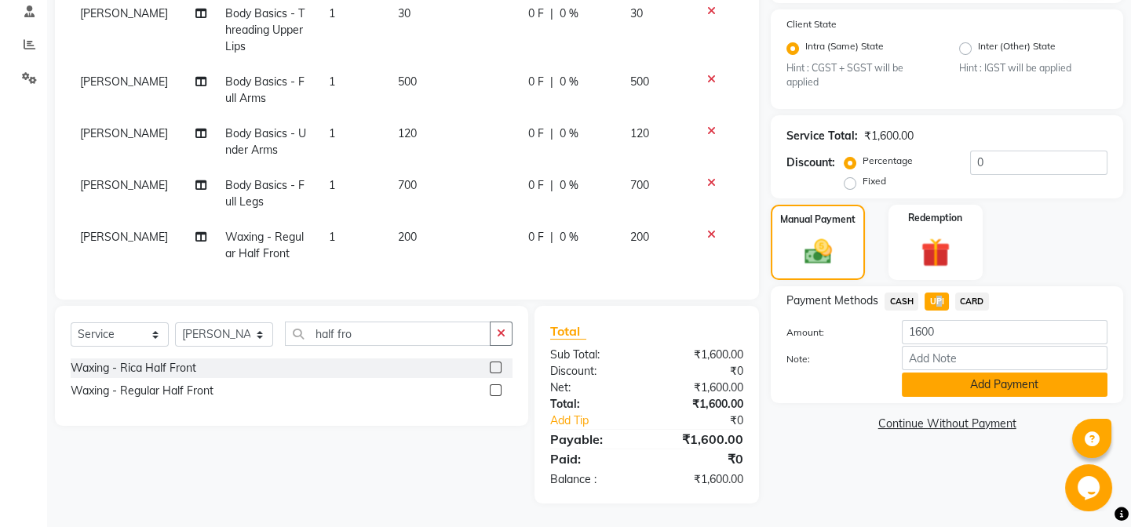
click at [942, 386] on button "Add Payment" at bounding box center [1005, 385] width 206 height 24
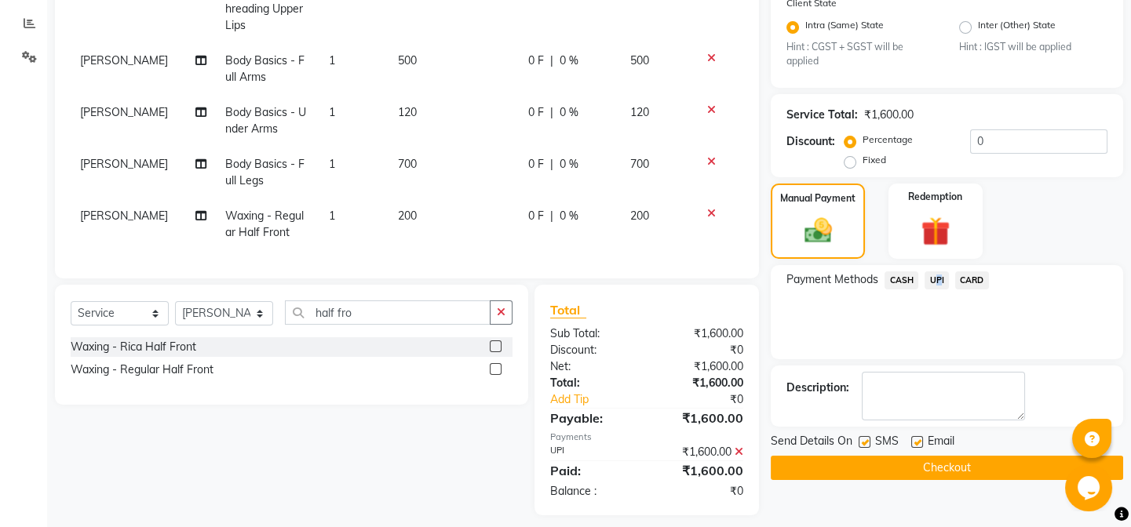
scroll to position [336, 0]
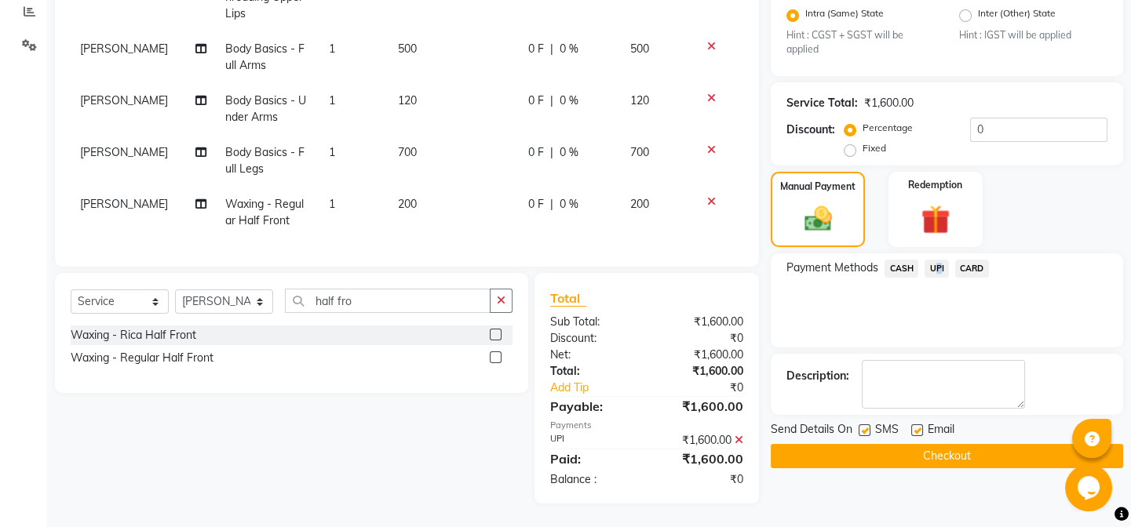
click at [906, 458] on button "Checkout" at bounding box center [947, 456] width 352 height 24
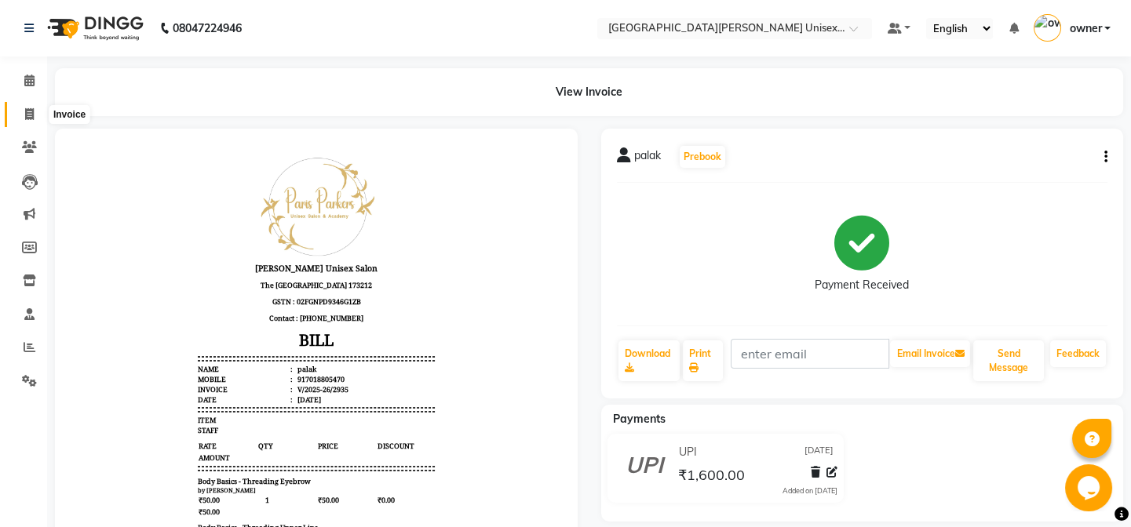
drag, startPoint x: 20, startPoint y: 105, endPoint x: 46, endPoint y: 110, distance: 26.3
click at [21, 106] on span at bounding box center [29, 115] width 27 height 18
select select "service"
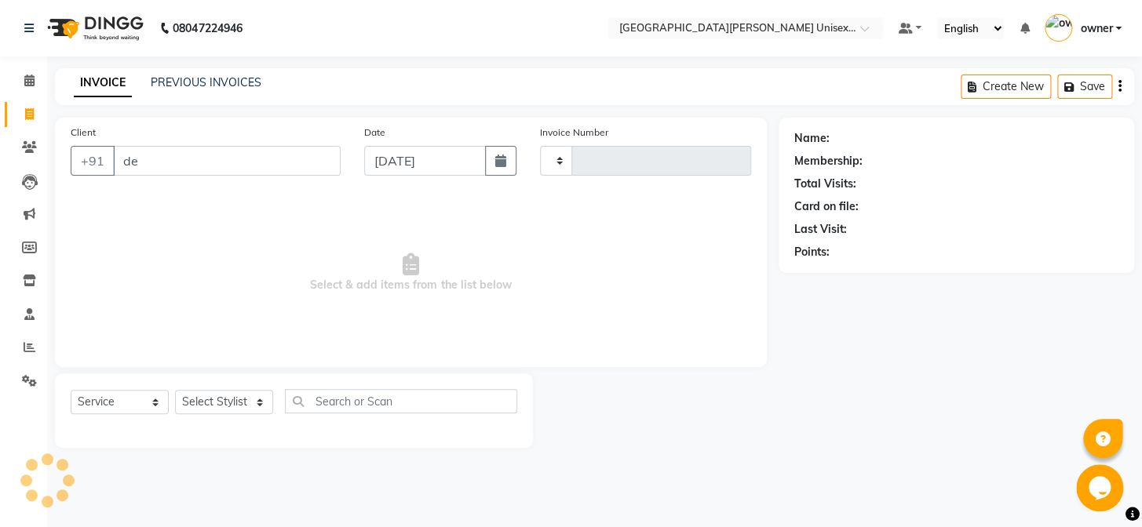
type input "dee"
type input "2936"
select select "7055"
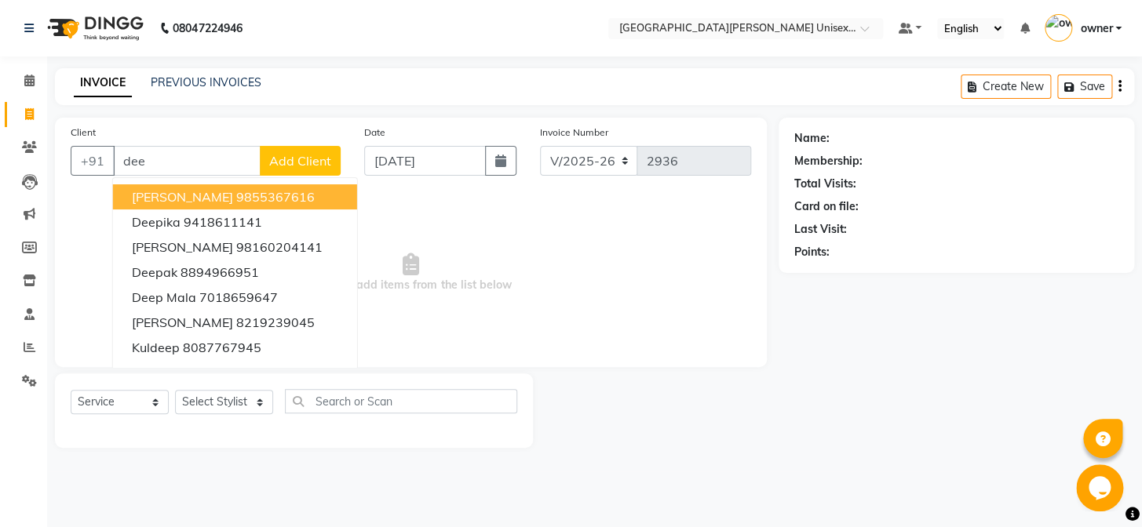
click at [186, 165] on input "dee" at bounding box center [187, 161] width 148 height 30
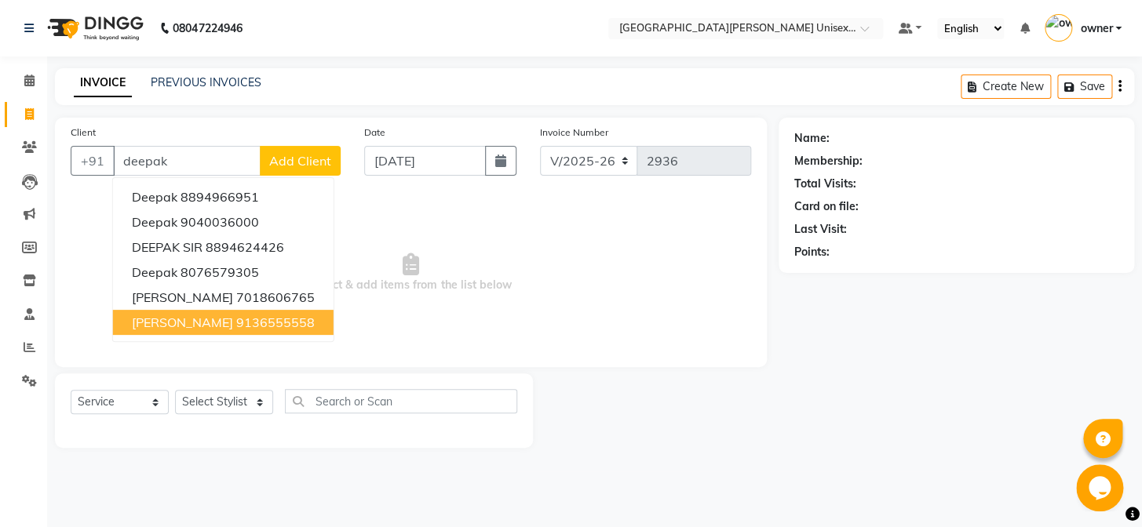
click at [297, 327] on ngb-highlight "9136555558" at bounding box center [275, 323] width 78 height 16
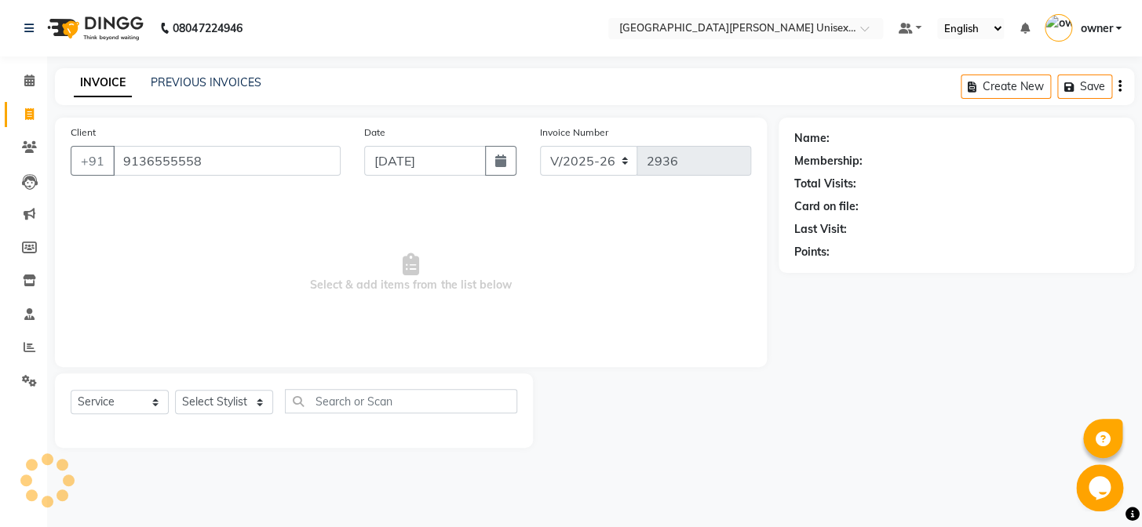
type input "9136555558"
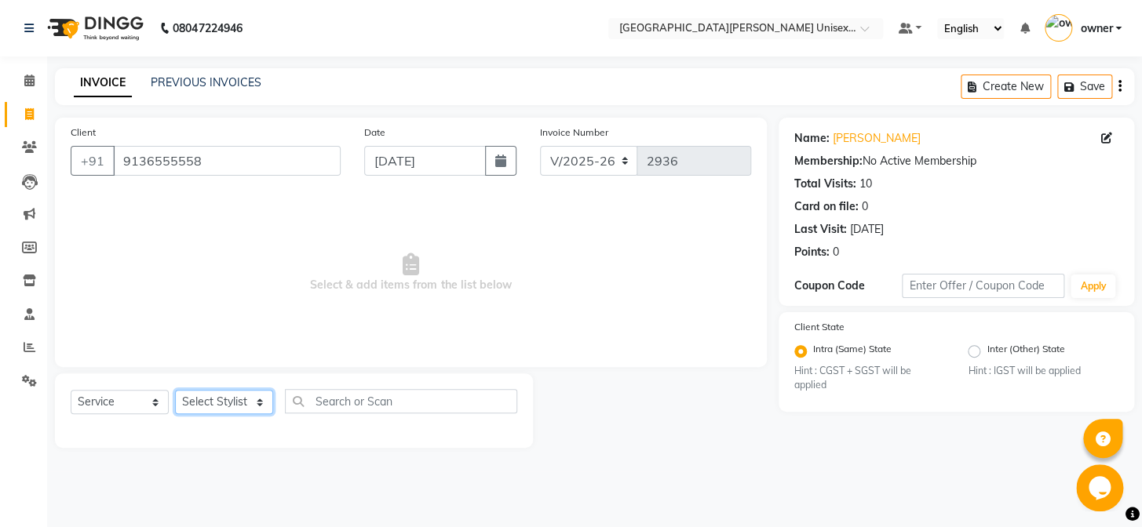
drag, startPoint x: 205, startPoint y: 408, endPoint x: 206, endPoint y: 391, distance: 17.3
click at [205, 408] on select "Select Stylist anjali [PERSON_NAME] [PERSON_NAME] styler [PERSON_NAME] [PERSON_…" at bounding box center [224, 402] width 98 height 24
select select "61129"
click at [175, 390] on select "Select Stylist anjali [PERSON_NAME] [PERSON_NAME] styler [PERSON_NAME] [PERSON_…" at bounding box center [224, 402] width 98 height 24
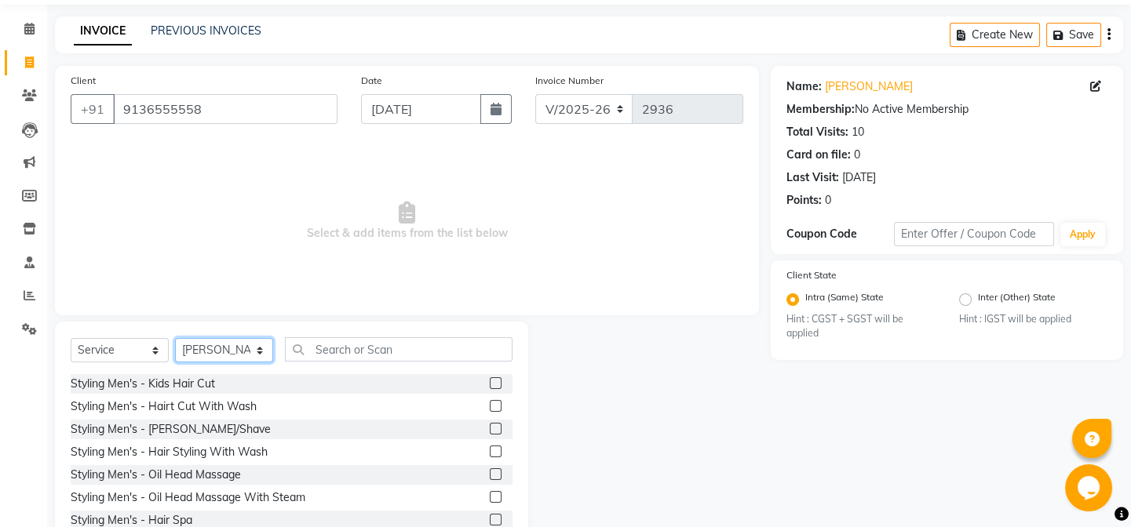
scroll to position [102, 0]
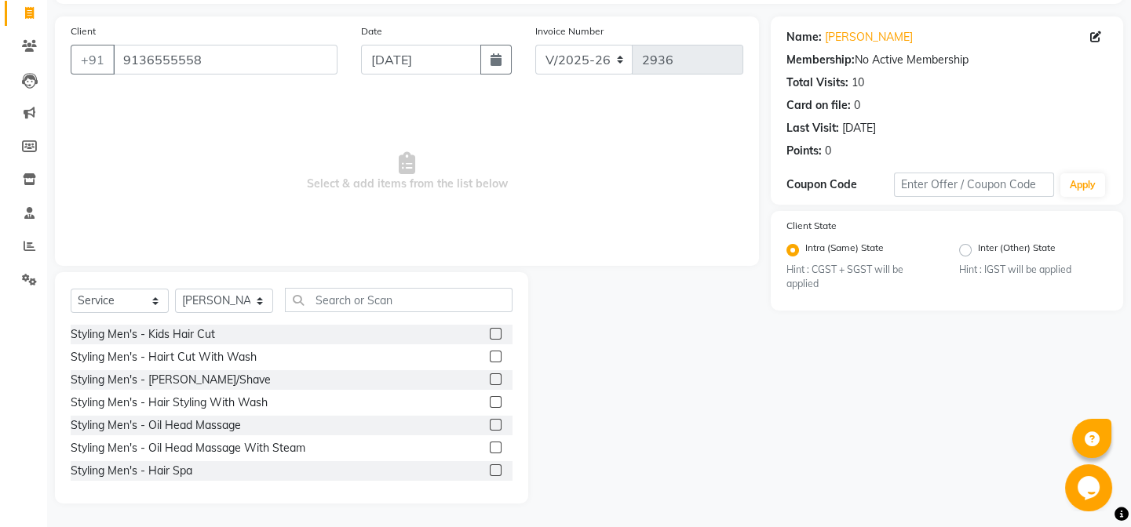
click at [490, 358] on label at bounding box center [496, 357] width 12 height 12
click at [490, 358] on input "checkbox" at bounding box center [495, 357] width 10 height 10
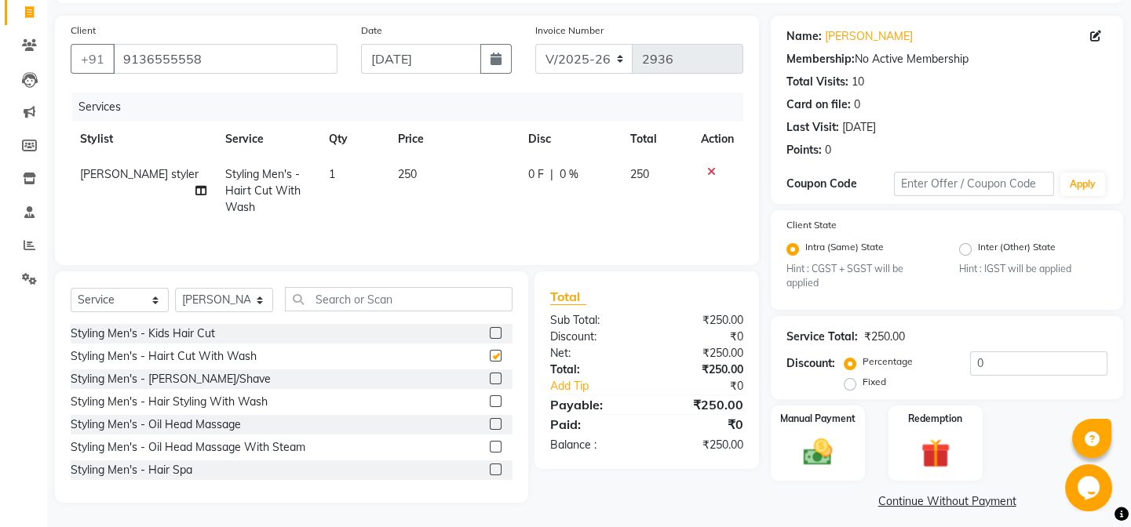
checkbox input "false"
click at [490, 382] on label at bounding box center [496, 379] width 12 height 12
click at [490, 382] on input "checkbox" at bounding box center [495, 379] width 10 height 10
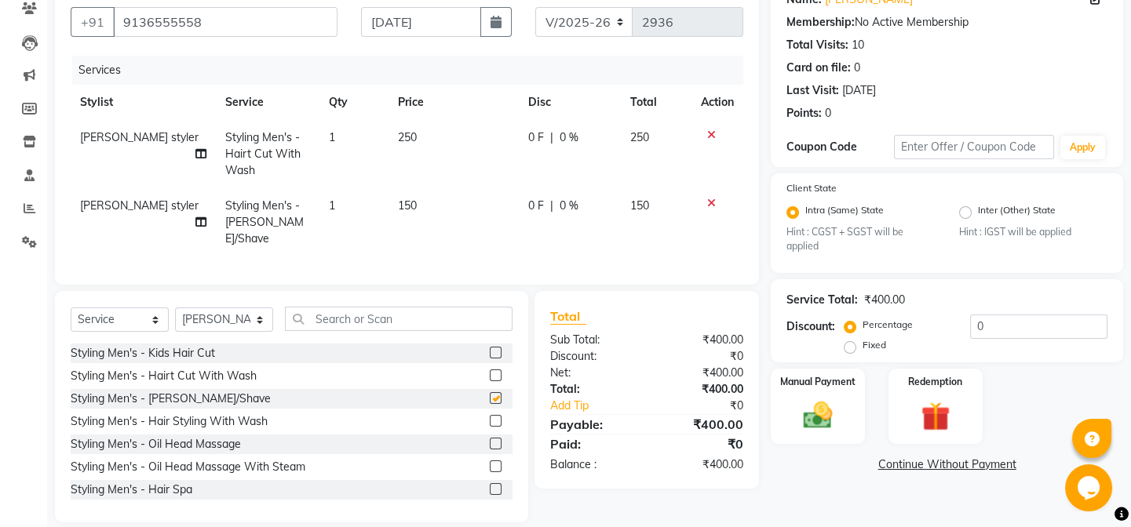
checkbox input "false"
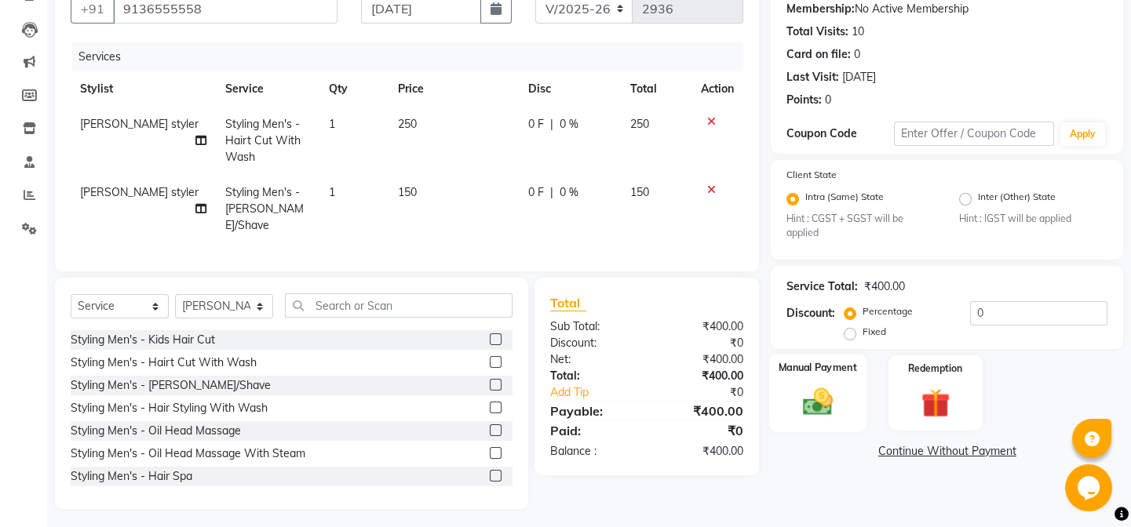
click at [825, 395] on img at bounding box center [817, 402] width 49 height 35
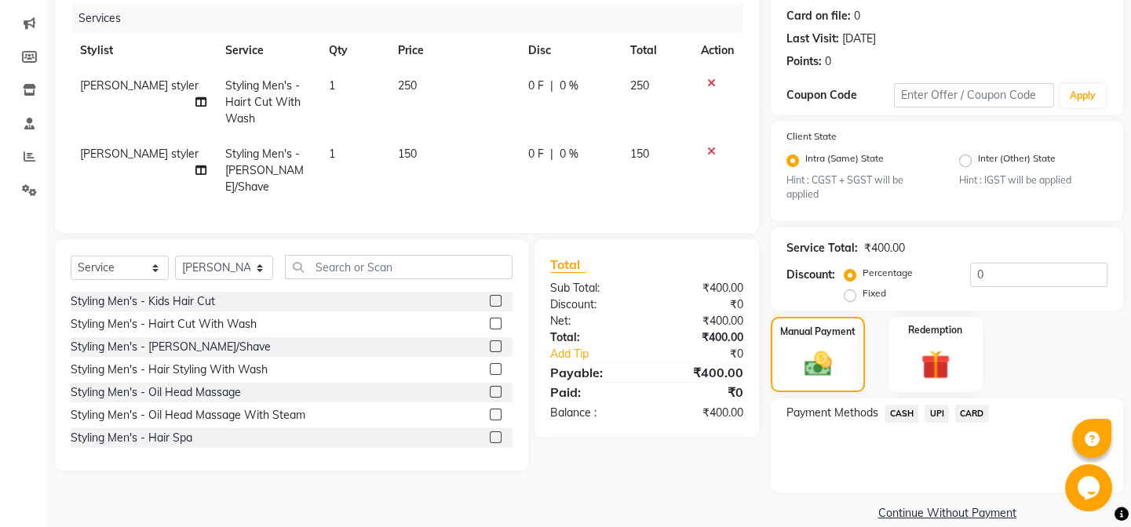
scroll to position [212, 0]
